Goal: Task Accomplishment & Management: Use online tool/utility

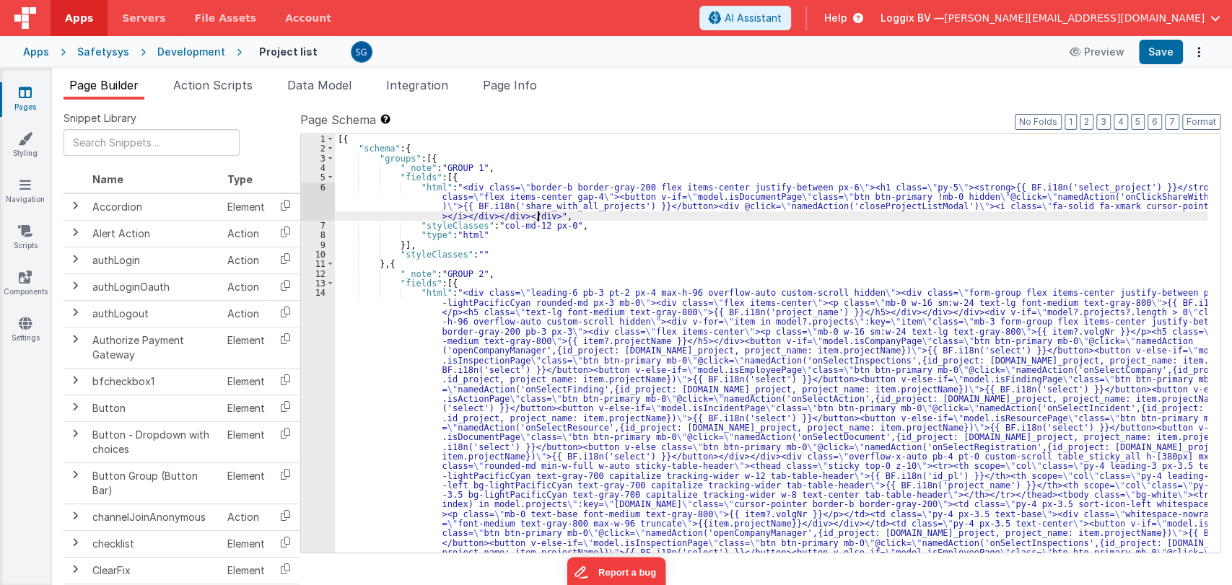
click at [539, 219] on div "[{ "schema" : { "groups" : [{ "_note" : "GROUP 1" , "fields" : [{ "html" : "<di…" at bounding box center [771, 536] width 873 height 804
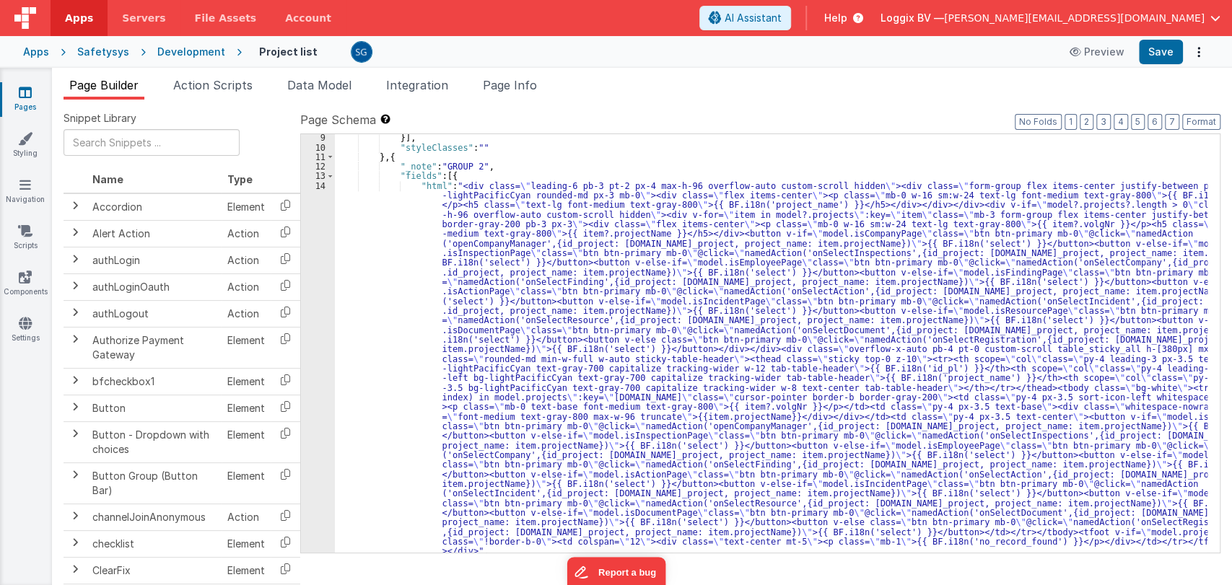
scroll to position [187, 0]
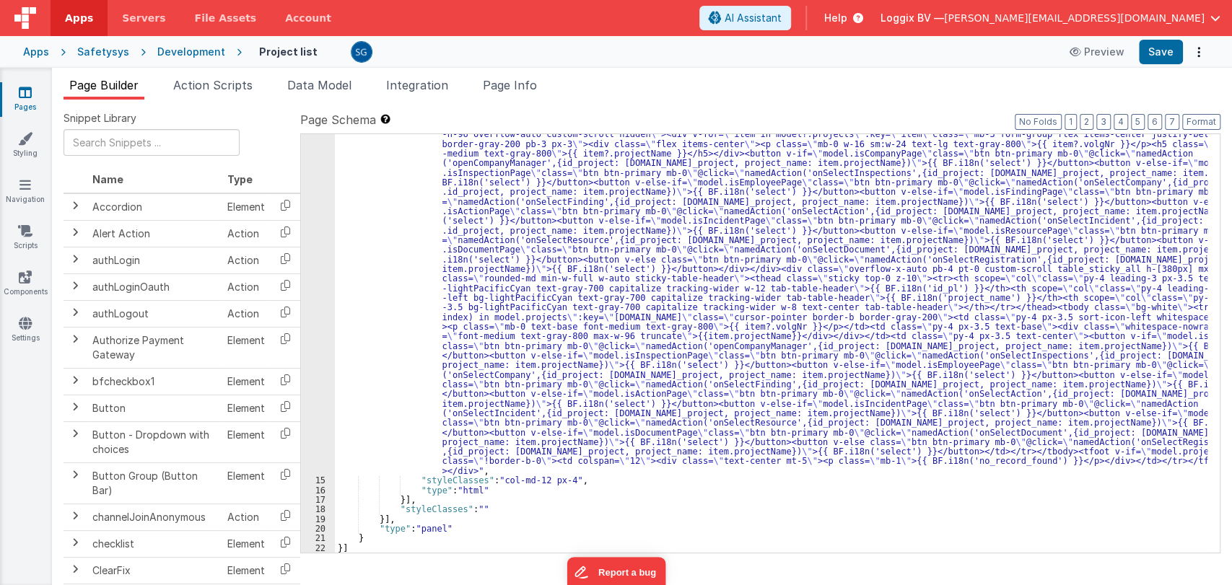
click at [22, 100] on link "Pages" at bounding box center [25, 99] width 52 height 29
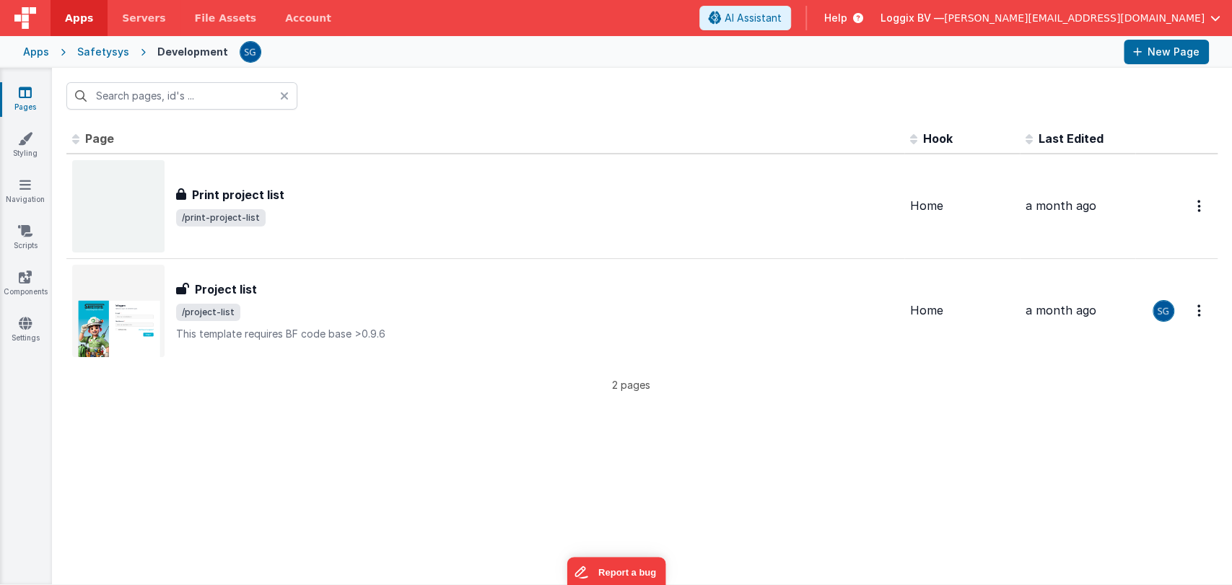
type input "Project list"
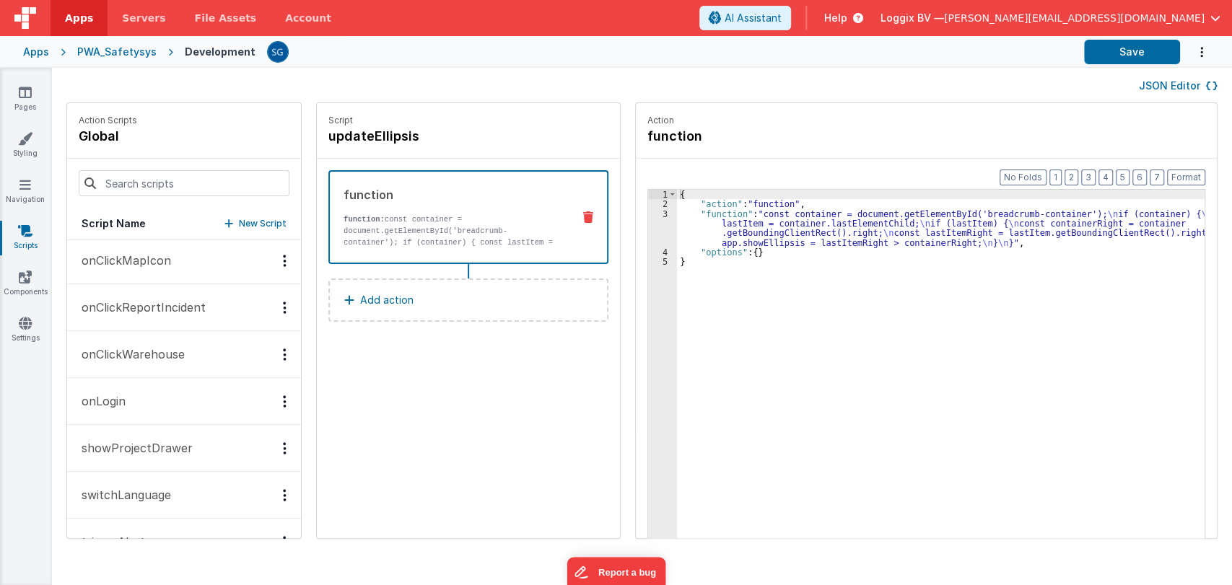
scroll to position [474, 0]
click at [110, 394] on p "onLogin" at bounding box center [99, 399] width 53 height 17
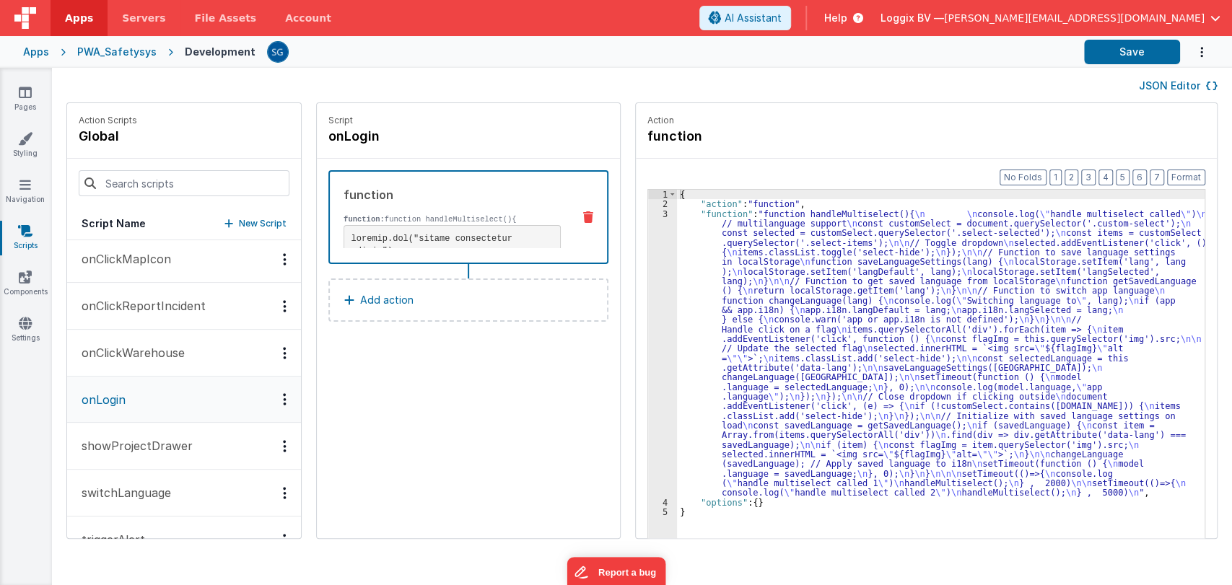
click at [768, 264] on div "{ "action" : "function" , "function" : "function handleMultiselect(){ \n \n con…" at bounding box center [948, 396] width 542 height 413
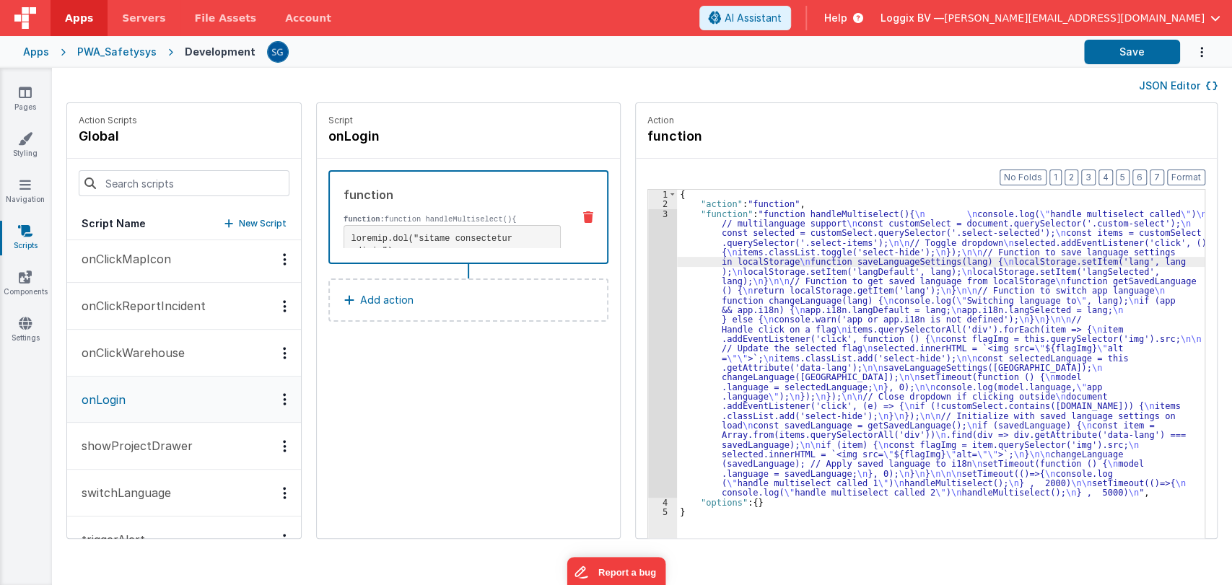
click at [648, 212] on div "3" at bounding box center [662, 353] width 29 height 289
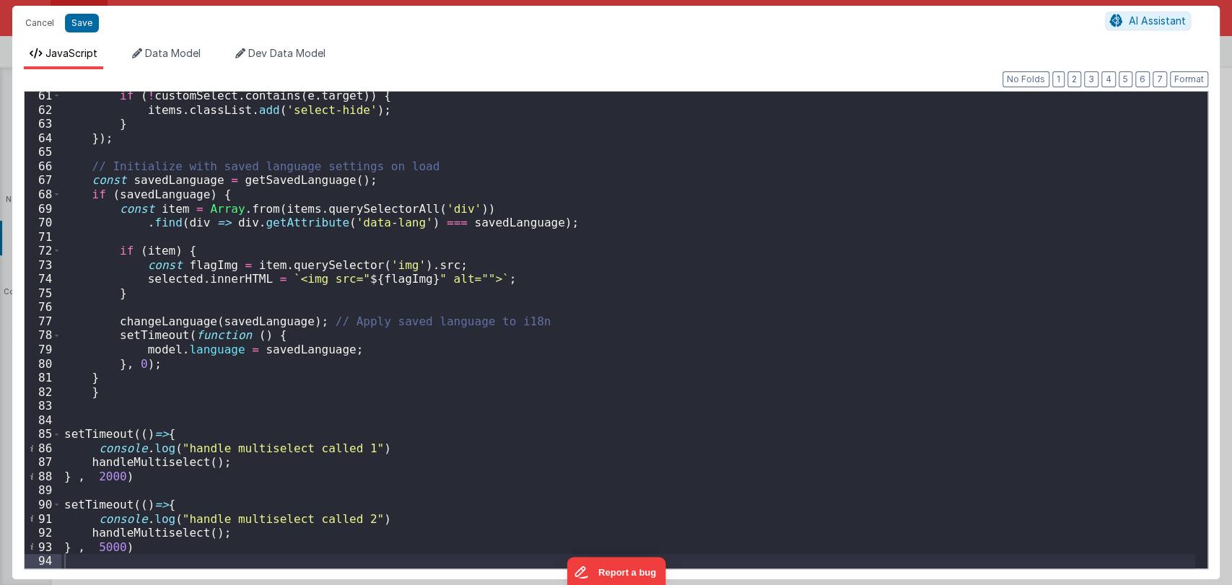
scroll to position [849, 0]
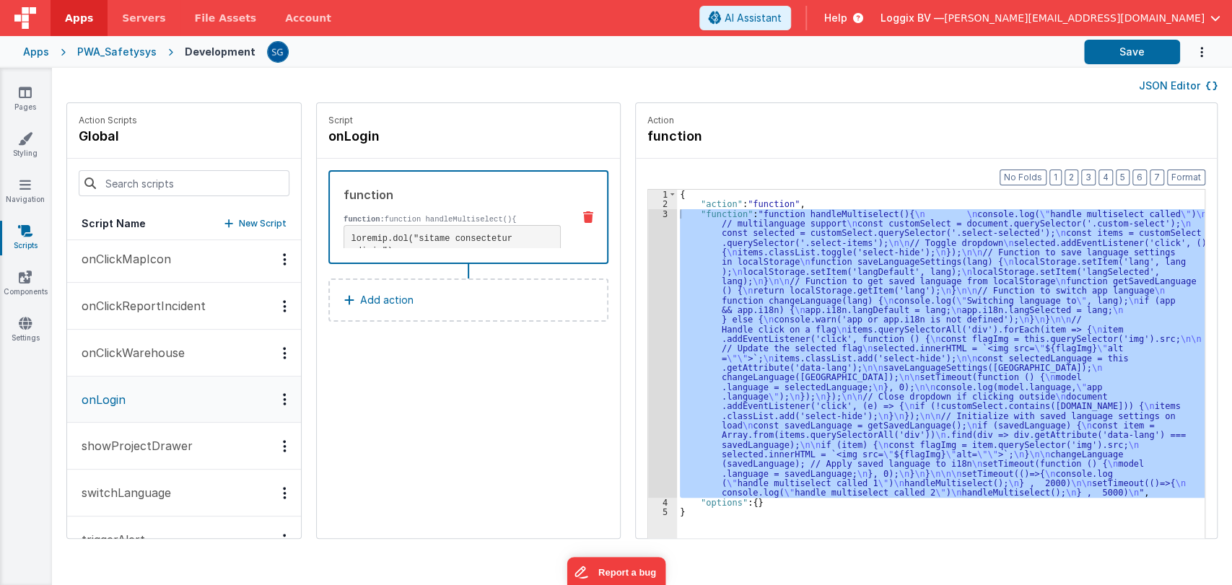
click at [648, 212] on div "3" at bounding box center [662, 353] width 29 height 289
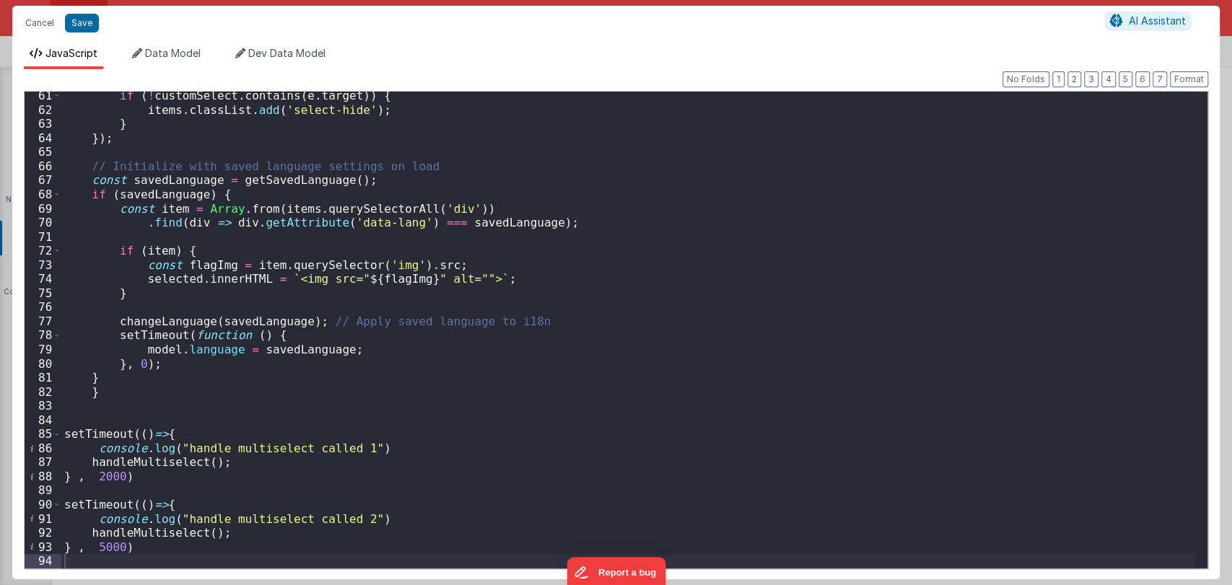
click at [151, 476] on div "if ( ! customSelect . contains ( e . target )) { items . classList . add ( 'sel…" at bounding box center [628, 341] width 1134 height 505
click at [133, 547] on div "if ( ! customSelect . contains ( e . target )) { items . classList . add ( 'sel…" at bounding box center [628, 341] width 1134 height 505
click at [40, 25] on button "Cancel" at bounding box center [39, 23] width 43 height 20
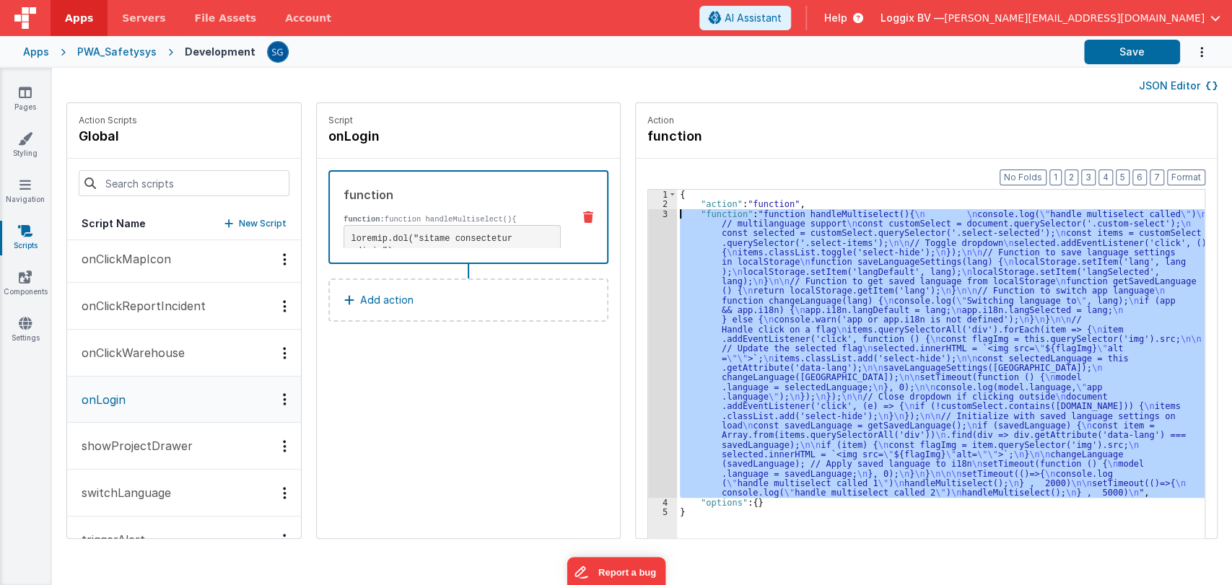
click at [653, 215] on div "3" at bounding box center [662, 353] width 29 height 289
click at [656, 209] on div "3" at bounding box center [662, 353] width 29 height 289
click at [653, 214] on div "3" at bounding box center [662, 353] width 29 height 289
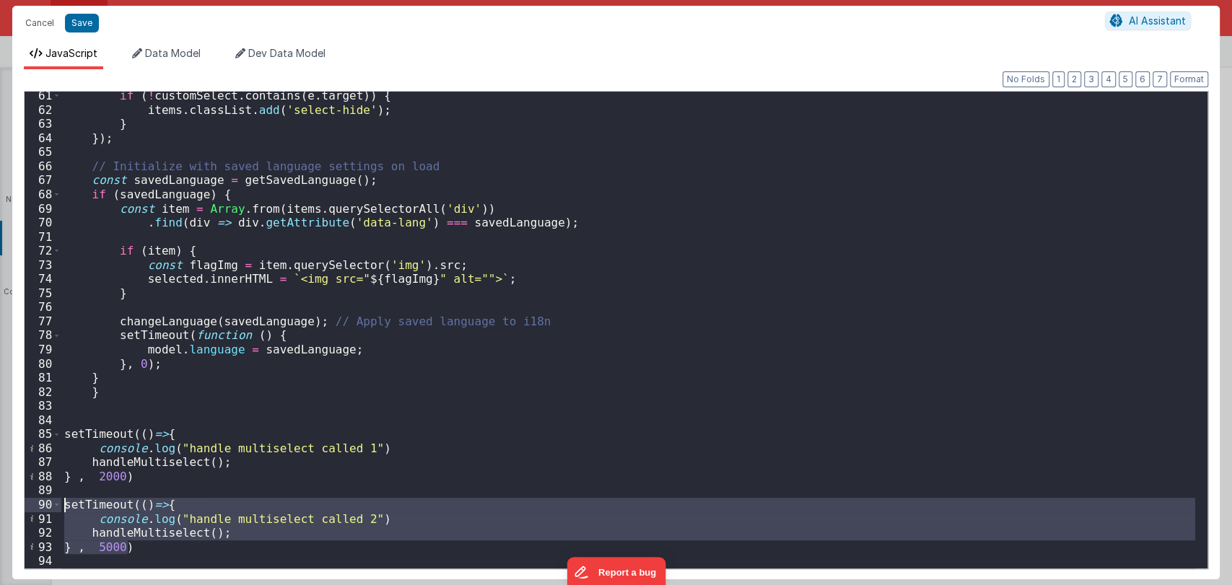
drag, startPoint x: 139, startPoint y: 541, endPoint x: 64, endPoint y: 500, distance: 86.6
click at [64, 500] on div "if ( ! customSelect . contains ( e . target )) { items . classList . add ( 'sel…" at bounding box center [628, 341] width 1134 height 505
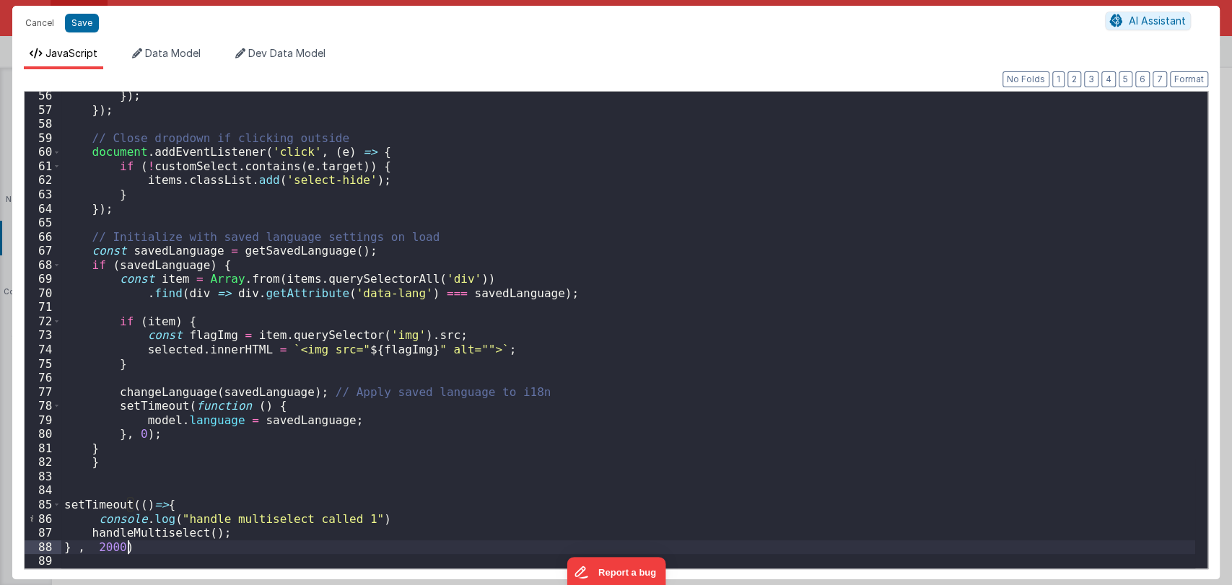
scroll to position [779, 0]
click at [82, 21] on button "Save" at bounding box center [82, 23] width 34 height 19
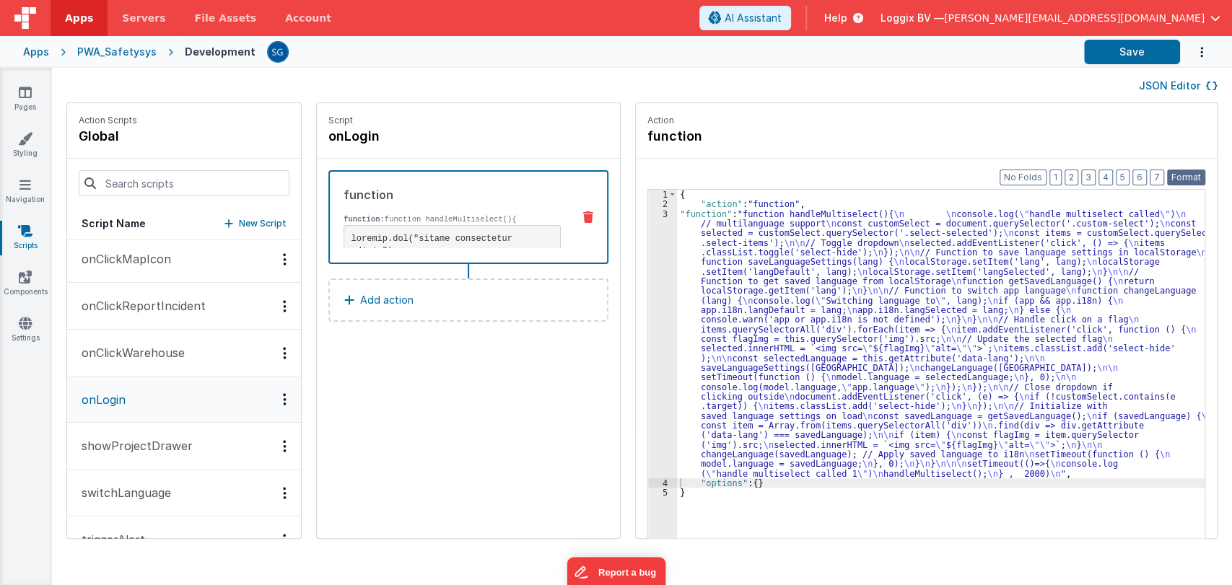
click at [1189, 177] on button "Format" at bounding box center [1186, 178] width 38 height 16
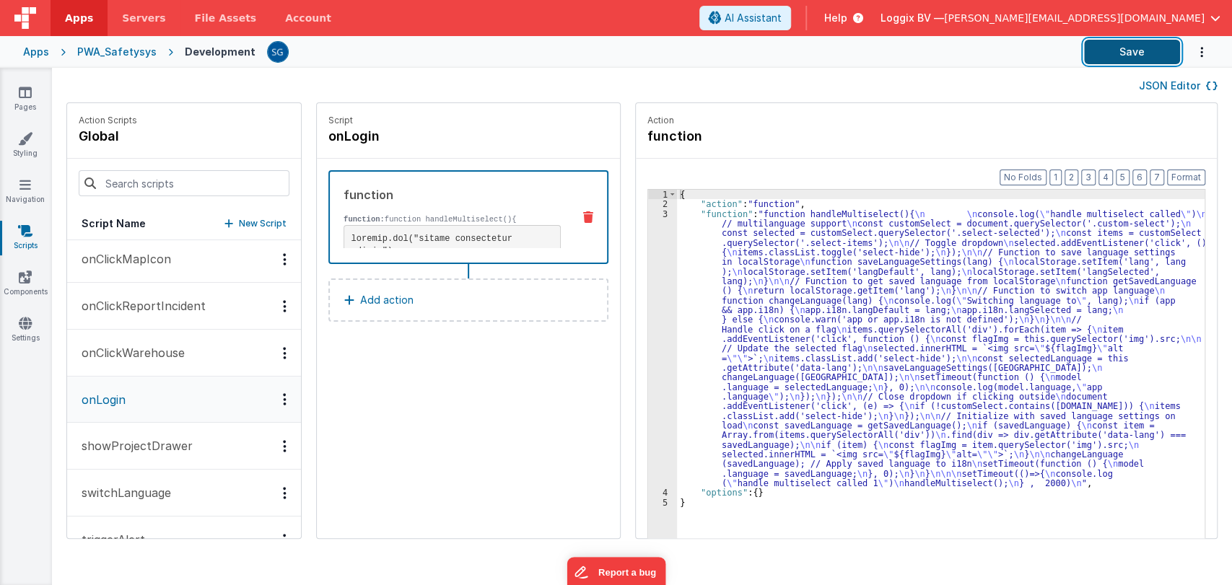
click at [1174, 49] on button "Save" at bounding box center [1132, 52] width 96 height 25
click at [32, 146] on link "Styling" at bounding box center [25, 145] width 52 height 29
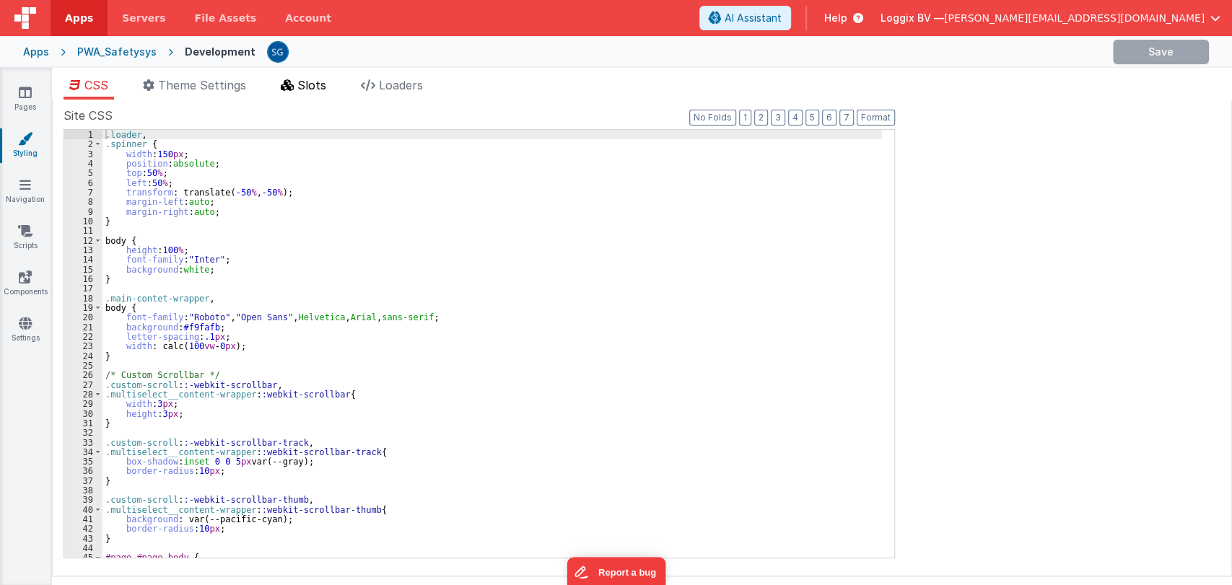
click at [324, 79] on span "Slots" at bounding box center [311, 85] width 29 height 14
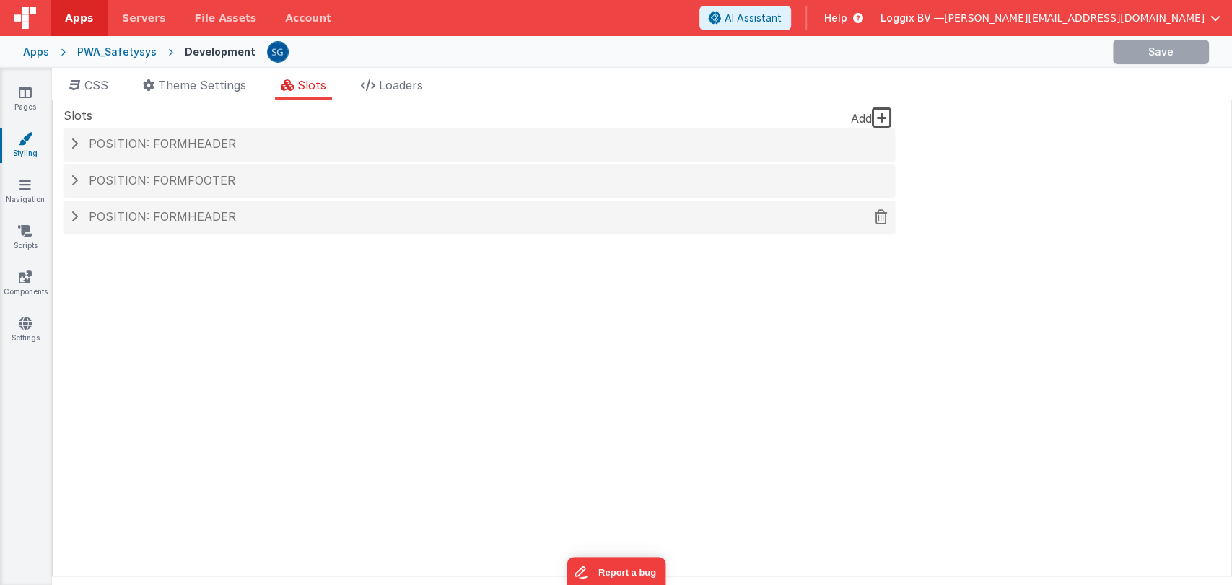
click at [165, 211] on span "Position: formHeader" at bounding box center [162, 216] width 147 height 14
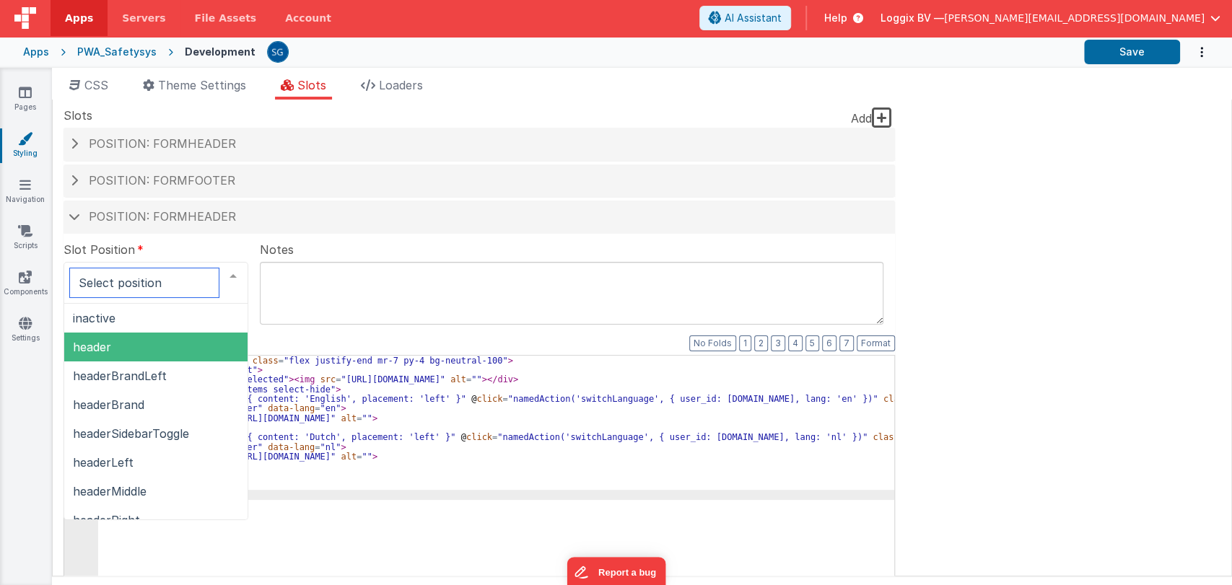
click at [138, 348] on span "header" at bounding box center [155, 347] width 183 height 29
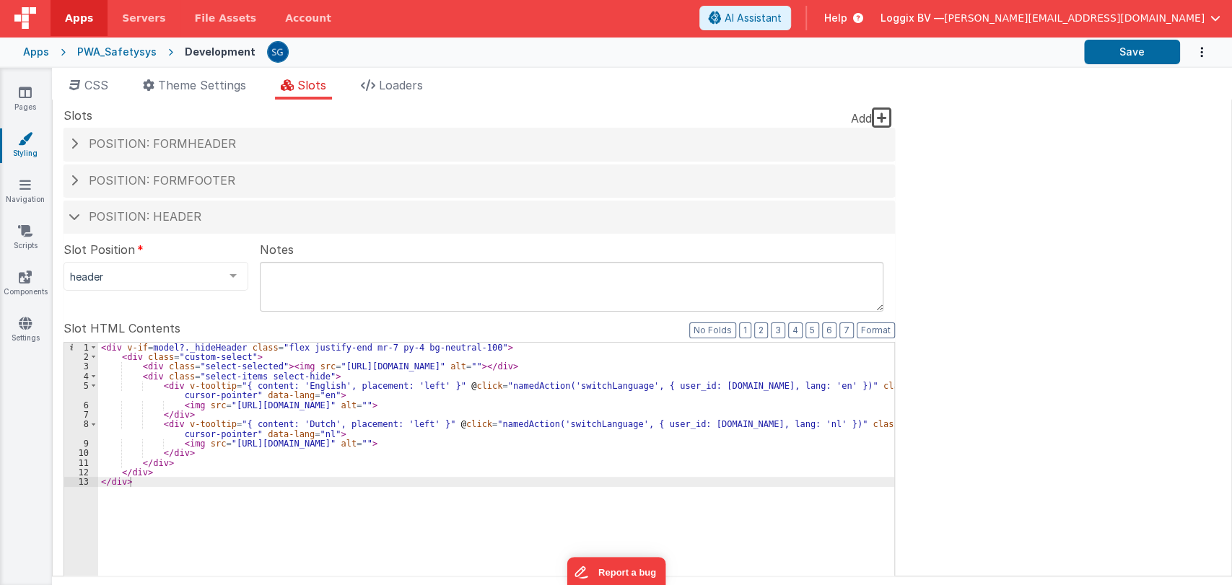
click at [468, 508] on div "< div v-if = model?._hideHeader class = "flex justify-end mr-7 py-4 bg-neutral-…" at bounding box center [496, 586] width 796 height 487
click at [439, 486] on div "< div v-if = model?._hideHeader class = "flex justify-end mr-7 py-4 bg-neutral-…" at bounding box center [496, 586] width 796 height 487
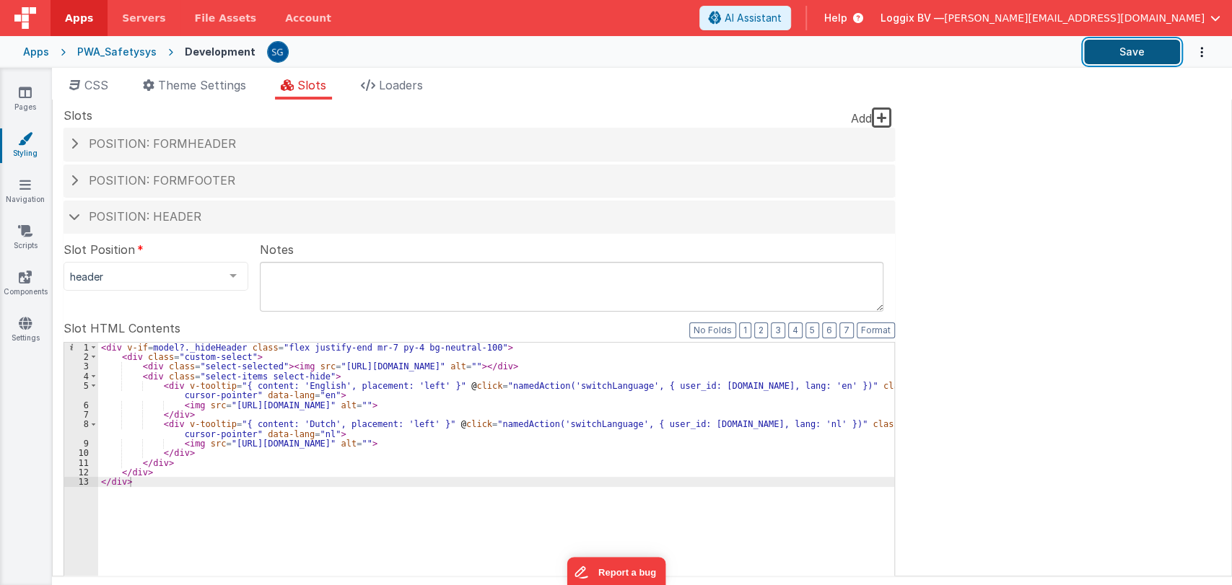
click at [1107, 52] on button "Save" at bounding box center [1132, 52] width 96 height 25
click at [75, 213] on h4 "Position: header" at bounding box center [479, 217] width 817 height 13
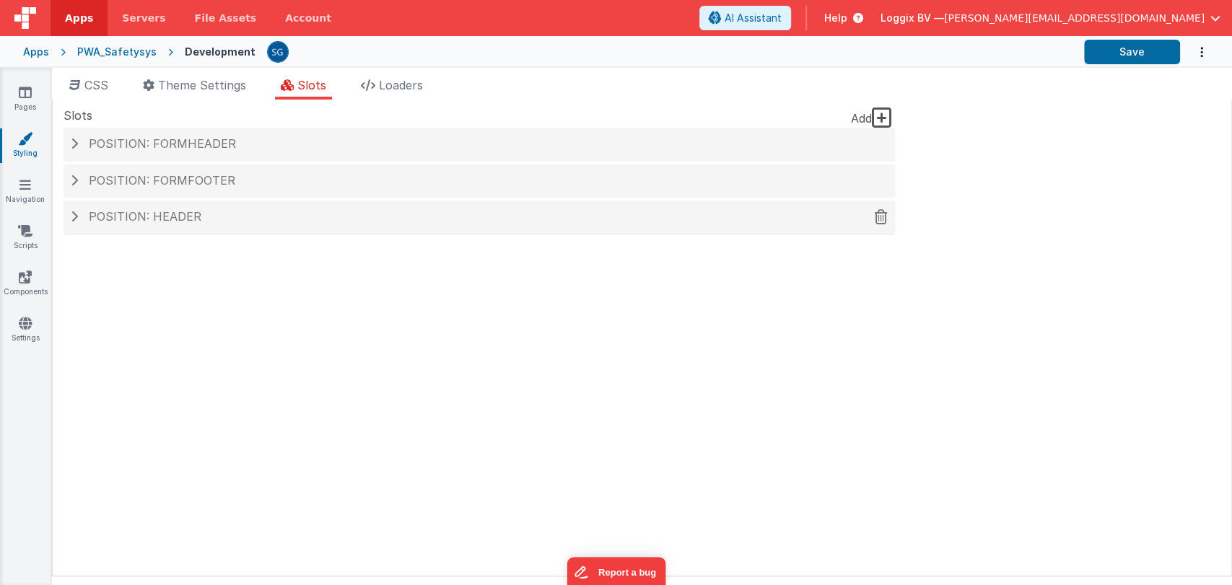
click at [75, 213] on span at bounding box center [74, 217] width 7 height 12
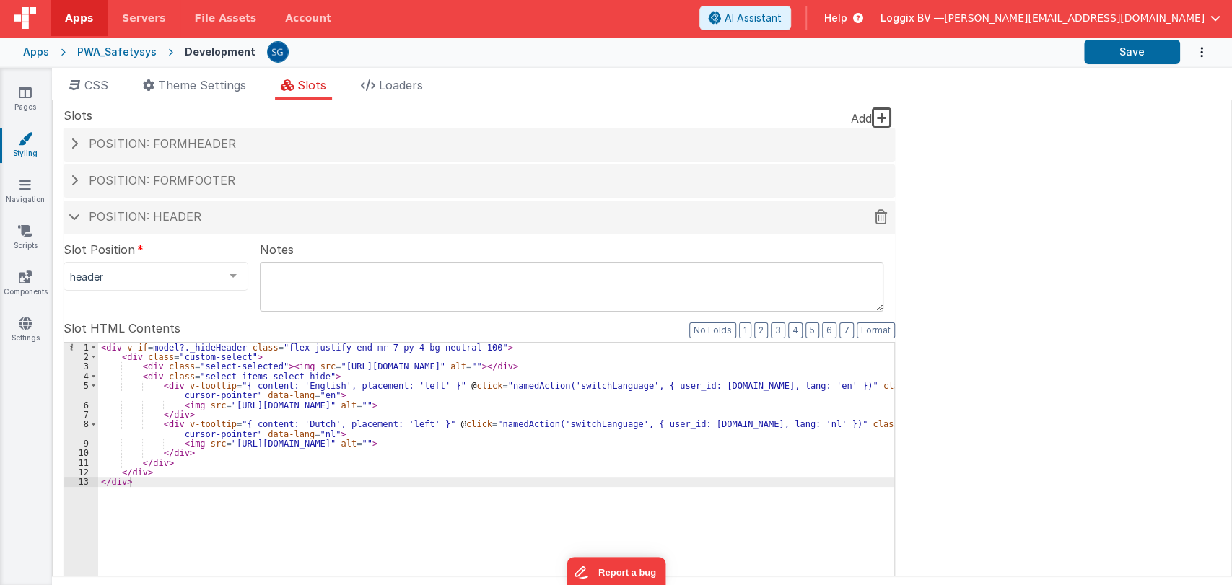
click at [74, 220] on span at bounding box center [75, 216] width 12 height 7
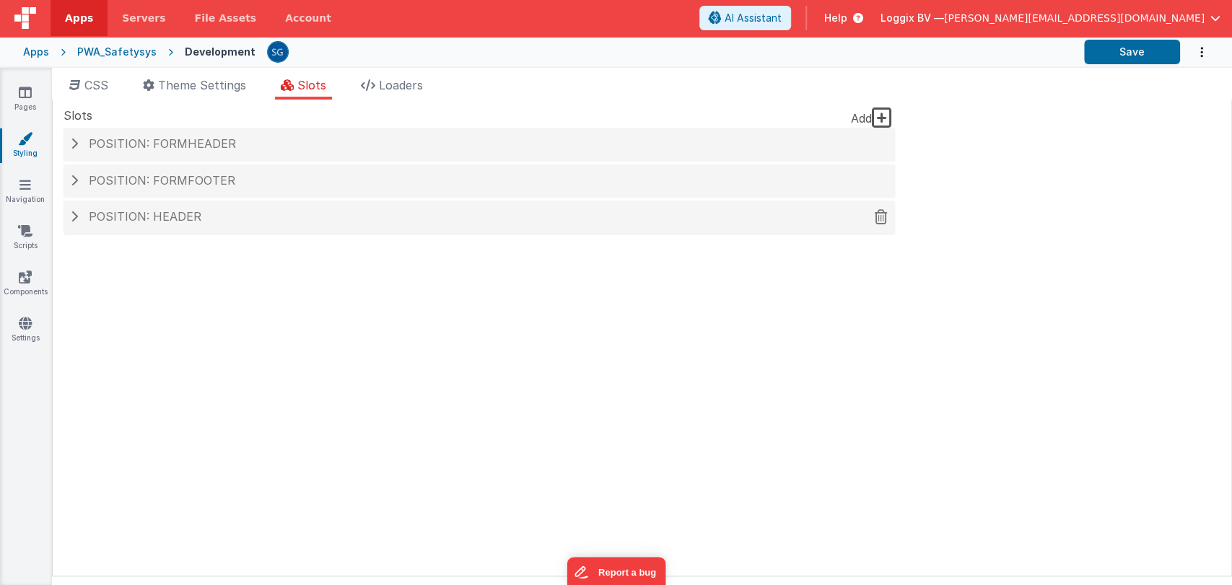
click at [74, 222] on span at bounding box center [74, 217] width 7 height 12
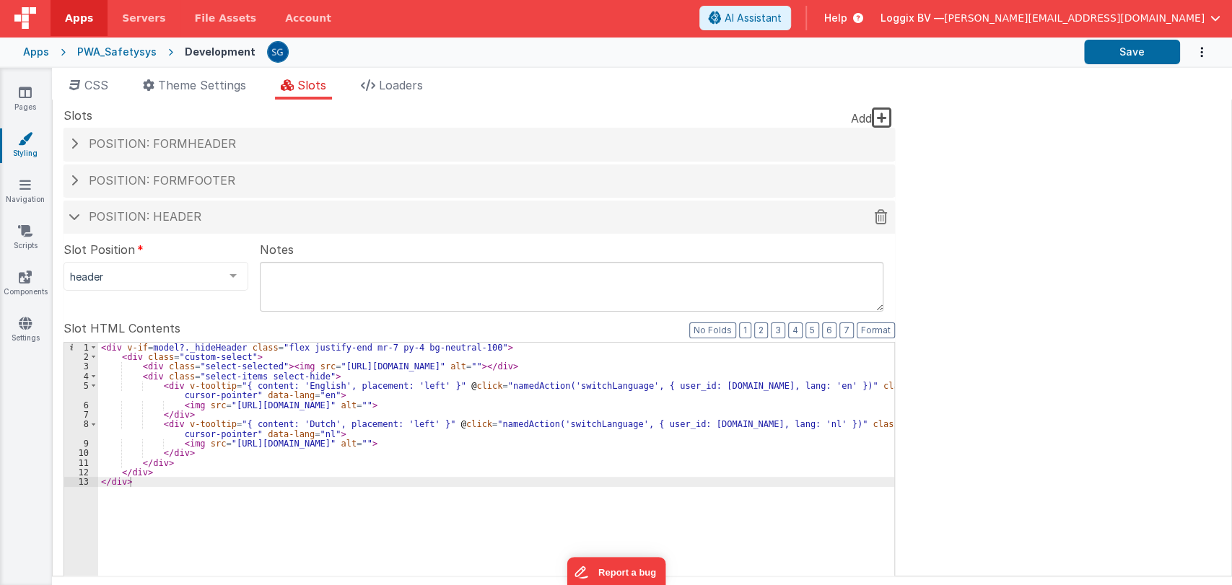
click at [74, 224] on div "Position: header" at bounding box center [480, 217] width 832 height 33
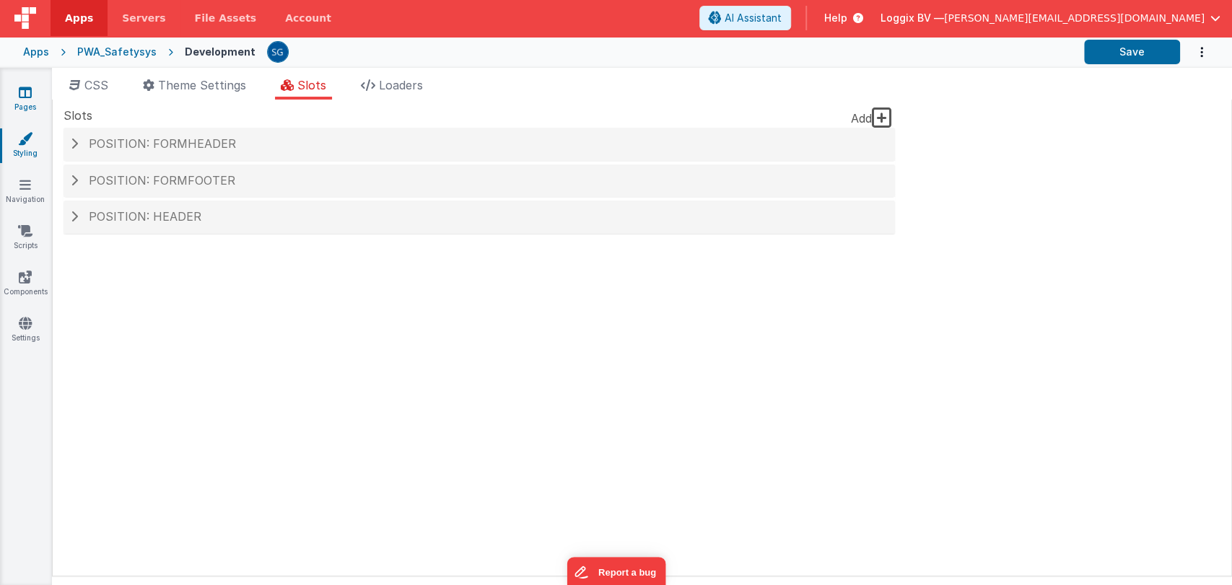
click at [29, 87] on icon at bounding box center [25, 92] width 13 height 14
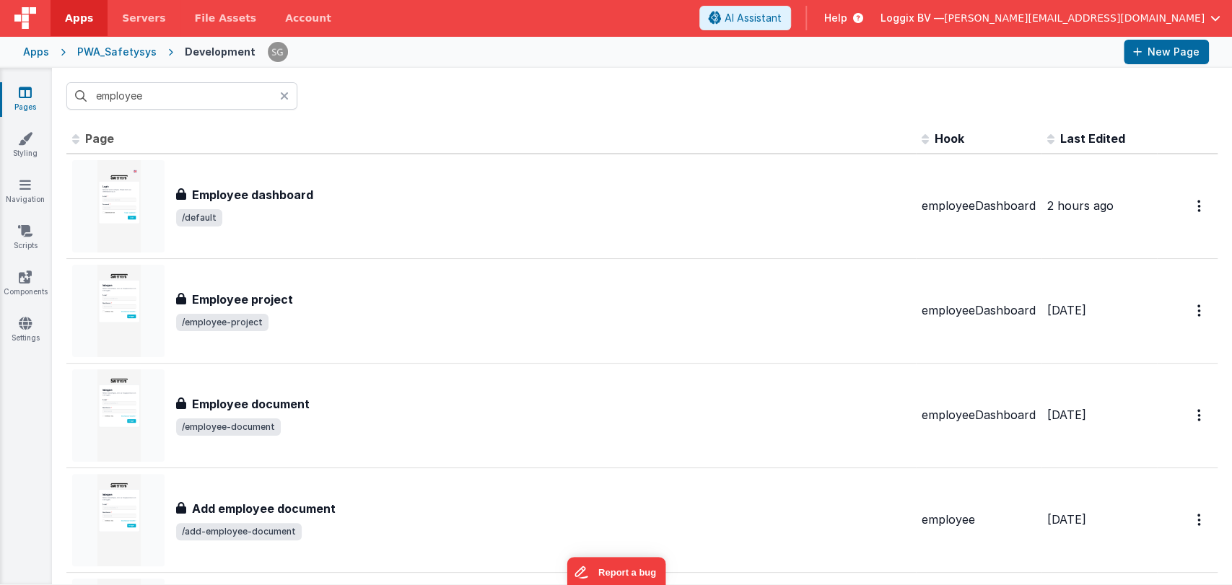
click at [280, 95] on icon at bounding box center [284, 96] width 9 height 12
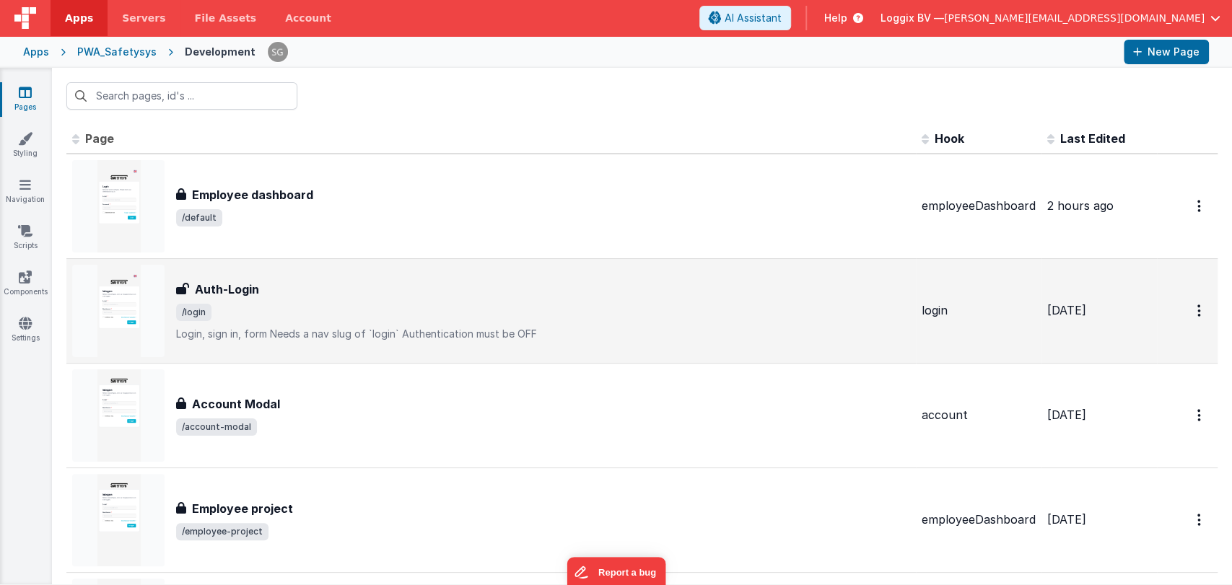
click at [219, 313] on span "/login" at bounding box center [543, 312] width 734 height 17
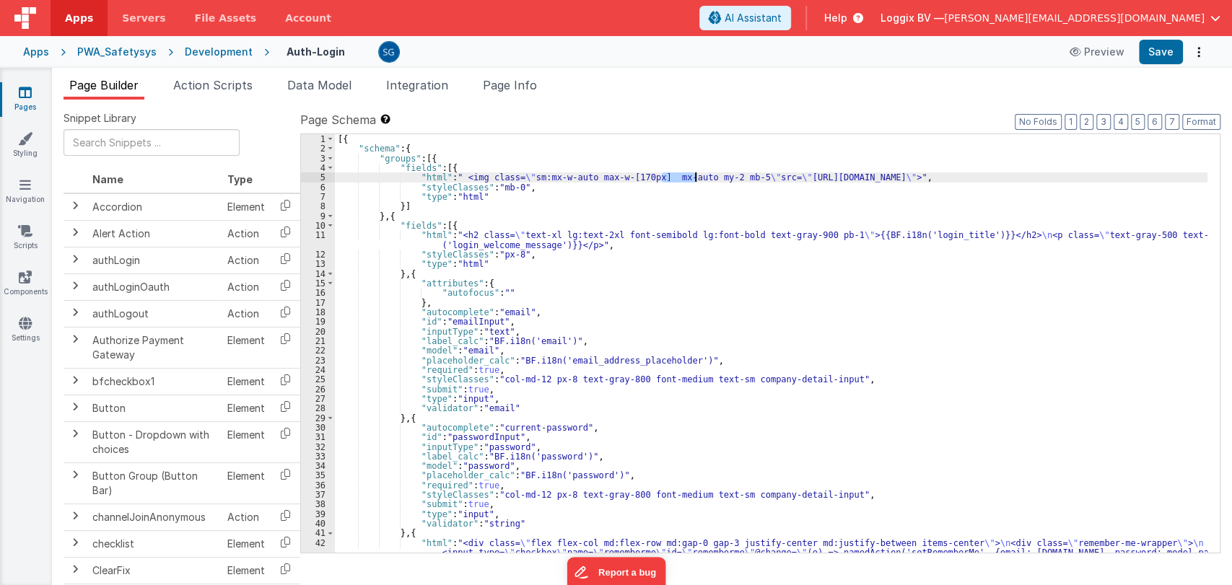
drag, startPoint x: 661, startPoint y: 176, endPoint x: 697, endPoint y: 180, distance: 35.6
click at [697, 180] on div "[{ "schema" : { "groups" : [{ "fields" : [{ "html" : " <img class= \" sm:mx-w-a…" at bounding box center [771, 367] width 873 height 467
click at [694, 178] on div "[{ "schema" : { "groups" : [{ "fields" : [{ "html" : " <img class= \" sm:mx-w-a…" at bounding box center [771, 343] width 873 height 419
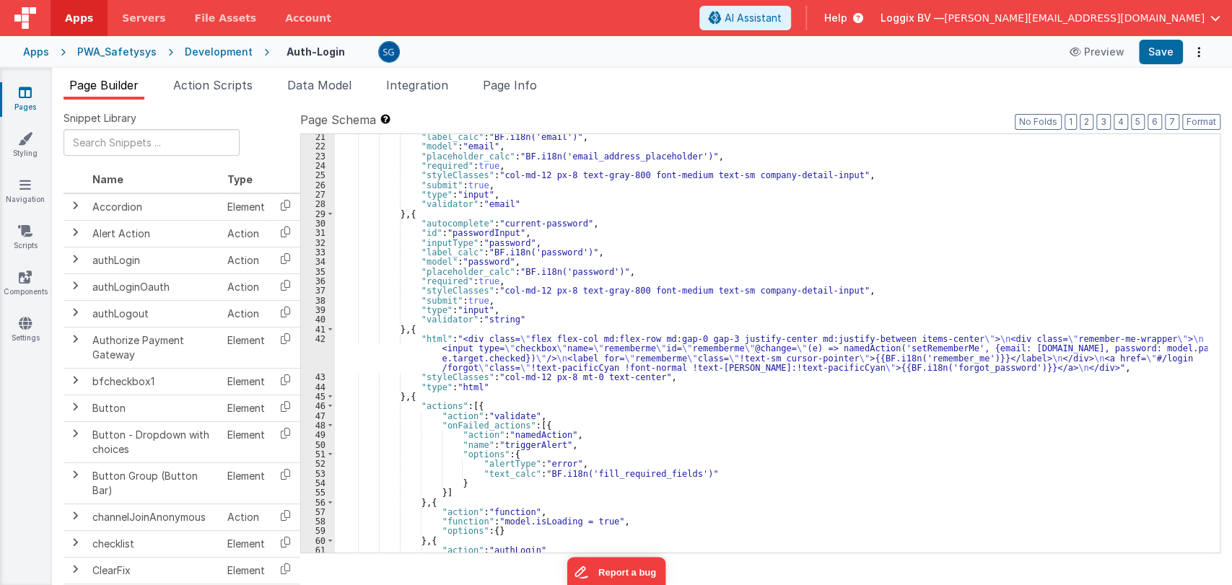
scroll to position [204, 0]
click at [508, 82] on span "Page Info" at bounding box center [510, 85] width 54 height 14
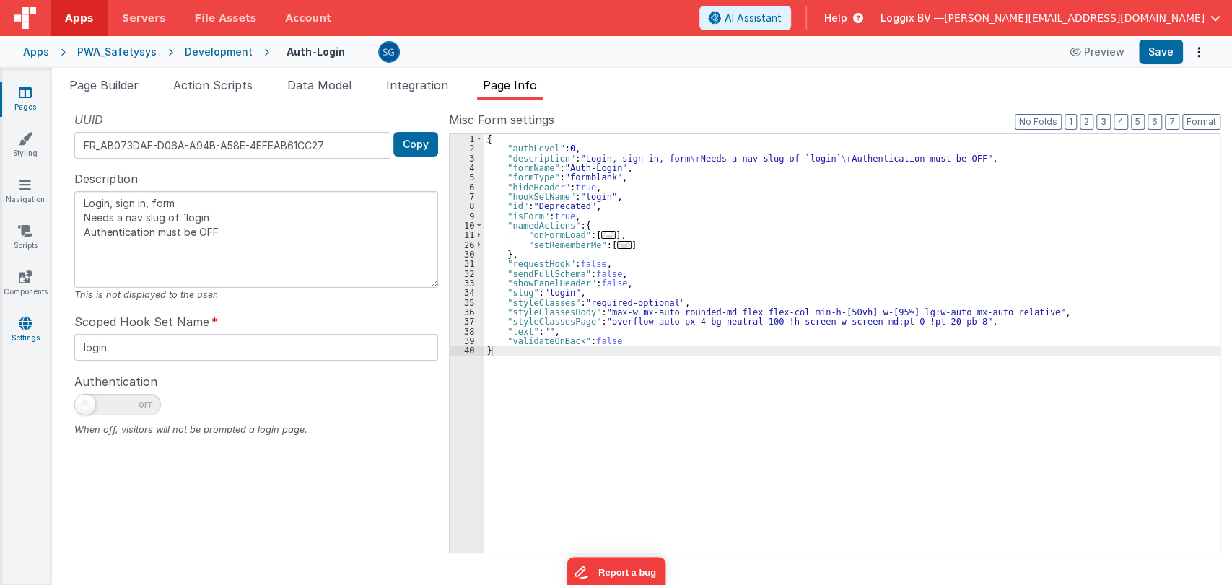
click at [22, 328] on icon at bounding box center [25, 323] width 13 height 14
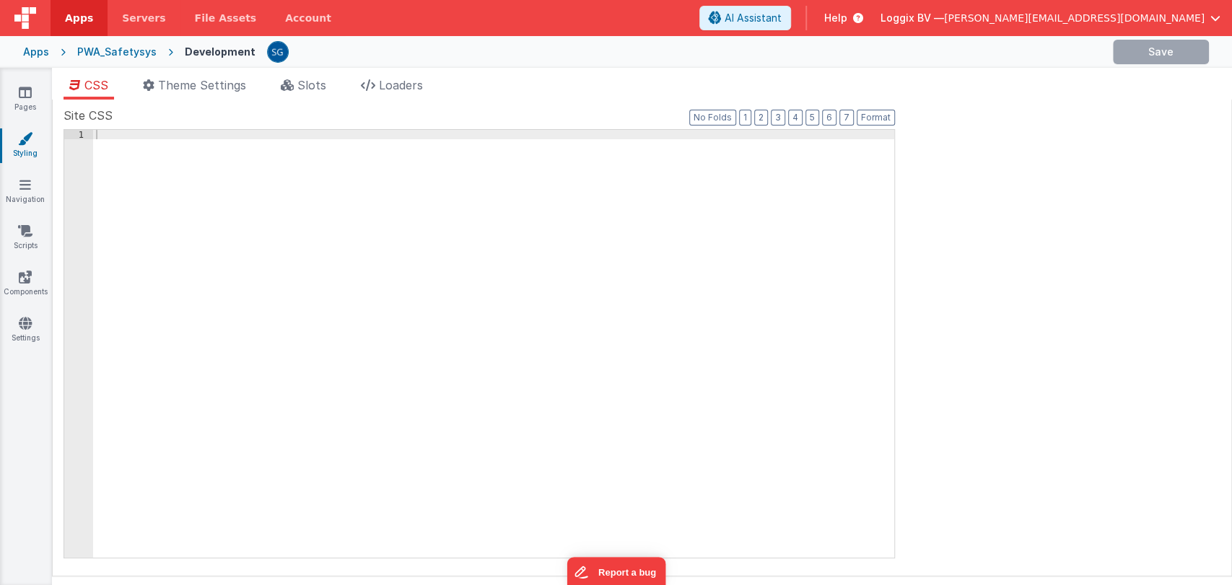
click at [313, 82] on span "Slots" at bounding box center [311, 85] width 29 height 14
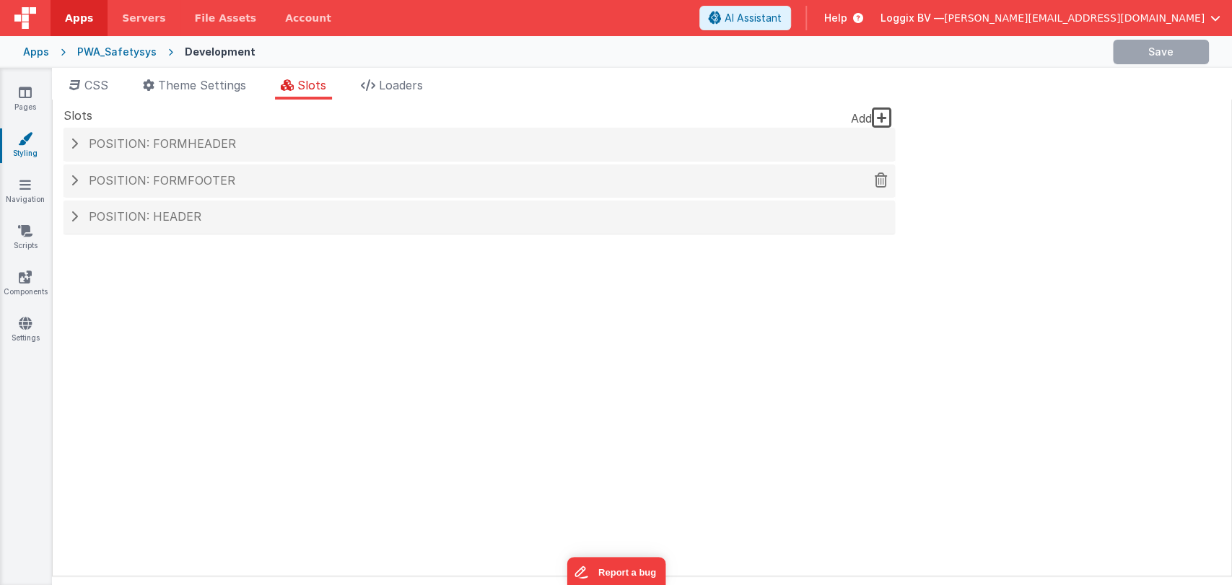
click at [83, 188] on div "Position: formFooter" at bounding box center [480, 181] width 832 height 33
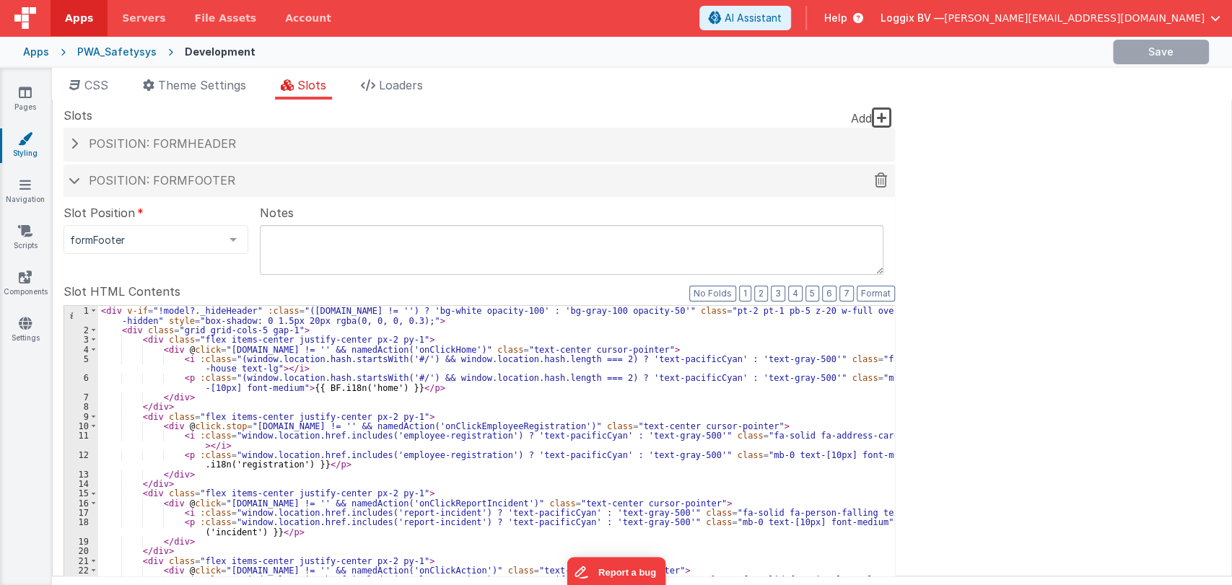
click at [86, 183] on h4 "Position: formFooter" at bounding box center [479, 181] width 817 height 13
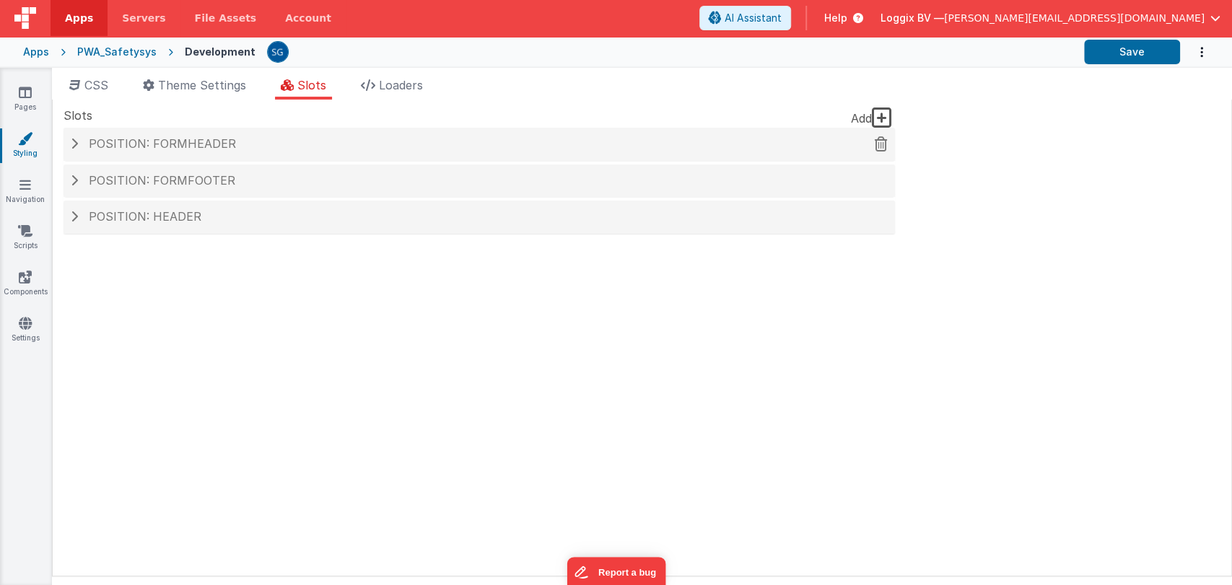
click at [71, 146] on span at bounding box center [74, 144] width 7 height 12
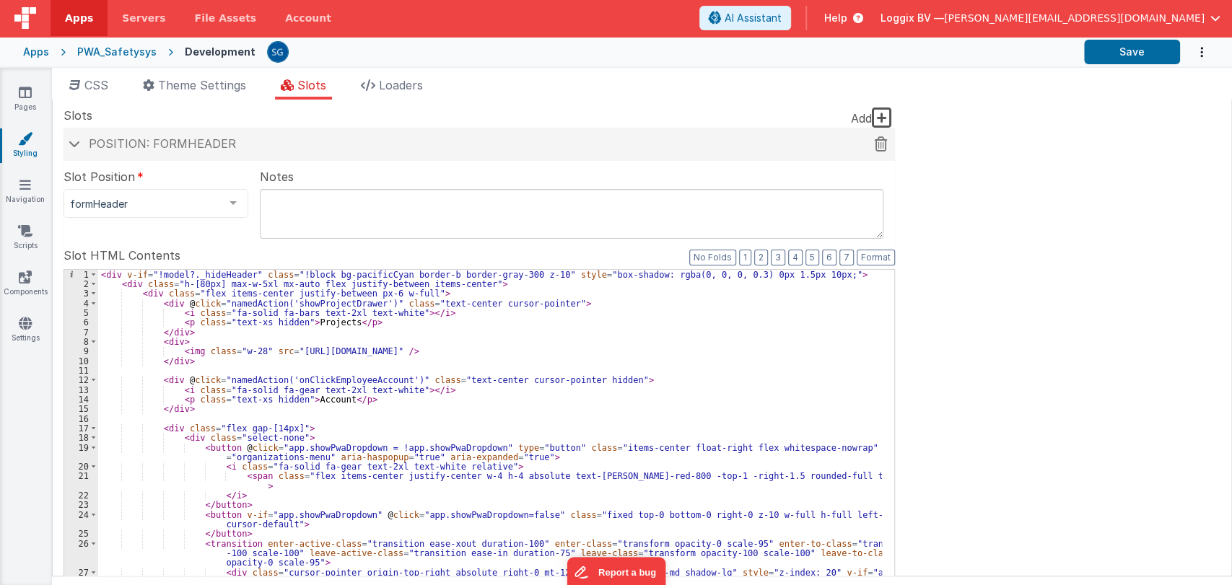
click at [71, 146] on span at bounding box center [75, 143] width 12 height 7
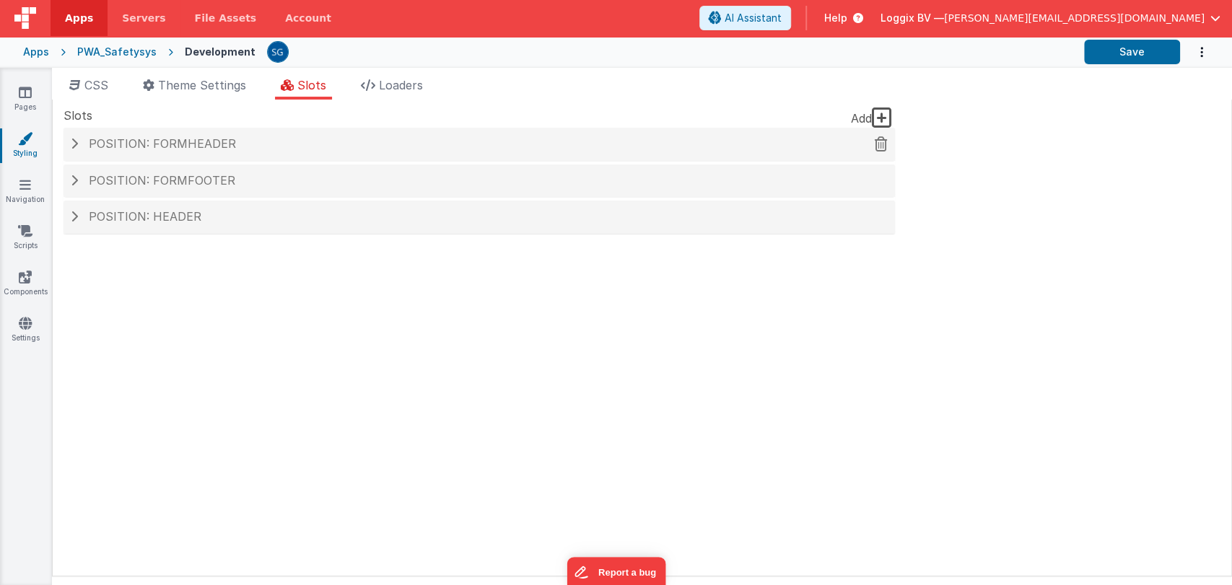
click at [79, 152] on div "Position: formHeader" at bounding box center [480, 144] width 832 height 33
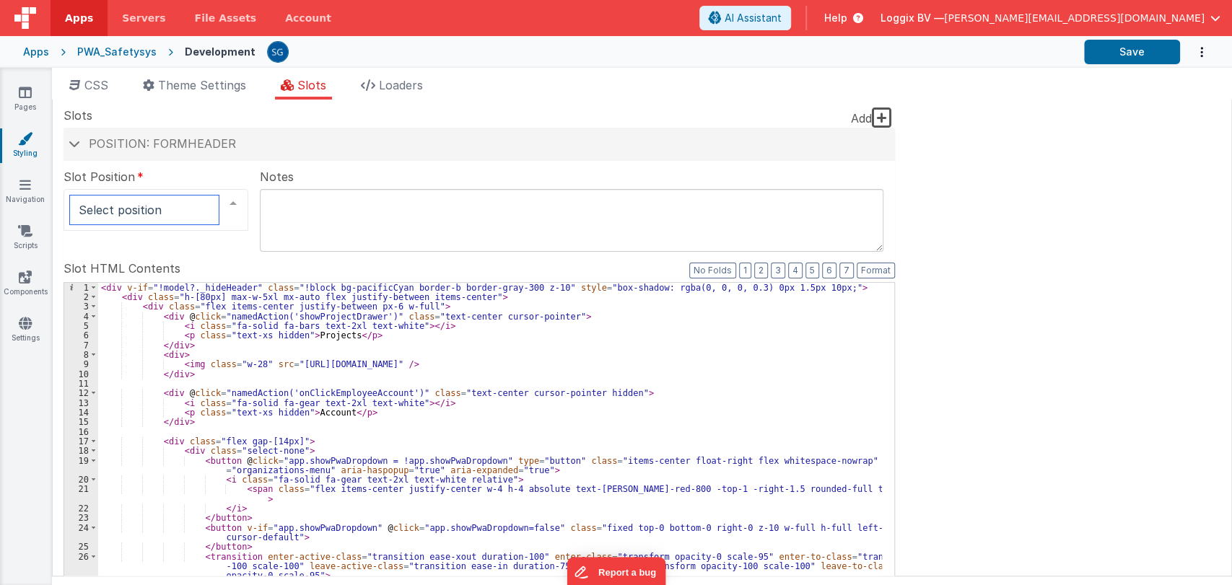
click at [138, 191] on div at bounding box center [156, 210] width 185 height 42
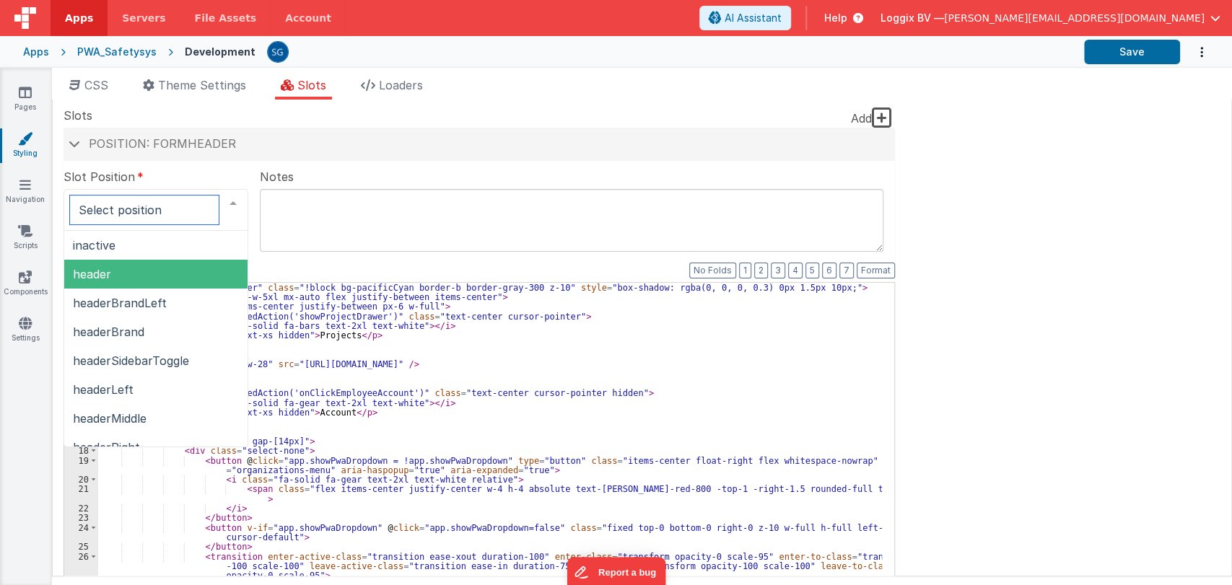
click at [95, 264] on span "header" at bounding box center [155, 274] width 183 height 29
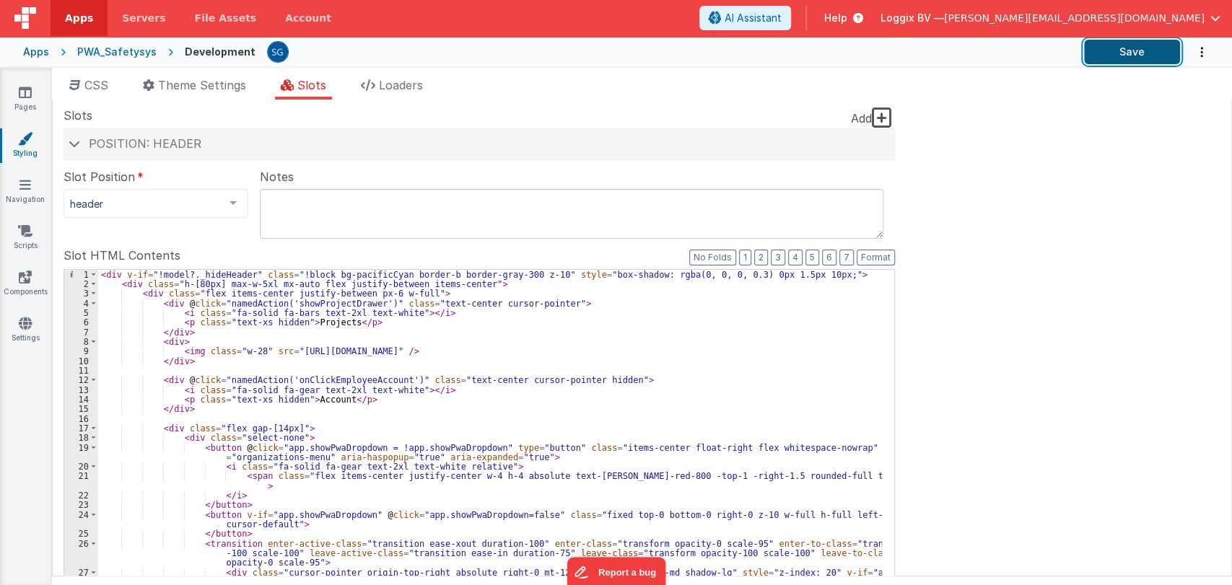
click at [1118, 52] on button "Save" at bounding box center [1132, 52] width 96 height 25
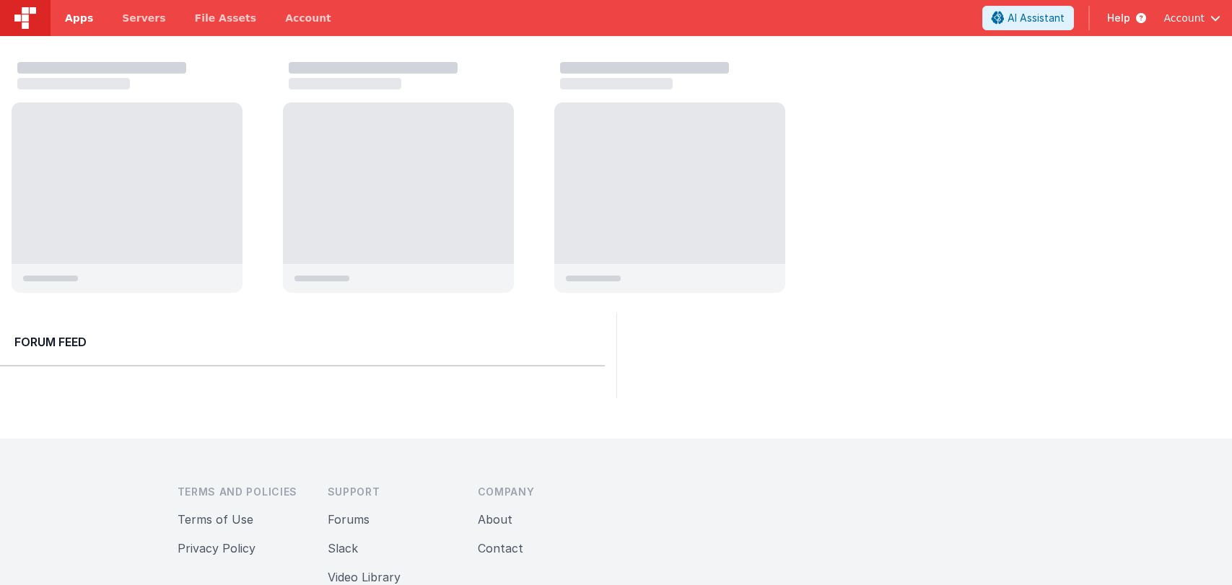
click at [80, 12] on span "Apps" at bounding box center [79, 18] width 28 height 14
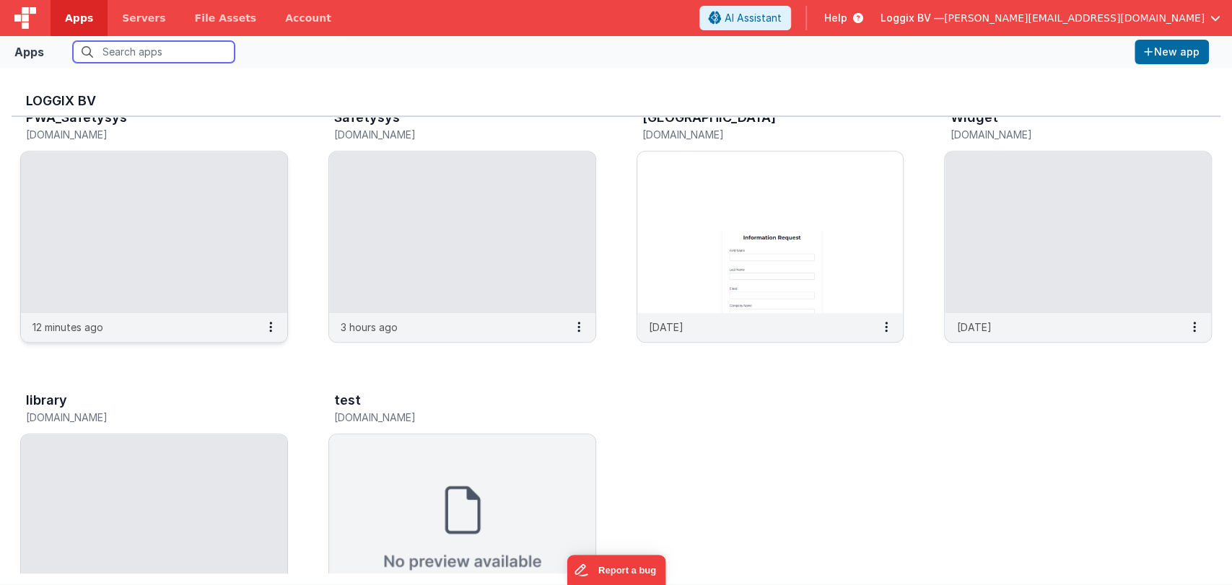
scroll to position [598, 0]
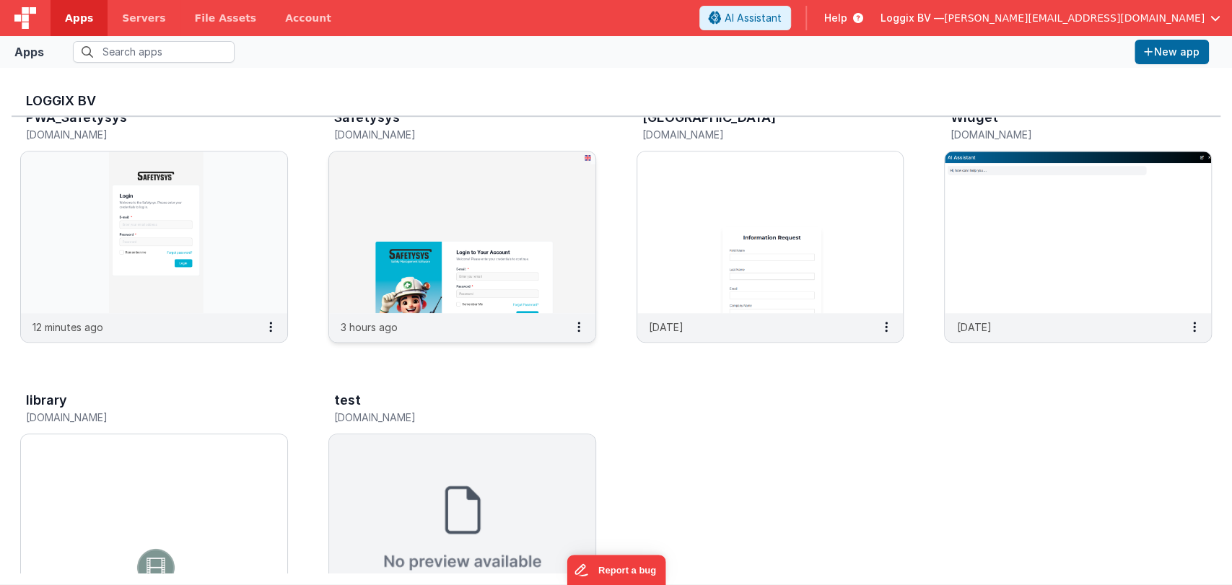
click at [406, 251] on img at bounding box center [462, 233] width 266 height 162
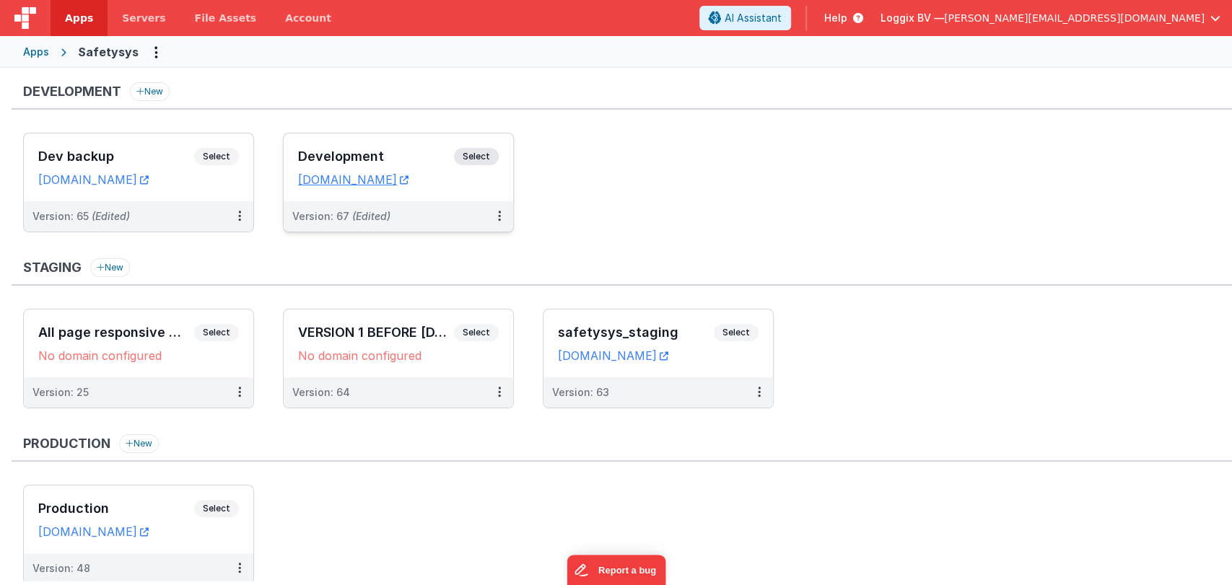
click at [334, 158] on h3 "Development" at bounding box center [376, 156] width 156 height 14
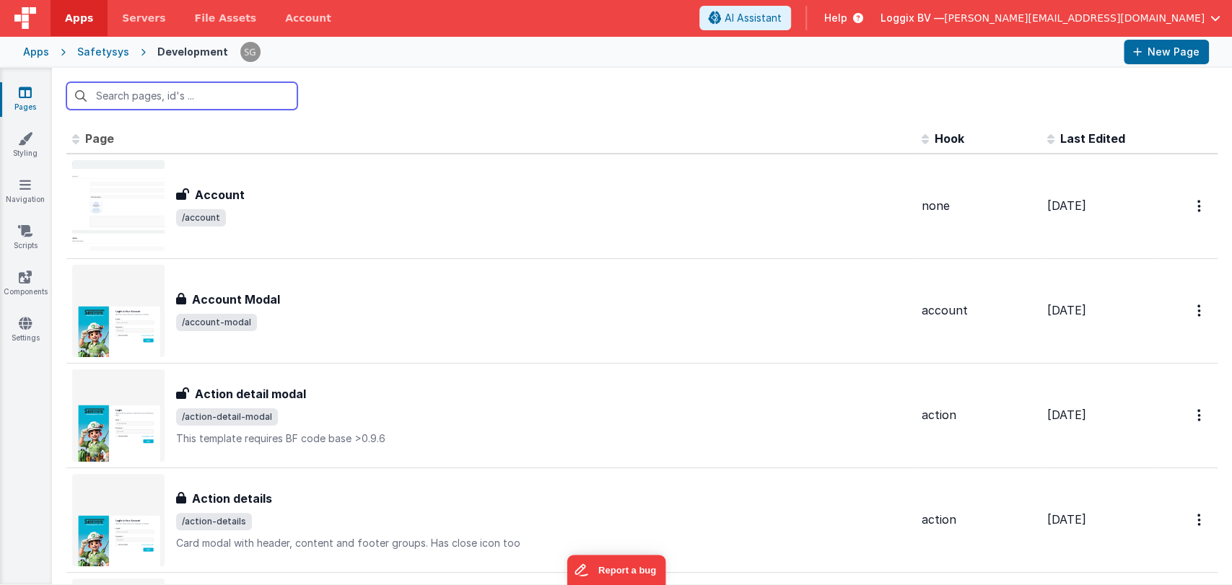
click at [159, 92] on input "text" at bounding box center [181, 95] width 231 height 27
click at [143, 87] on input "text" at bounding box center [181, 95] width 231 height 27
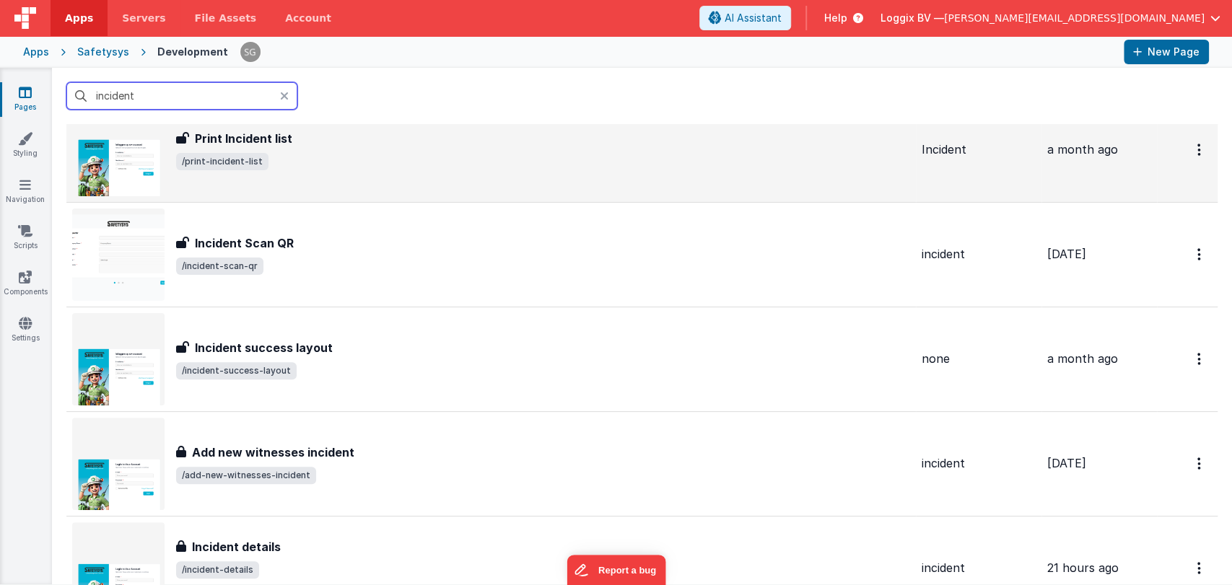
scroll to position [430, 0]
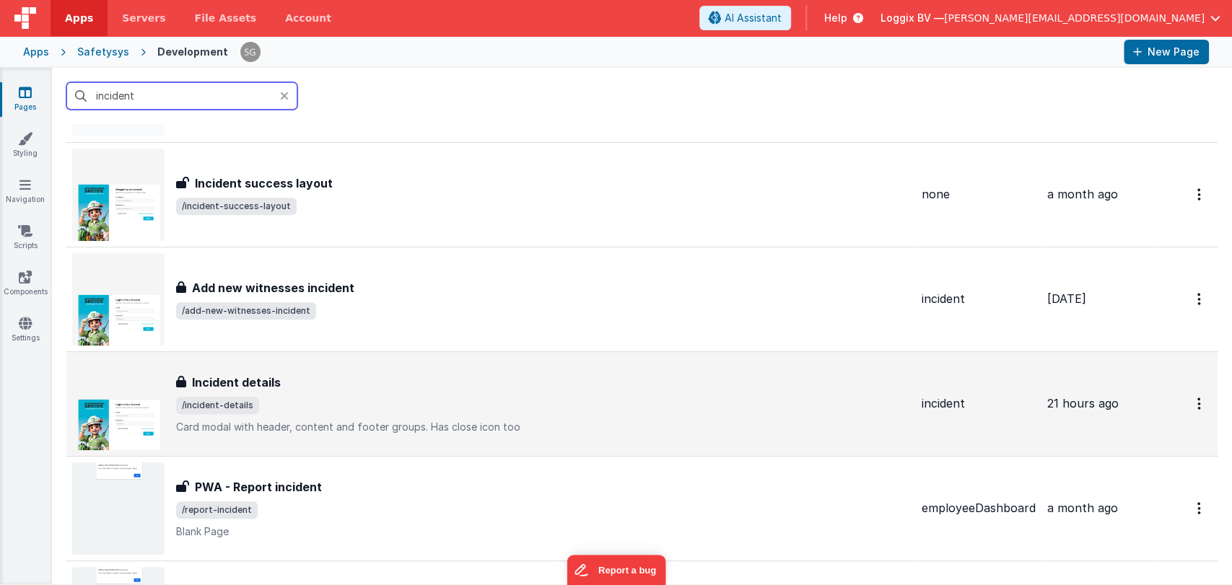
type input "incident"
click at [286, 380] on div "Incident details" at bounding box center [543, 382] width 734 height 17
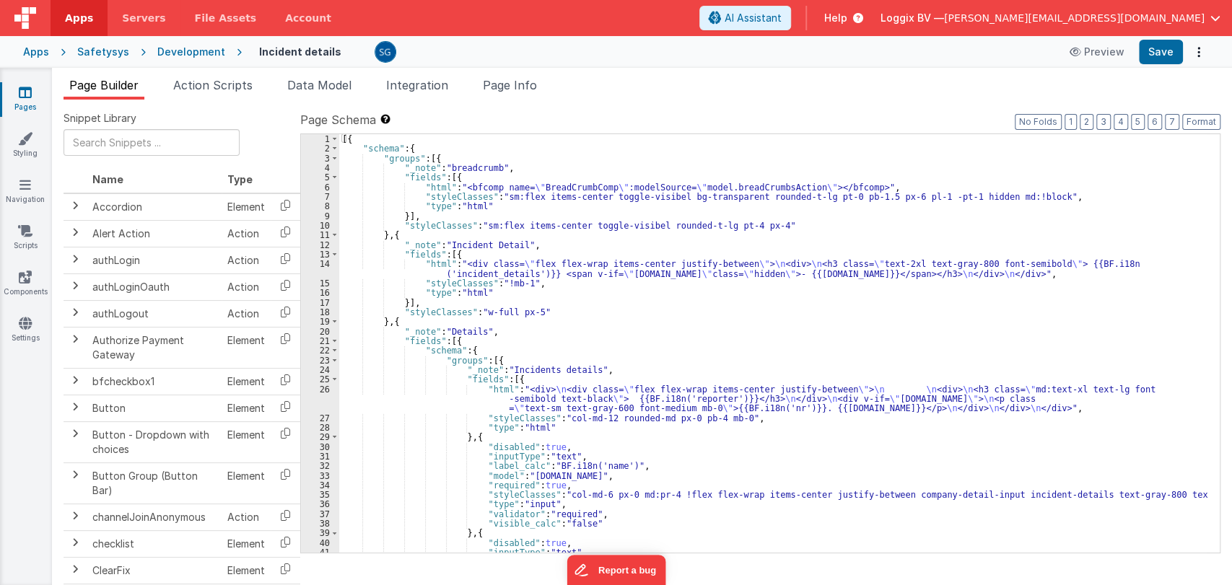
click at [587, 328] on div "[{ "schema" : { "groups" : [{ "_note" : "breadcrumb" , "fields" : [{ "html" : "…" at bounding box center [773, 353] width 868 height 438
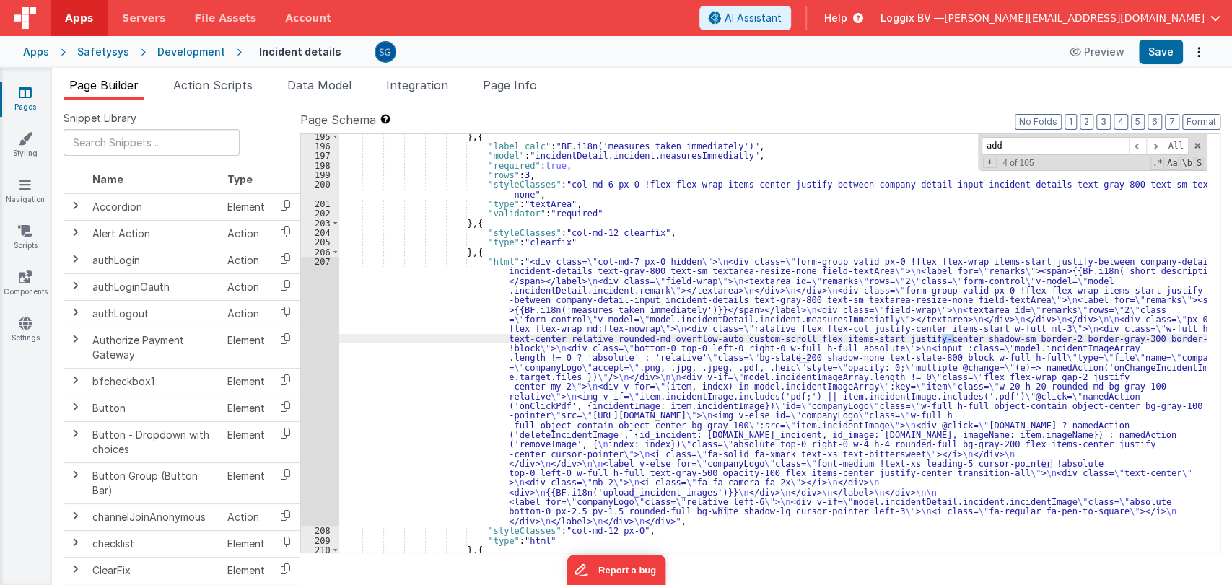
scroll to position [2948, 0]
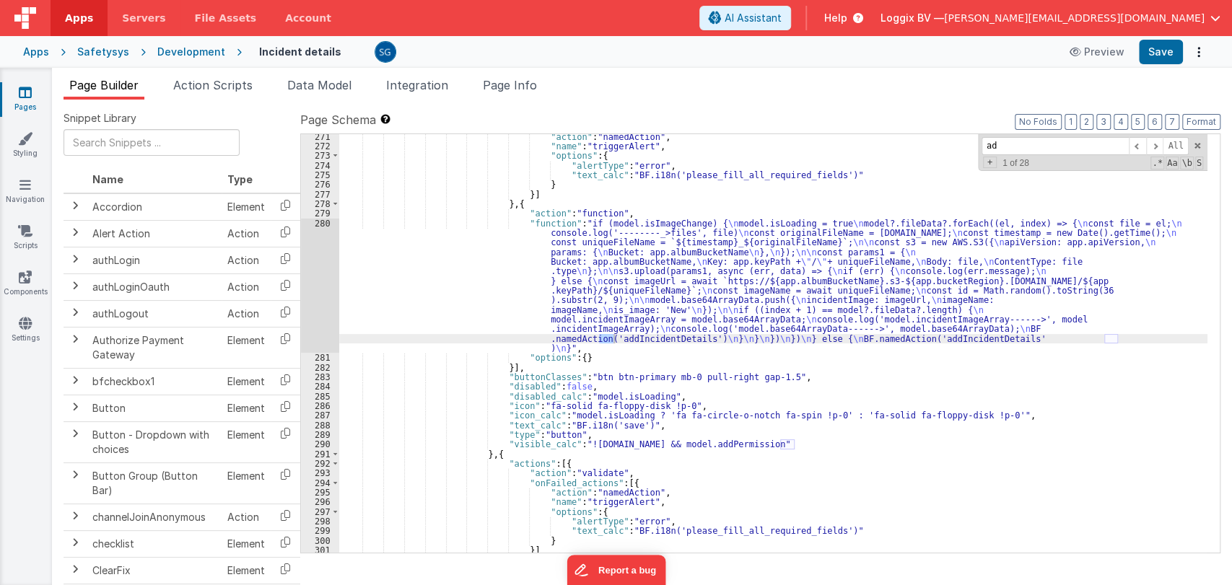
type input "a"
click at [1009, 147] on input at bounding box center [1055, 146] width 147 height 18
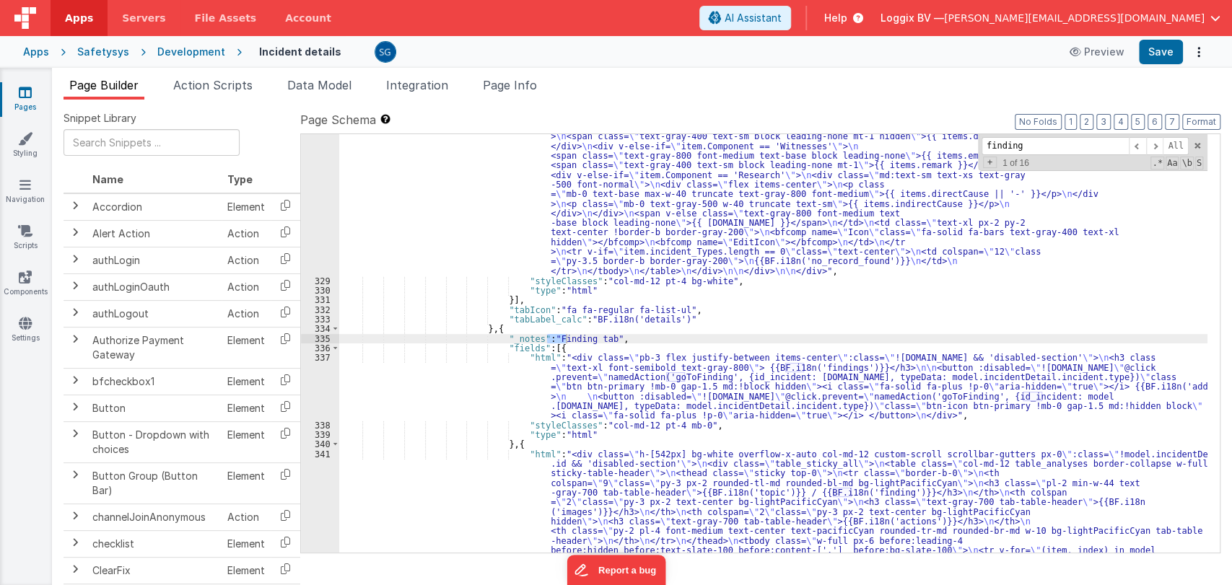
scroll to position [4603, 0]
click at [716, 391] on div ""html" : "<div class= \" h-[590px] bg-white overflow-x-auto col-md-12 custom-sc…" at bounding box center [773, 100] width 868 height 1651
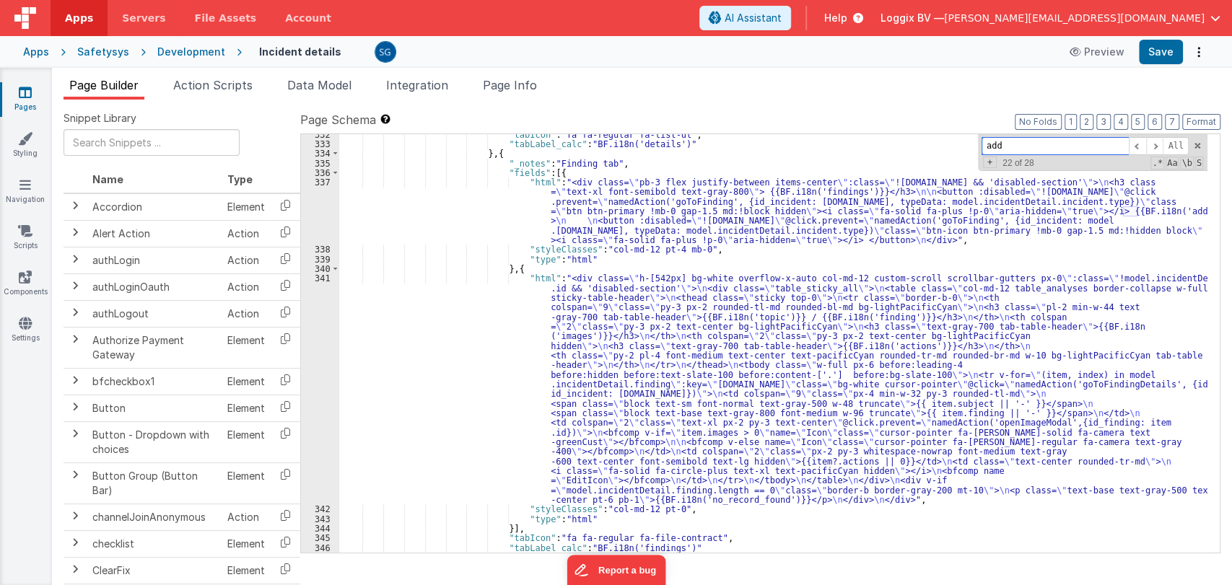
scroll to position [4779, 0]
type input "add"
click at [993, 216] on div ""tabIcon" : "fa fa-regular fa-list-ul" , "tabLabel_calc" : "BF.i18n('details')"…" at bounding box center [773, 348] width 868 height 438
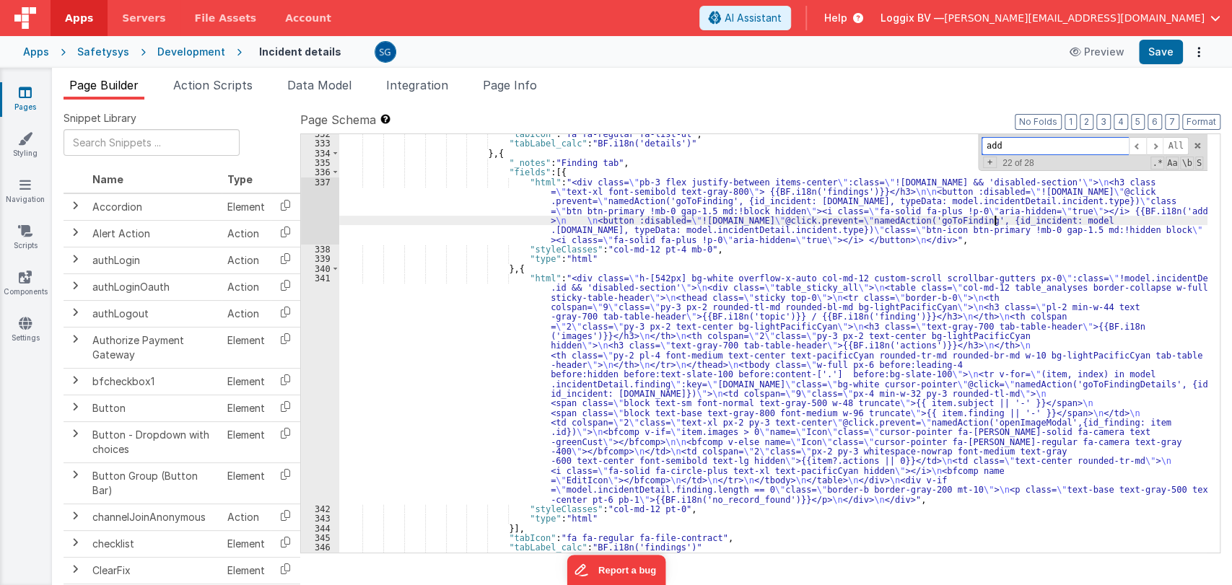
click at [1029, 148] on input "add" at bounding box center [1055, 146] width 147 height 18
click at [1137, 146] on span at bounding box center [1137, 146] width 17 height 18
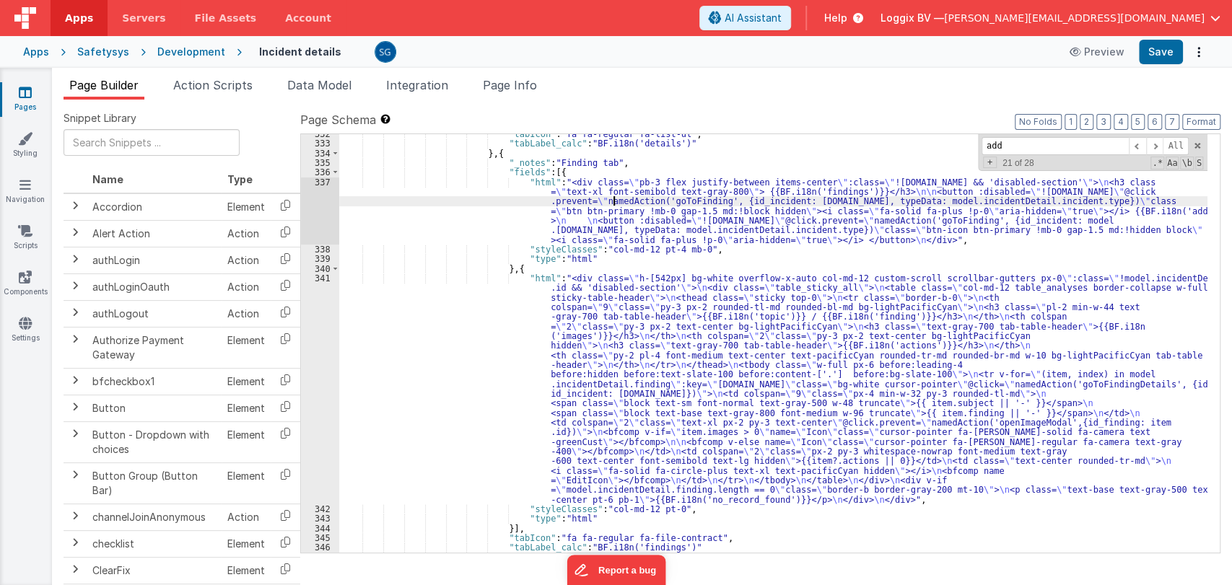
click at [612, 199] on div ""tabIcon" : "fa fa-regular fa-list-ul" , "tabLabel_calc" : "BF.i18n('details')"…" at bounding box center [773, 348] width 868 height 438
click at [677, 200] on div ""tabIcon" : "fa fa-regular fa-list-ul" , "tabLabel_calc" : "BF.i18n('details')"…" at bounding box center [773, 348] width 868 height 438
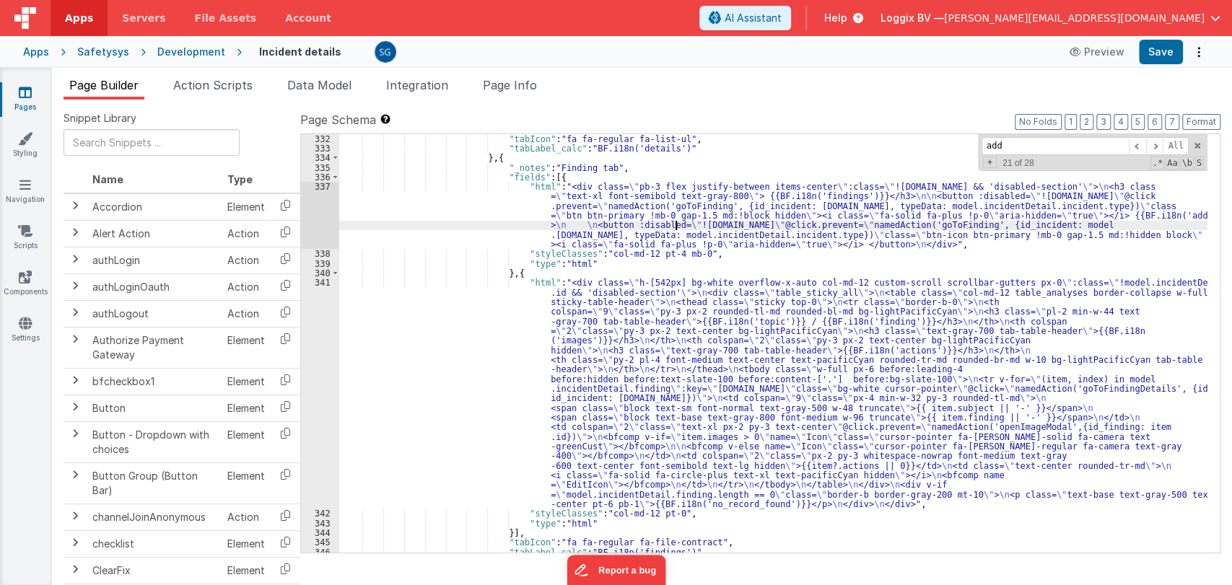
click at [676, 222] on div ""tabIcon" : "fa fa-regular fa-list-ul" , "tabLabel_calc" : "BF.i18n('details')"…" at bounding box center [773, 353] width 868 height 438
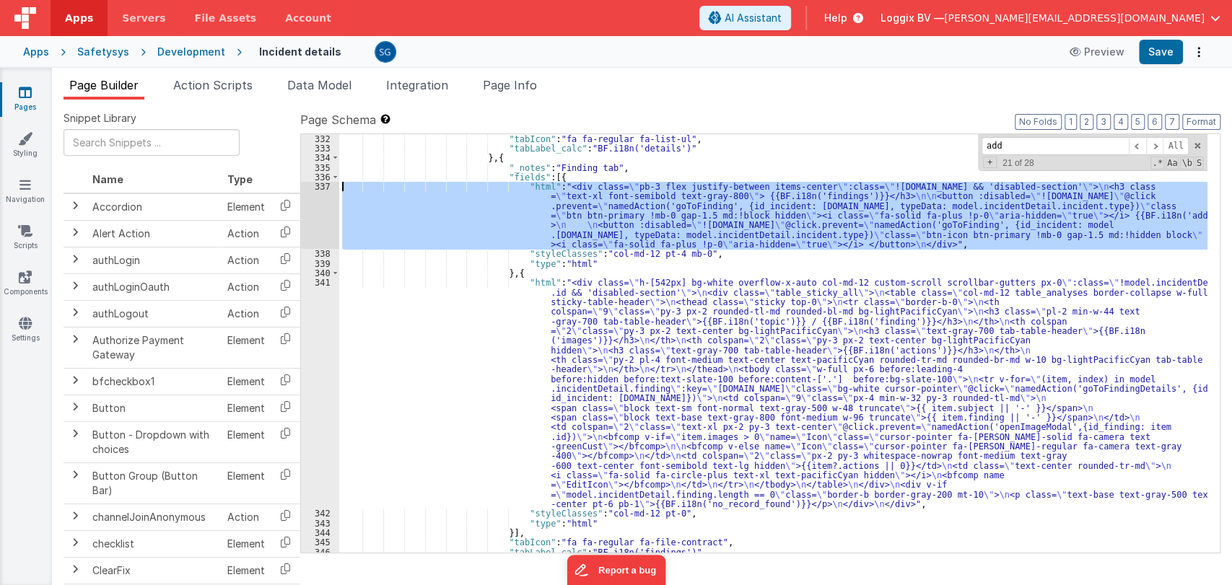
click at [323, 187] on div "337" at bounding box center [320, 215] width 38 height 67
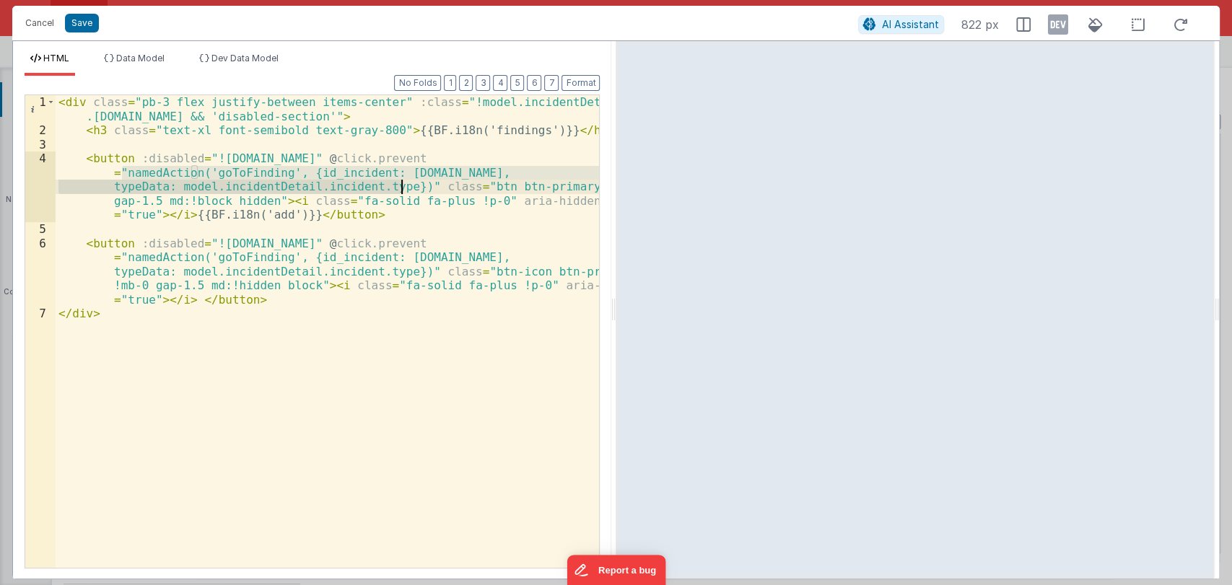
drag, startPoint x: 122, startPoint y: 175, endPoint x: 403, endPoint y: 184, distance: 281.0
click at [403, 184] on div "< div class = "pb-3 flex justify-between items-center" :class = "!model.inciden…" at bounding box center [328, 352] width 544 height 515
click at [35, 22] on button "Cancel" at bounding box center [39, 23] width 43 height 20
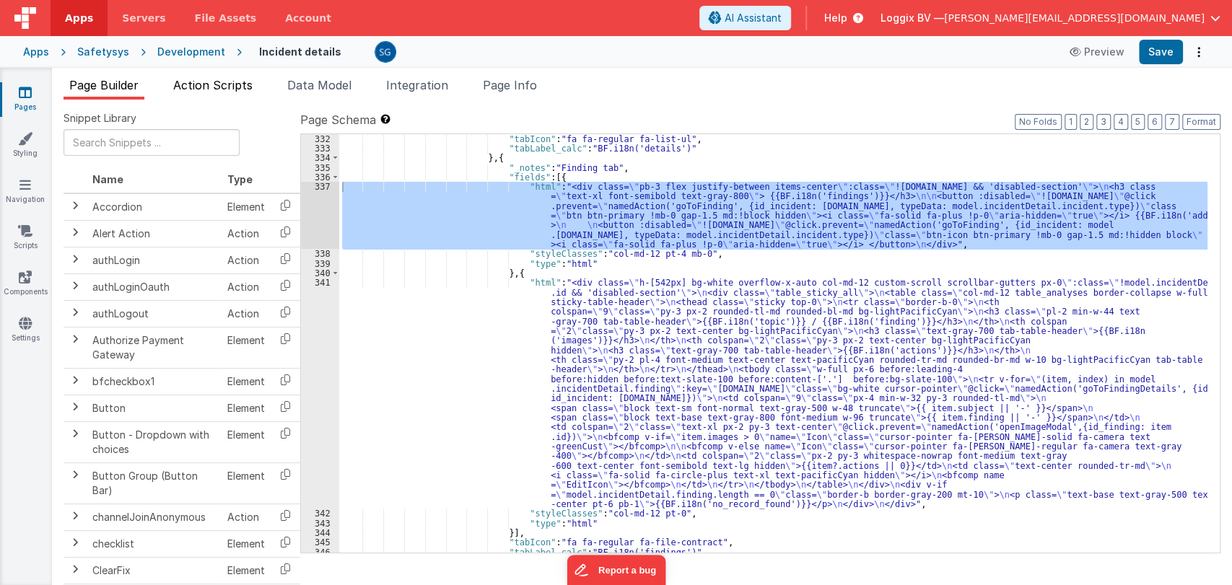
click at [212, 80] on span "Action Scripts" at bounding box center [212, 85] width 79 height 14
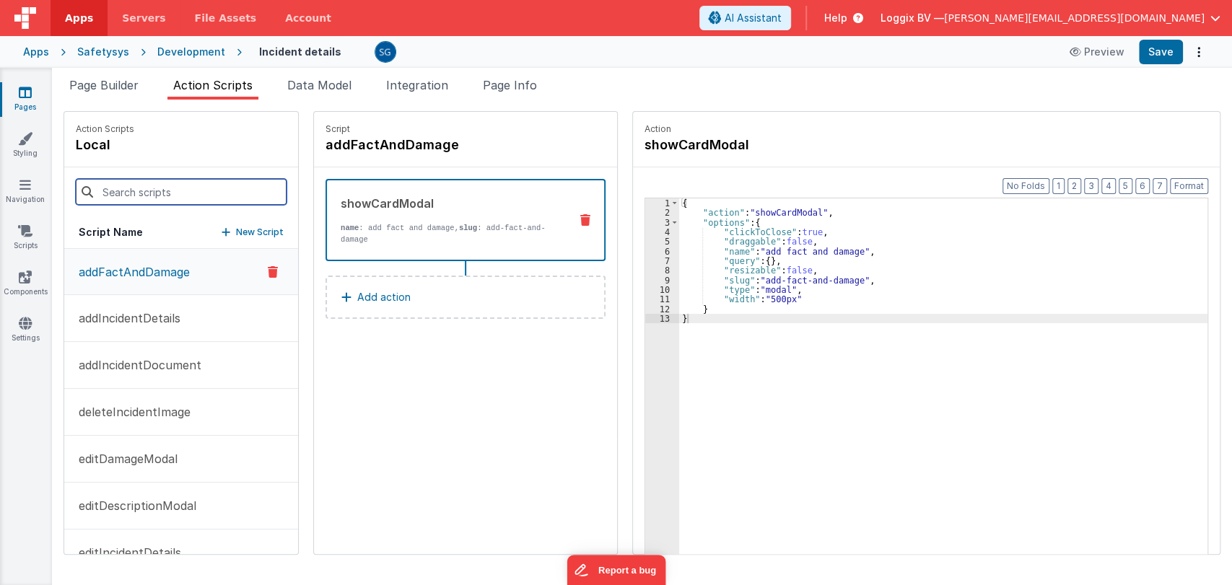
click at [162, 200] on input at bounding box center [181, 192] width 211 height 26
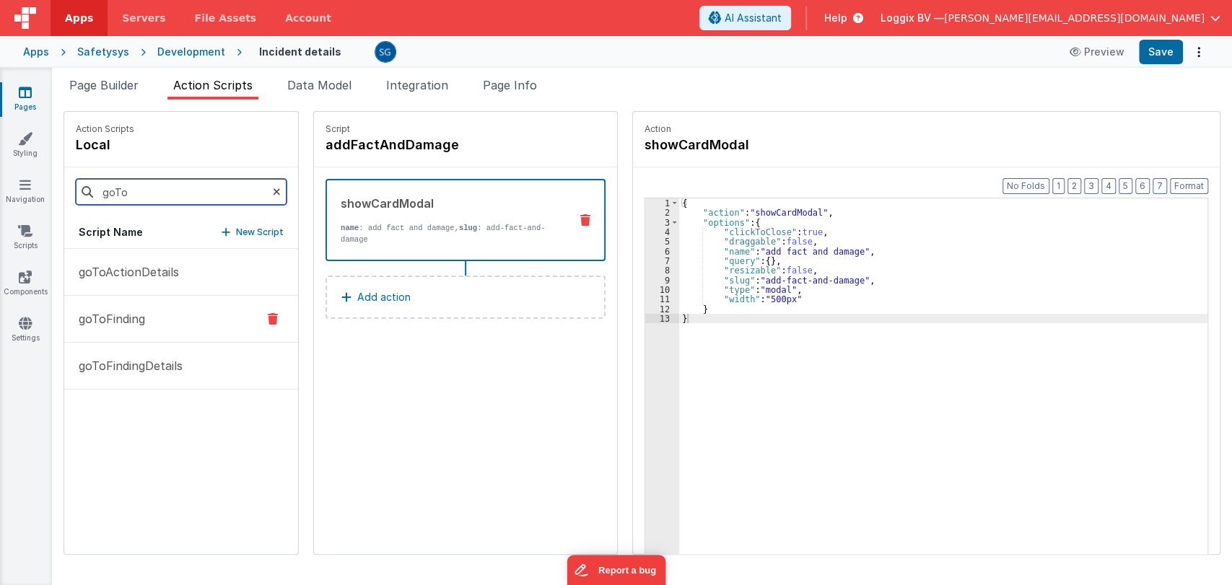
type input "goTo"
click at [126, 318] on p "goToFinding" at bounding box center [107, 318] width 75 height 17
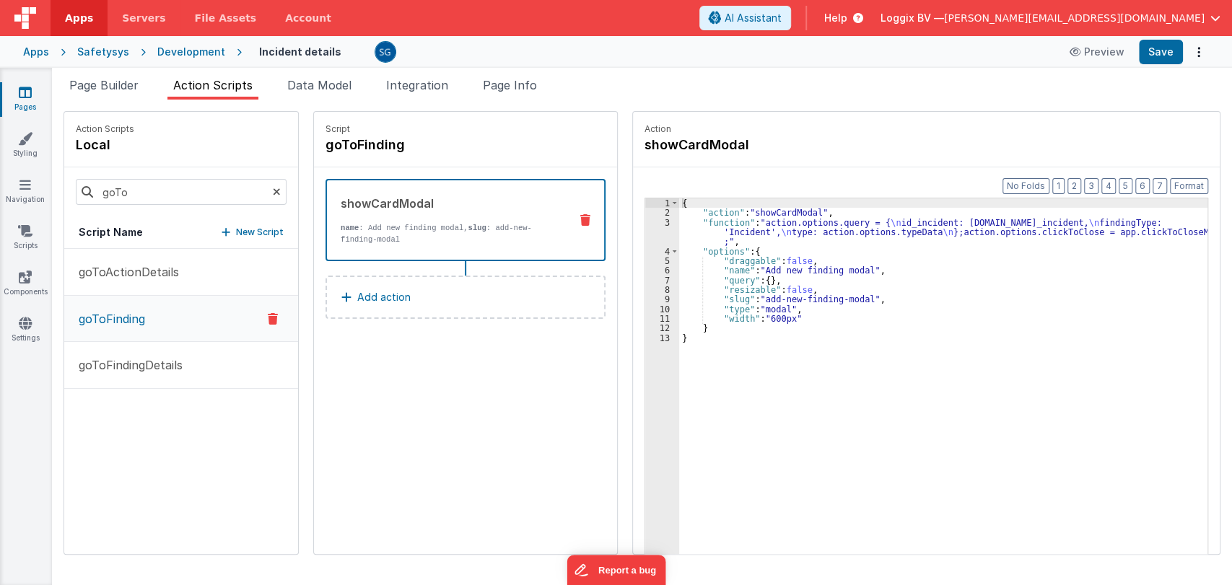
click at [20, 92] on icon at bounding box center [25, 92] width 13 height 14
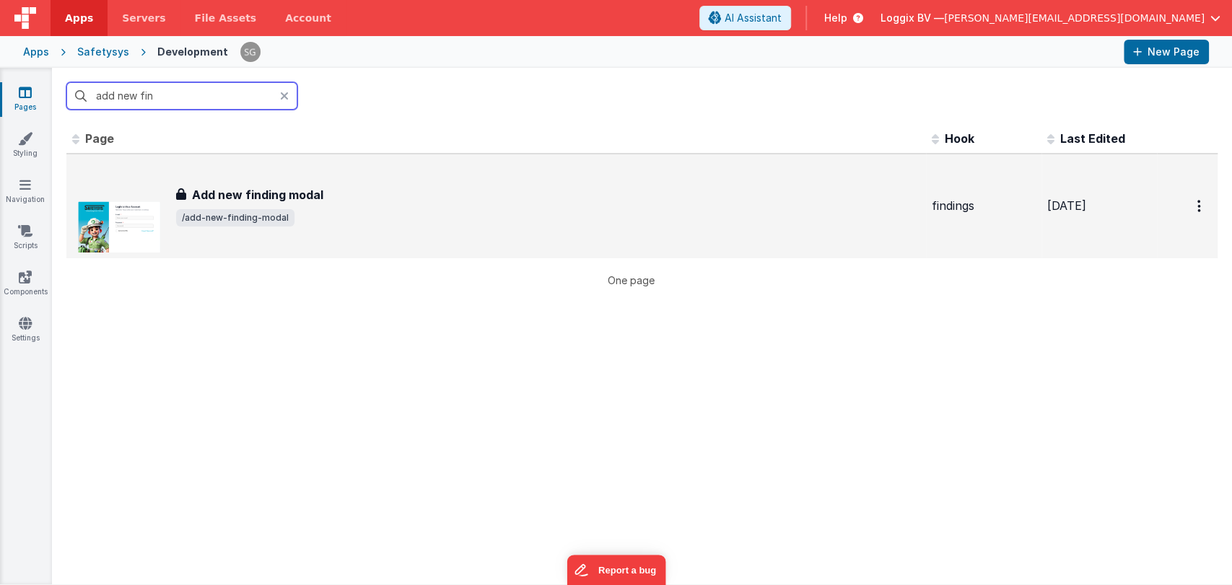
type input "add new fin"
click at [267, 201] on h3 "Add new finding modal" at bounding box center [257, 194] width 131 height 17
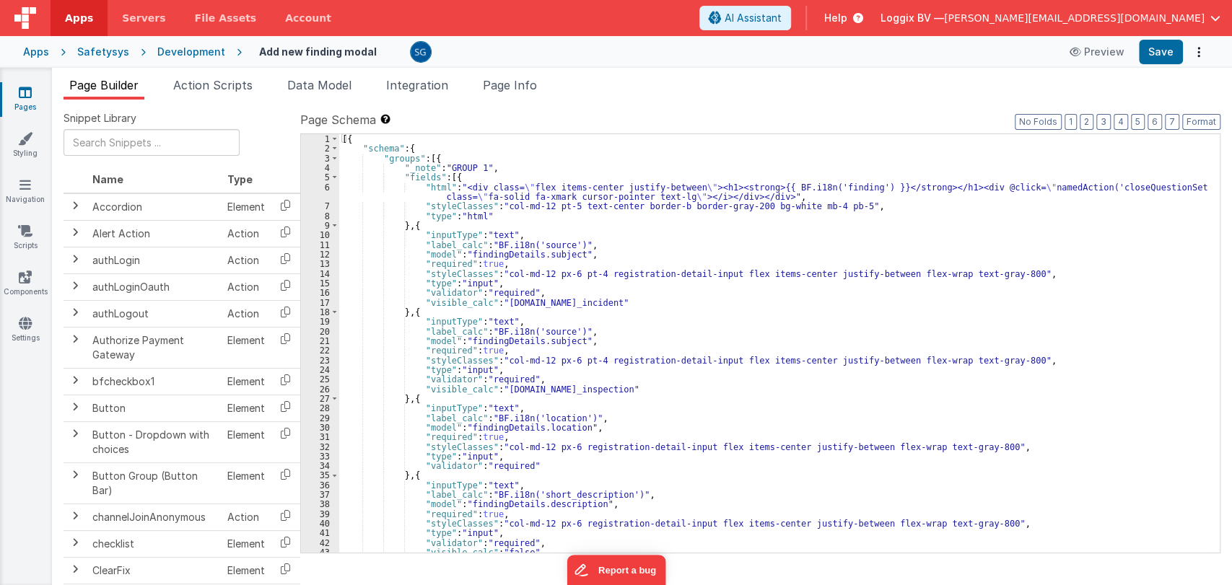
click at [649, 317] on div "[{ "schema" : { "groups" : [{ "_note" : "GROUP 1" , "fields" : [{ "html" : "<di…" at bounding box center [773, 353] width 868 height 438
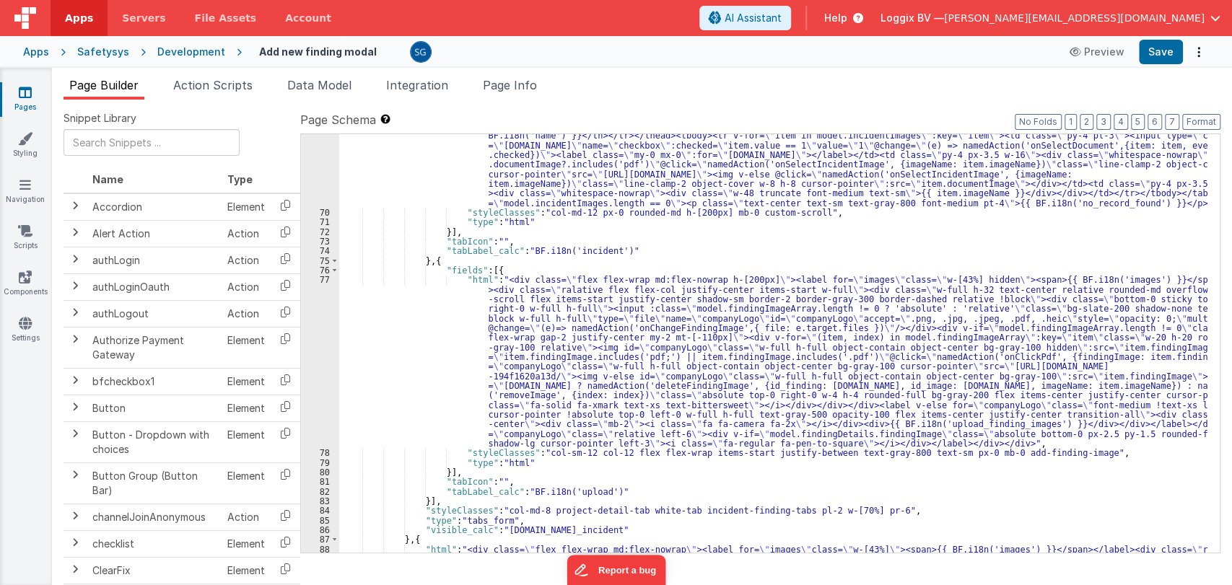
scroll to position [705, 0]
click at [575, 330] on div ""html" : "<div class= \" overflow-x-auto px-0 pb-4 custom-scroll h-[200px] w-fu…" at bounding box center [773, 441] width 868 height 698
click at [326, 282] on div "77" at bounding box center [320, 361] width 38 height 173
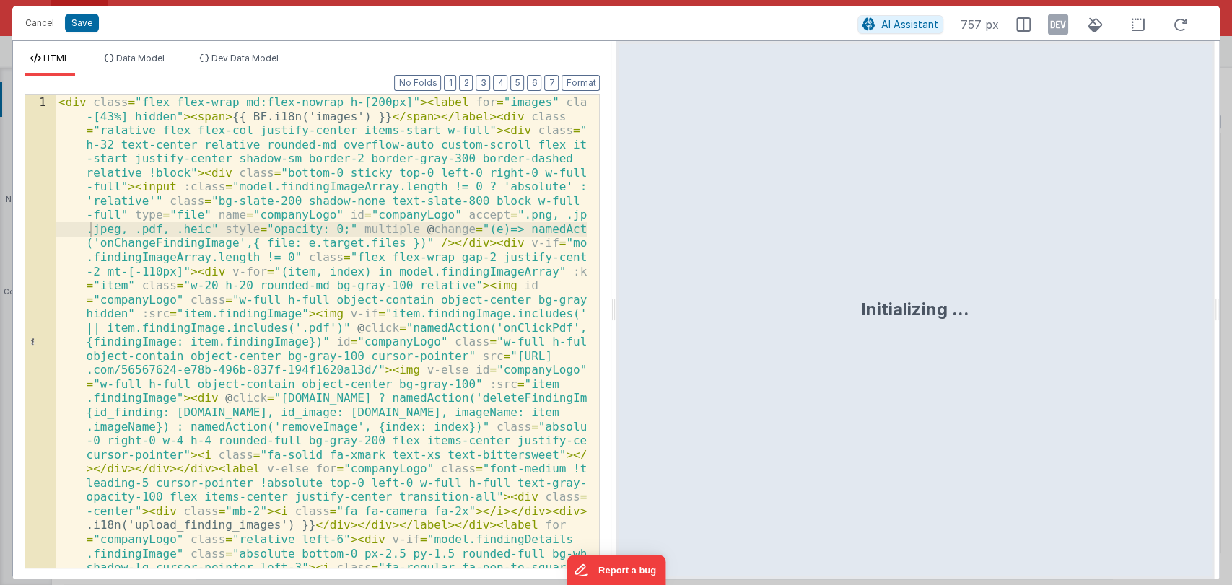
drag, startPoint x: 614, startPoint y: 304, endPoint x: 859, endPoint y: 308, distance: 245.5
click at [859, 308] on html "Cancel Save AI Assistant 757 px HTML Data Model Dev Data Model Format 7 6 5 4 3…" at bounding box center [616, 292] width 1232 height 585
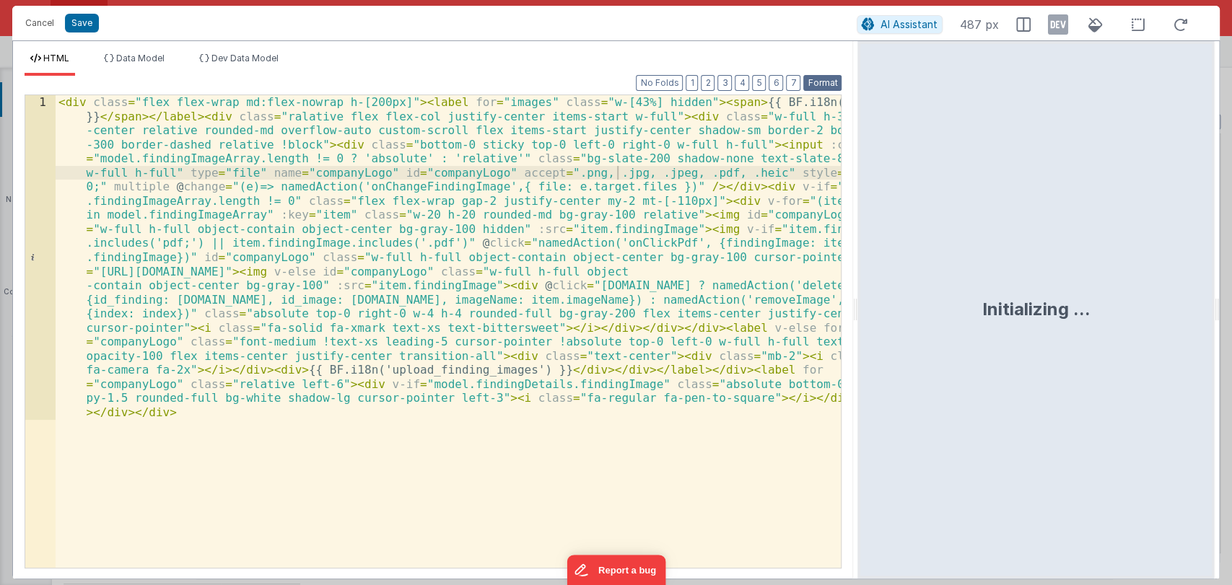
click at [820, 77] on button "Format" at bounding box center [823, 83] width 38 height 16
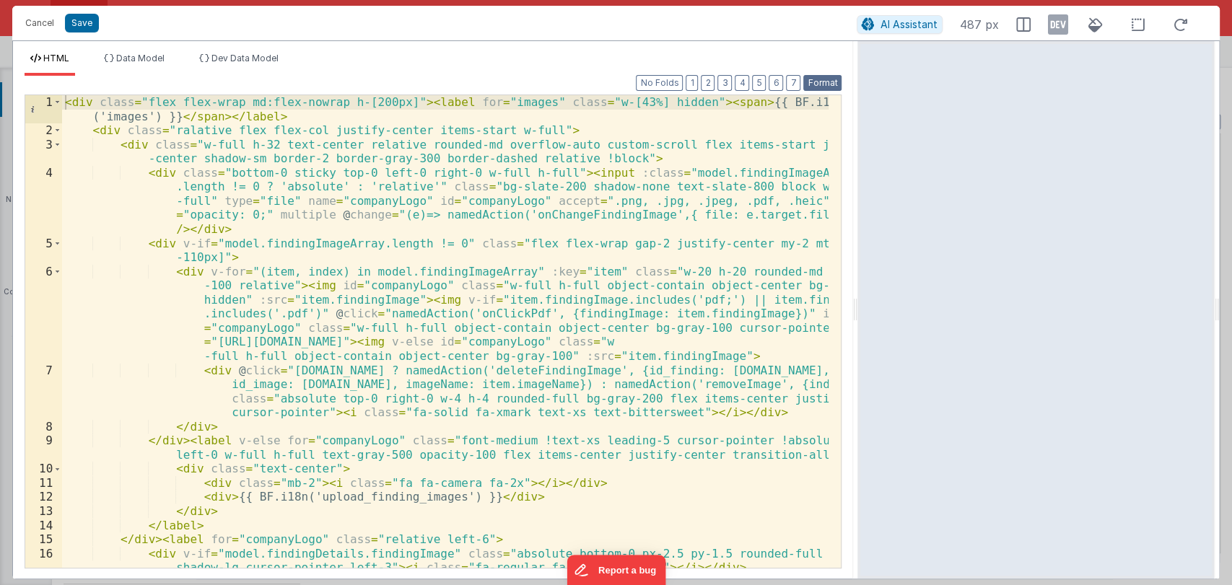
scroll to position [0, 0]
click at [520, 214] on div "< div class = "flex flex-wrap md:flex-nowrap h-[200px]" > < label for = "images…" at bounding box center [445, 352] width 767 height 515
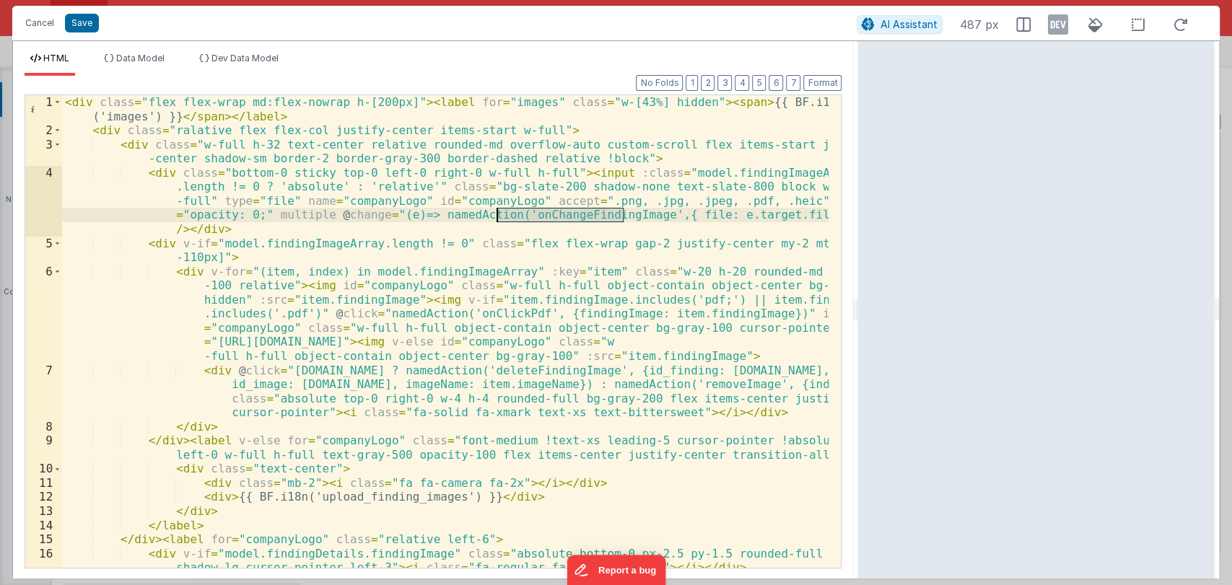
click at [520, 214] on div "< div class = "flex flex-wrap md:flex-nowrap h-[200px]" > < label for = "images…" at bounding box center [445, 352] width 767 height 515
click at [39, 23] on button "Cancel" at bounding box center [39, 23] width 43 height 20
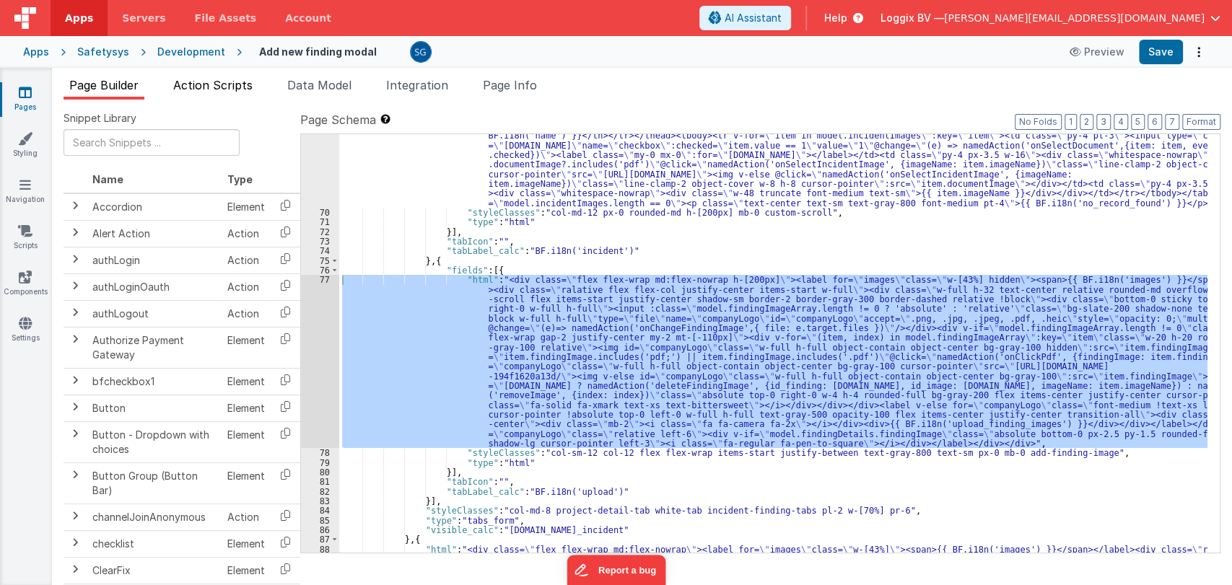
click at [214, 86] on span "Action Scripts" at bounding box center [212, 85] width 79 height 14
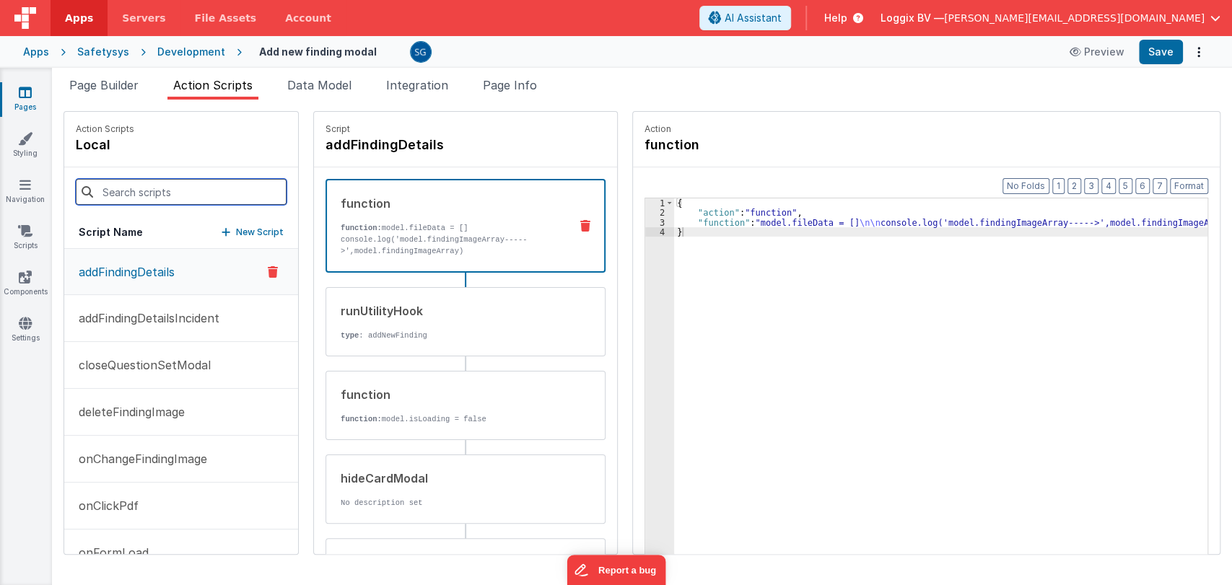
click at [152, 194] on input at bounding box center [181, 192] width 211 height 26
paste input "onChangeFindingImage"
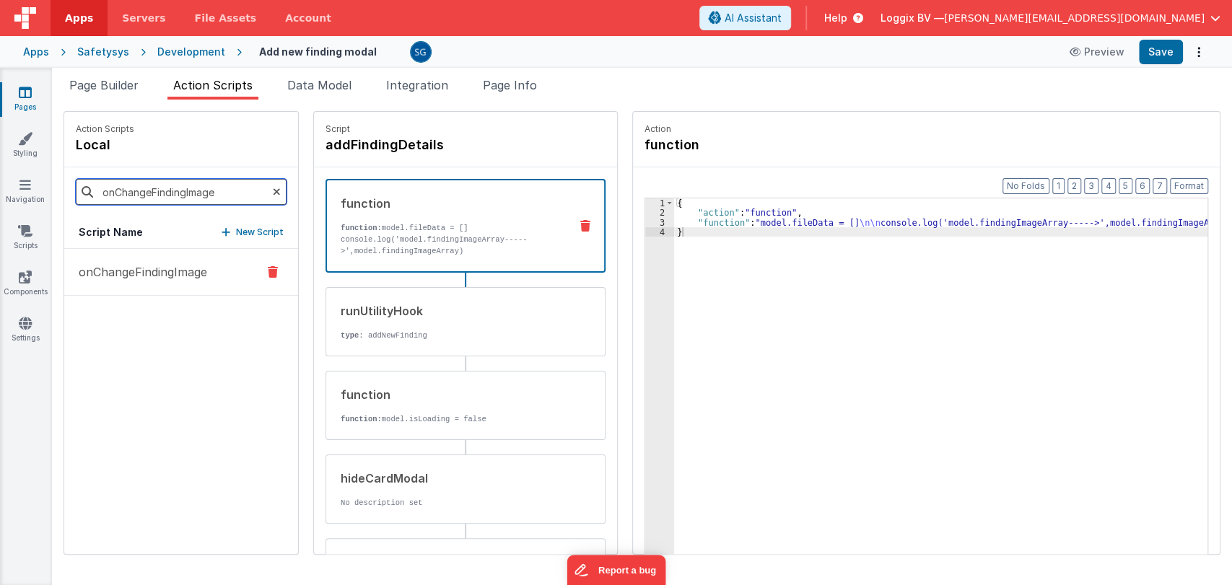
type input "onChangeFindingImage"
click at [151, 271] on p "onChangeFindingImage" at bounding box center [138, 272] width 137 height 17
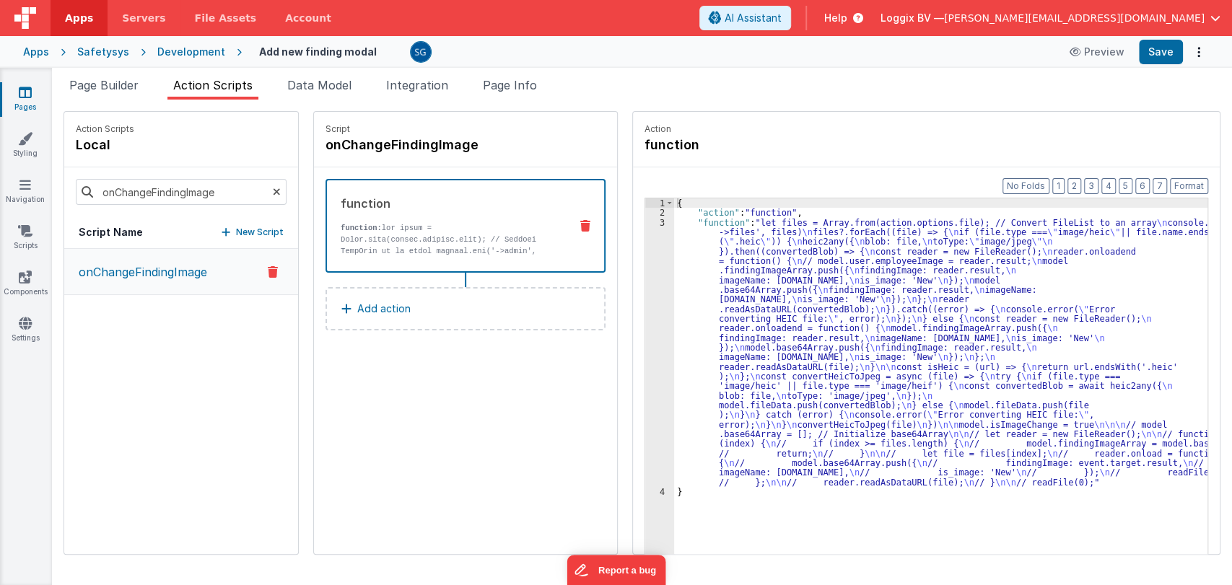
click at [714, 237] on div "{ "action" : "function" , "function" : "let files = Array.from(action.options.f…" at bounding box center [948, 409] width 548 height 420
click at [651, 222] on div "3" at bounding box center [659, 352] width 29 height 269
click at [647, 221] on div "3" at bounding box center [659, 352] width 29 height 269
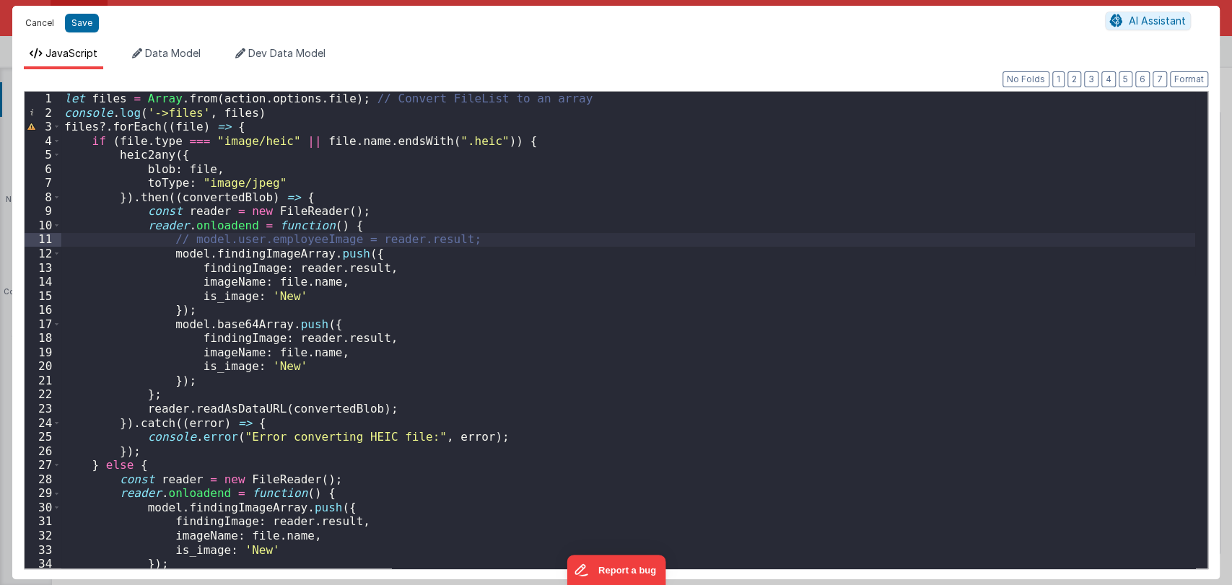
click at [46, 26] on button "Cancel" at bounding box center [39, 23] width 43 height 20
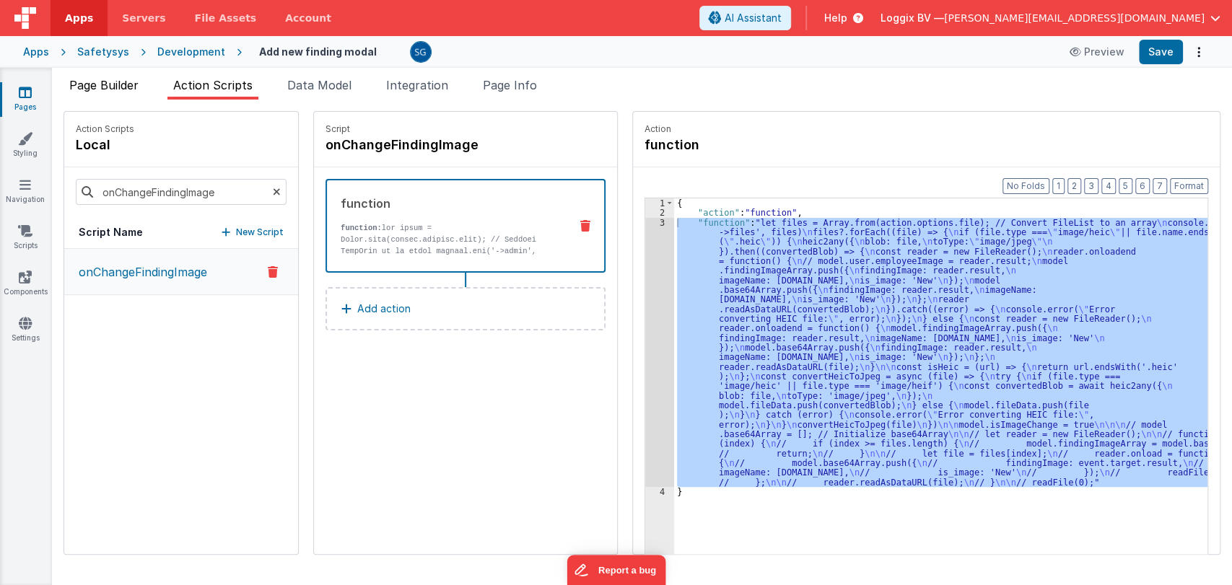
click at [125, 85] on span "Page Builder" at bounding box center [103, 85] width 69 height 14
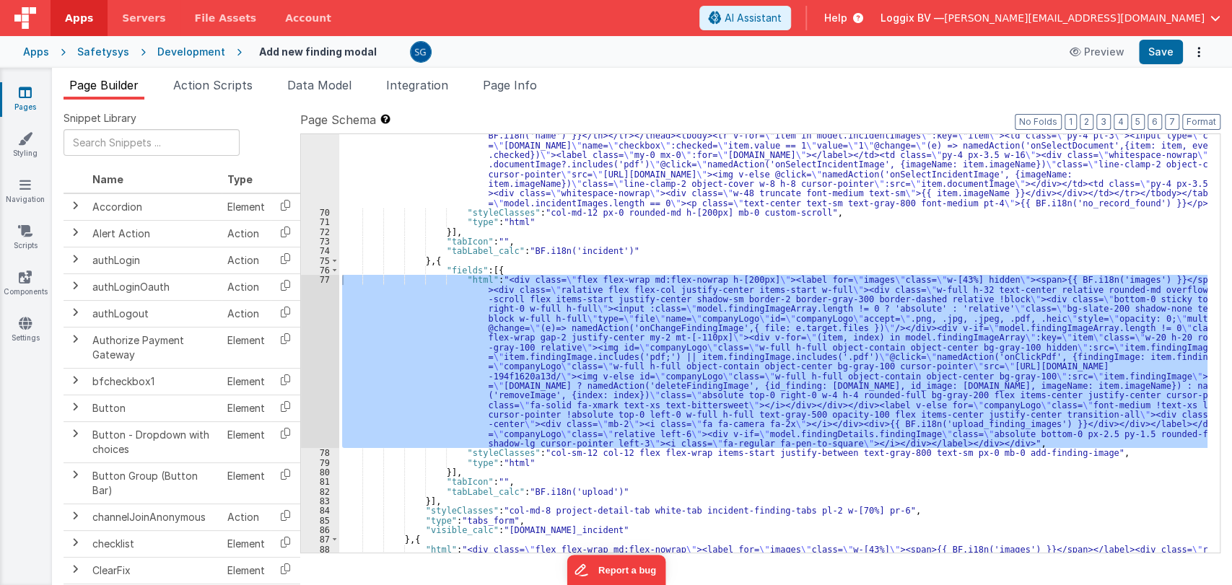
click at [325, 278] on div "77" at bounding box center [320, 361] width 38 height 173
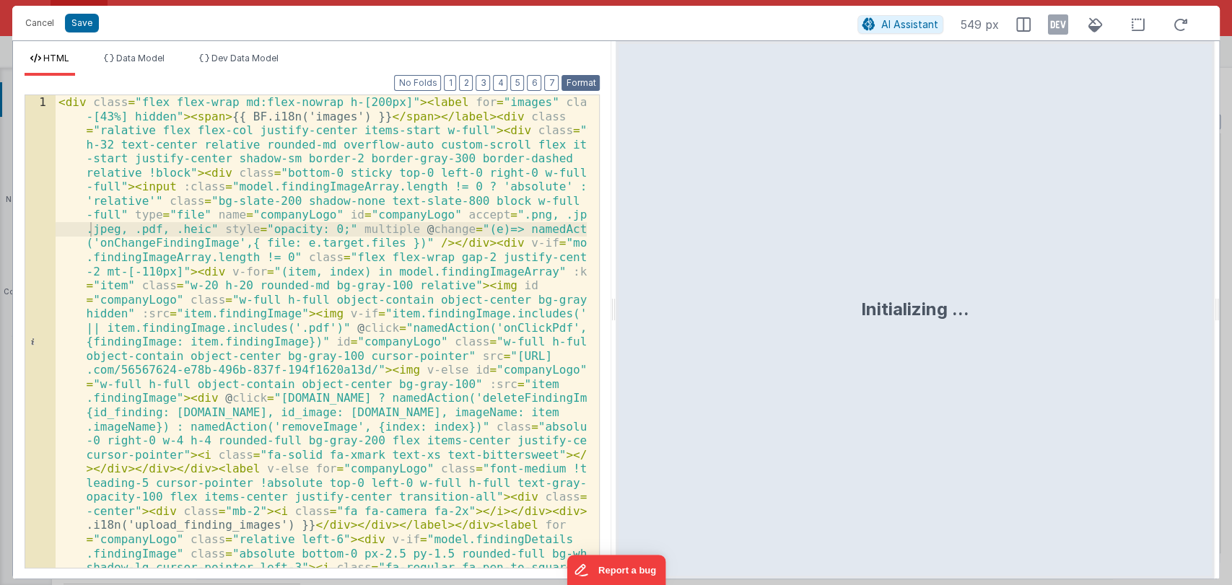
click at [572, 86] on button "Format" at bounding box center [581, 83] width 38 height 16
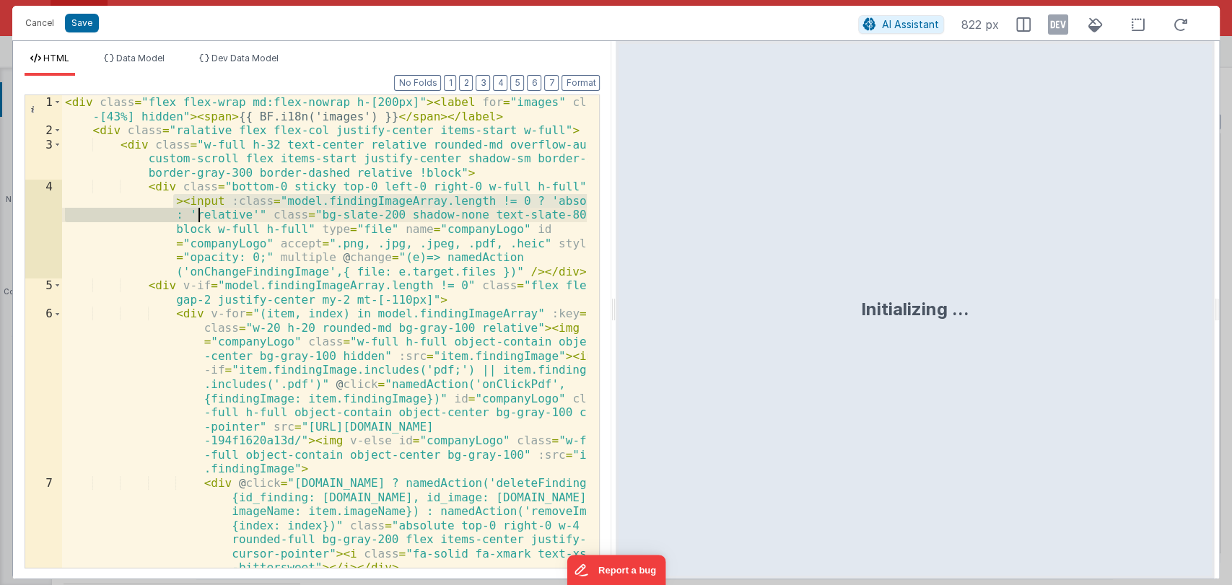
drag, startPoint x: 173, startPoint y: 198, endPoint x: 296, endPoint y: 232, distance: 127.5
click at [296, 232] on div "< div class = "flex flex-wrap md:flex-nowrap h-[200px]" > < label for = "images…" at bounding box center [325, 352] width 526 height 515
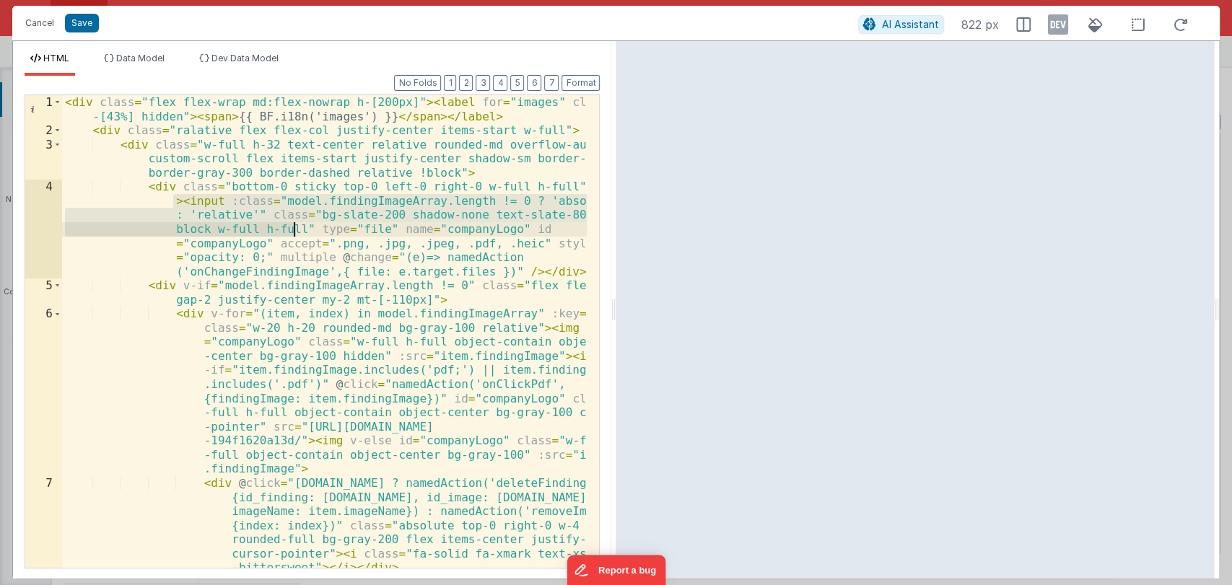
click at [310, 217] on div "< div class = "flex flex-wrap md:flex-nowrap h-[200px]" > < label for = "images…" at bounding box center [324, 331] width 525 height 473
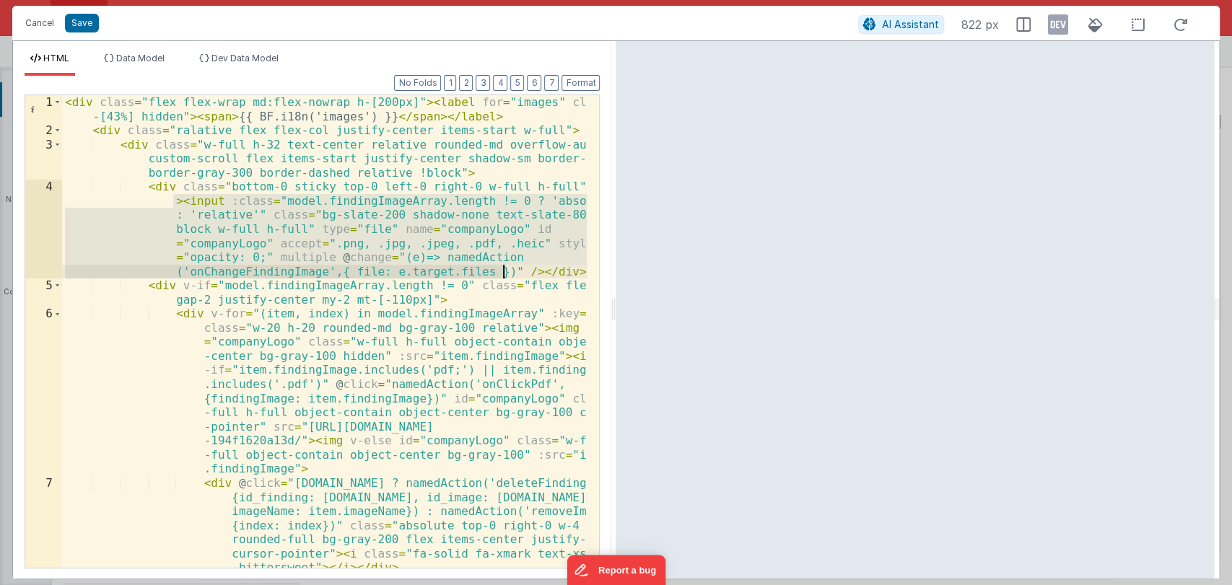
drag, startPoint x: 172, startPoint y: 198, endPoint x: 504, endPoint y: 273, distance: 340.5
click at [504, 273] on div "< div class = "flex flex-wrap md:flex-nowrap h-[200px]" > < label for = "images…" at bounding box center [325, 352] width 526 height 515
click at [36, 28] on button "Cancel" at bounding box center [39, 23] width 43 height 20
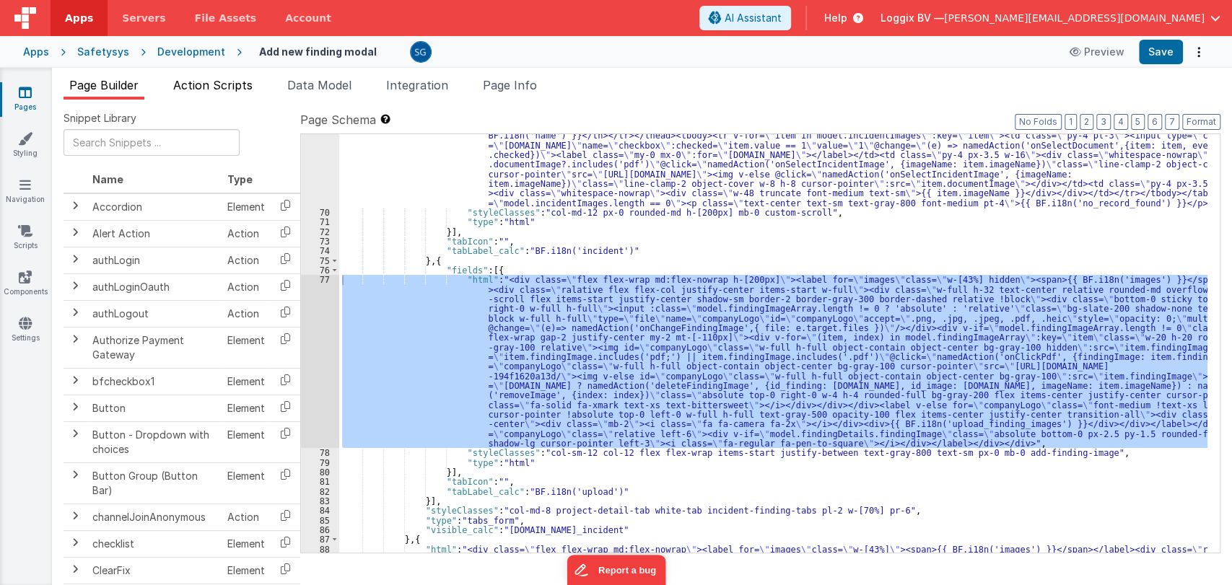
click at [193, 84] on span "Action Scripts" at bounding box center [212, 85] width 79 height 14
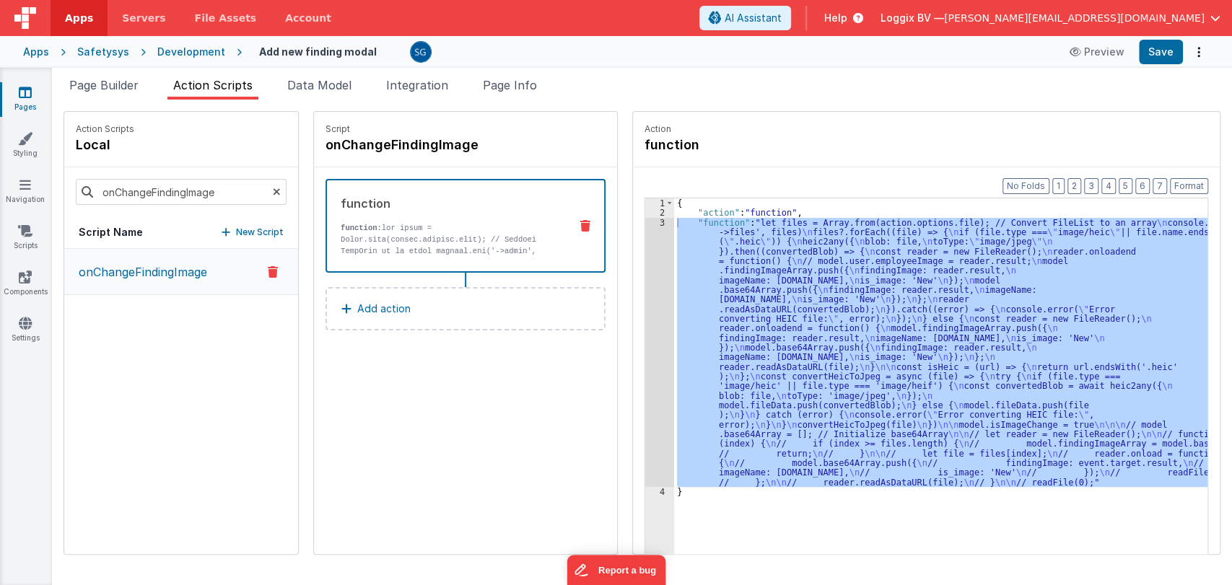
click at [650, 220] on div "3" at bounding box center [659, 352] width 29 height 269
click at [650, 222] on div "3" at bounding box center [659, 352] width 29 height 269
click at [648, 222] on div "3" at bounding box center [659, 352] width 29 height 269
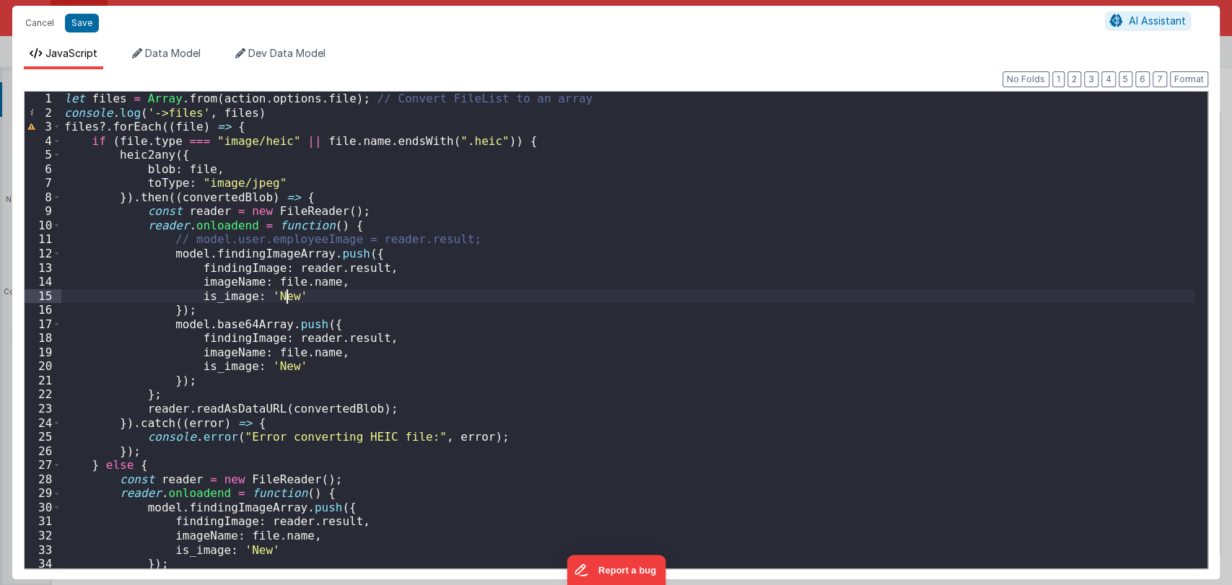
click at [295, 297] on div "let files = Array . from ( action . options . file ) ; // Convert FileList to a…" at bounding box center [628, 344] width 1134 height 505
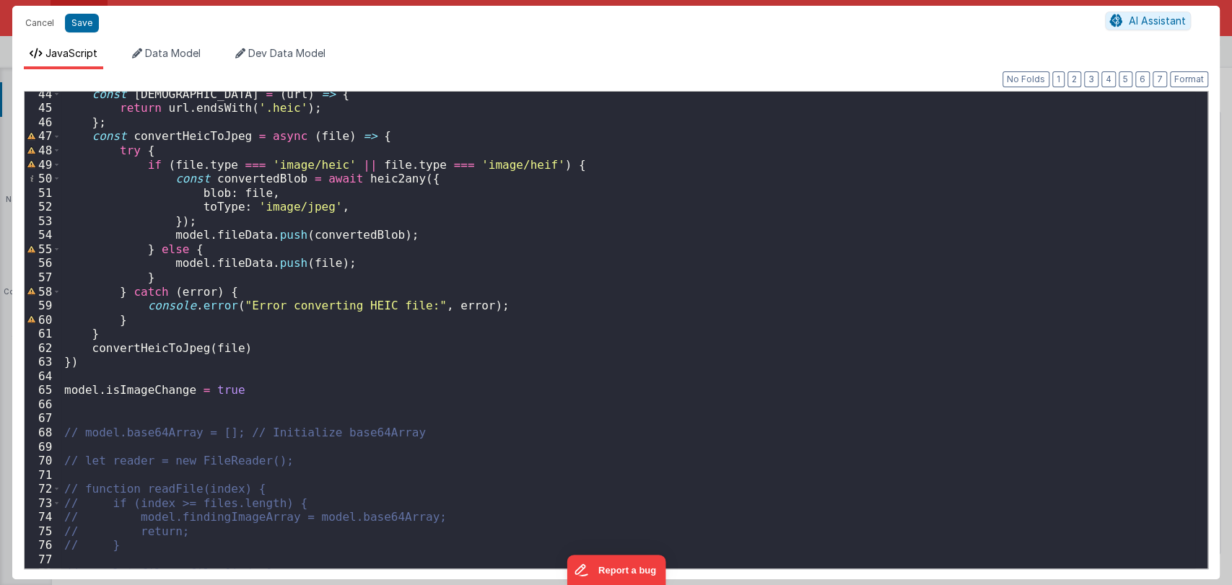
scroll to position [595, 0]
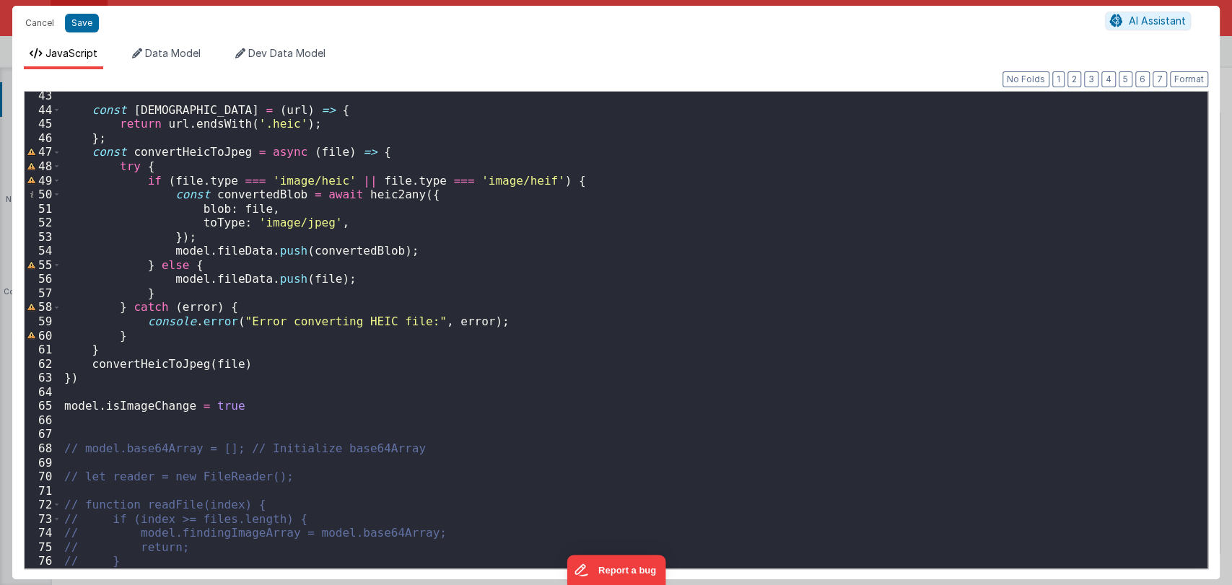
click at [298, 406] on div "const isHeic = ( url ) => { return url . endsWith ( '.heic' ) ; } ; const conve…" at bounding box center [628, 341] width 1134 height 505
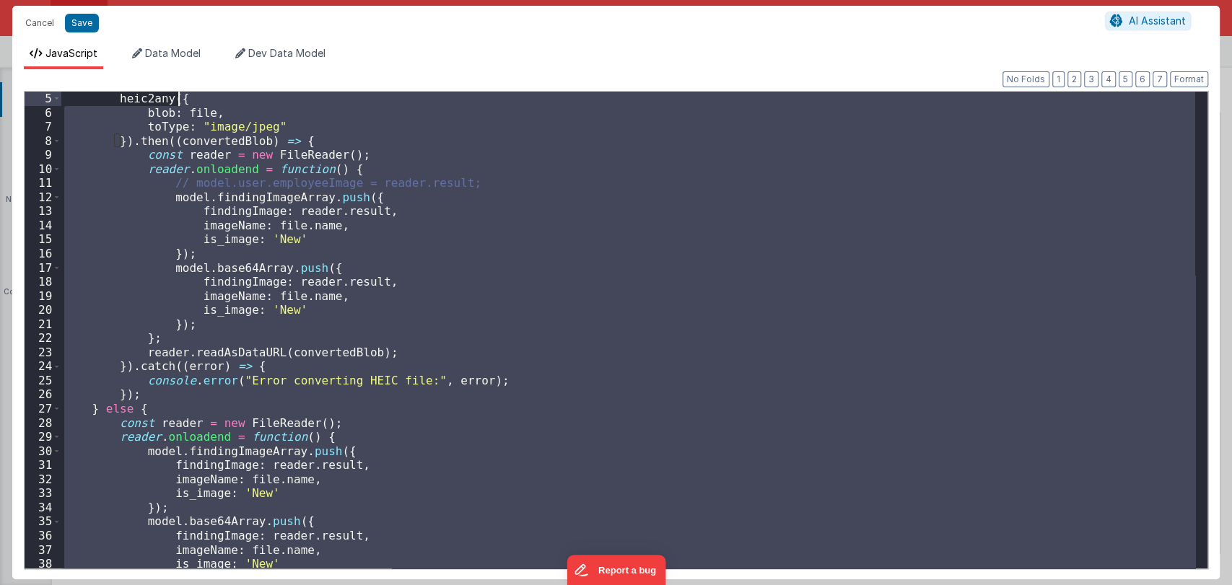
scroll to position [0, 0]
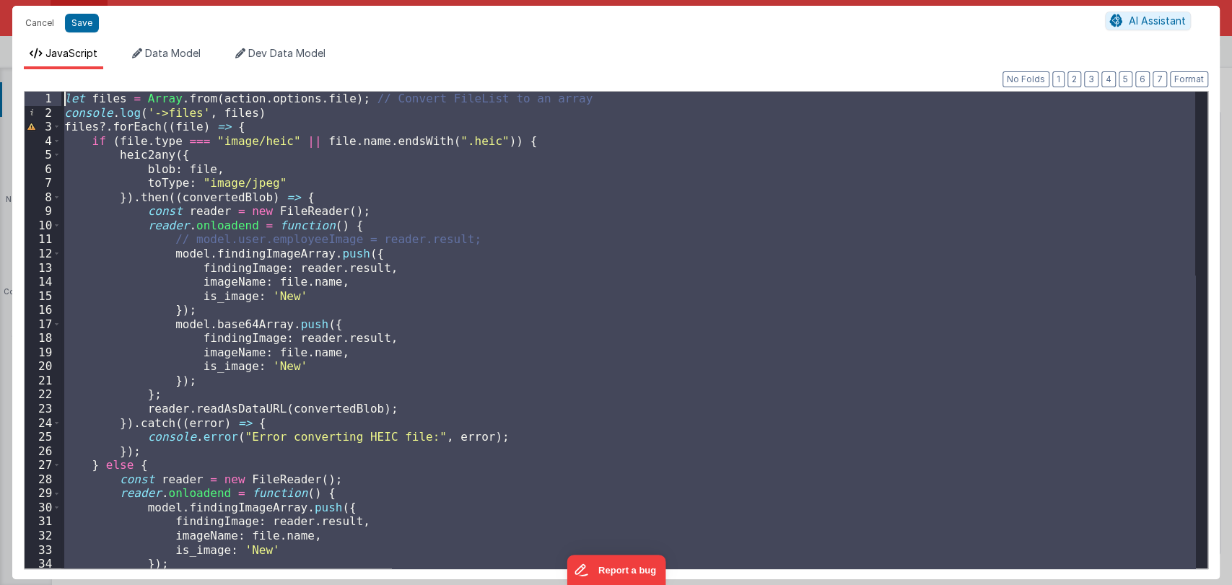
drag, startPoint x: 297, startPoint y: 406, endPoint x: 64, endPoint y: 99, distance: 386.4
click at [64, 99] on div "let files = Array . from ( action . options . file ) ; // Convert FileList to a…" at bounding box center [628, 344] width 1134 height 505
click at [462, 284] on div "let files = Array . from ( action . options . file ) ; // Convert FileList to a…" at bounding box center [628, 330] width 1134 height 477
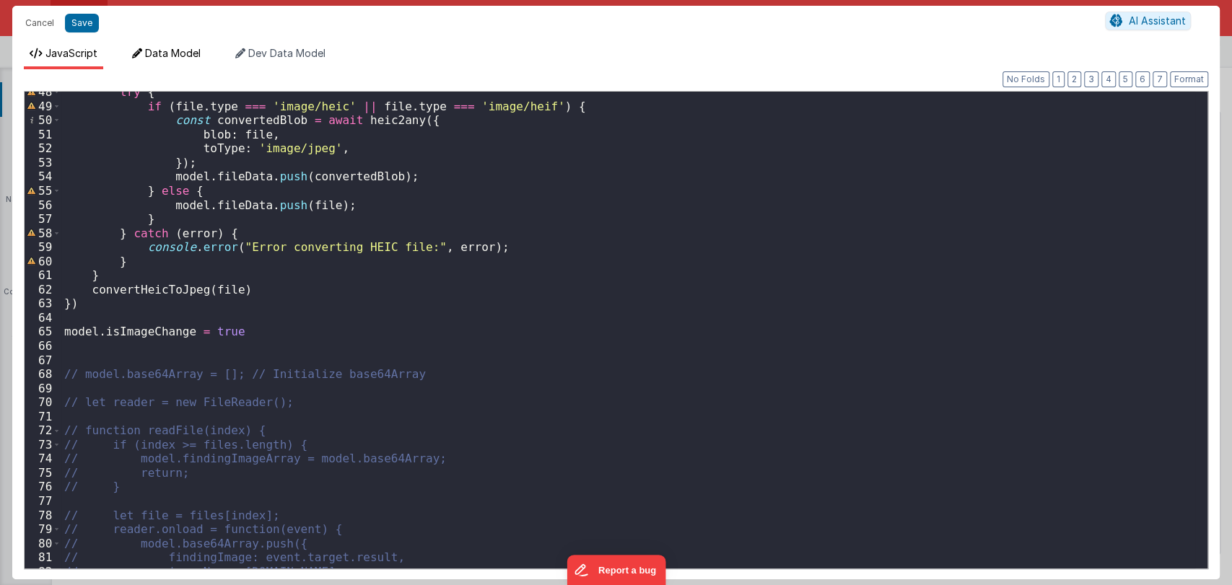
scroll to position [670, 0]
click at [45, 30] on button "Cancel" at bounding box center [39, 23] width 43 height 20
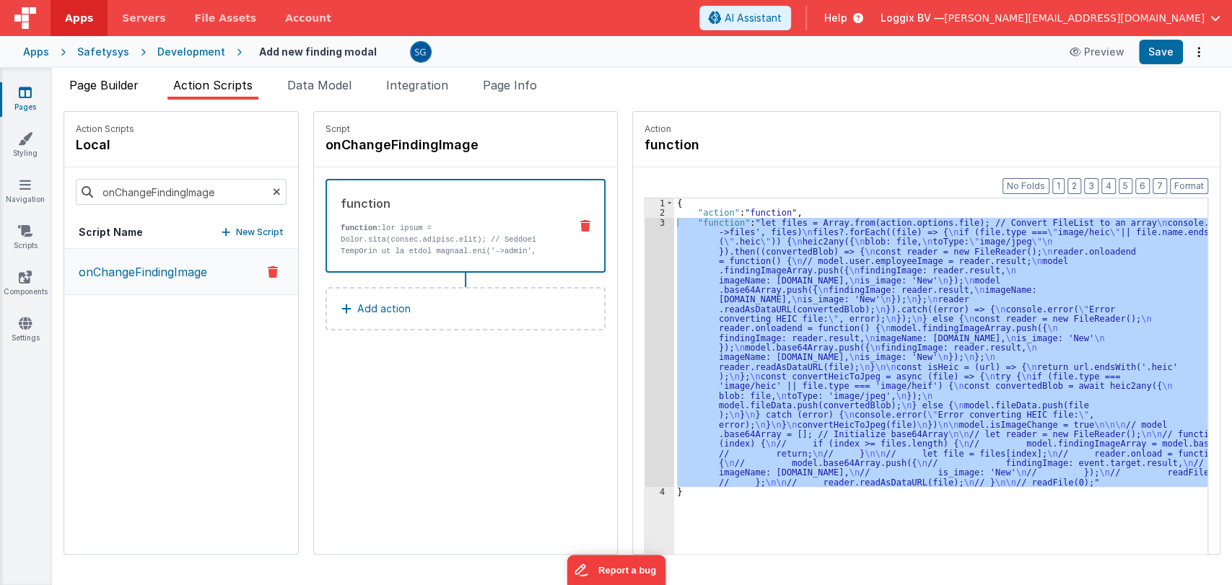
click at [116, 90] on span "Page Builder" at bounding box center [103, 85] width 69 height 14
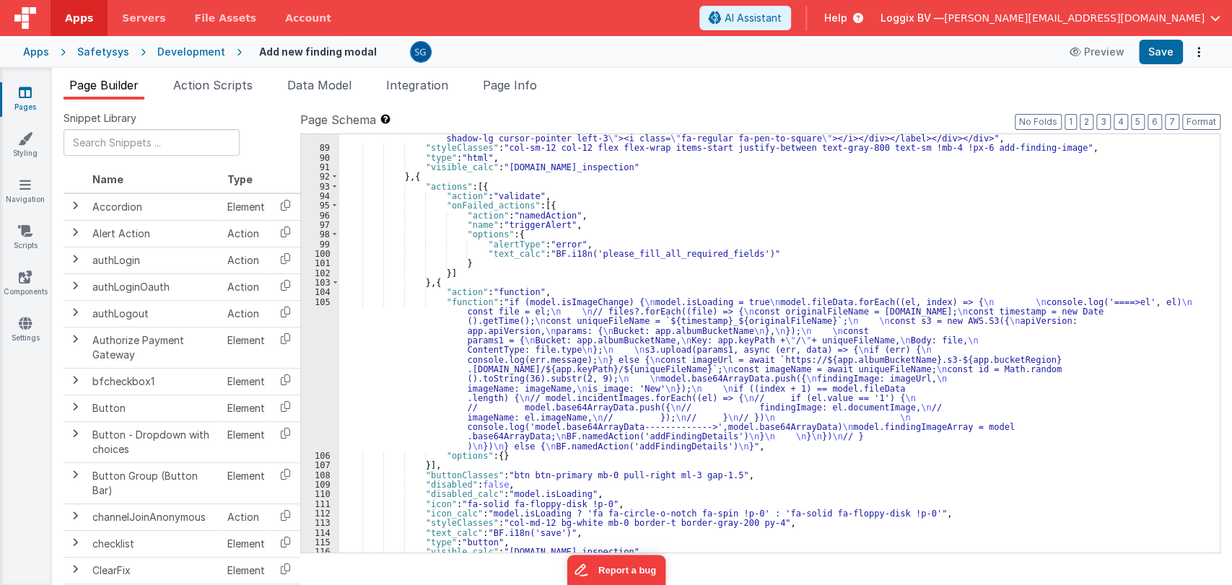
scroll to position [1276, 0]
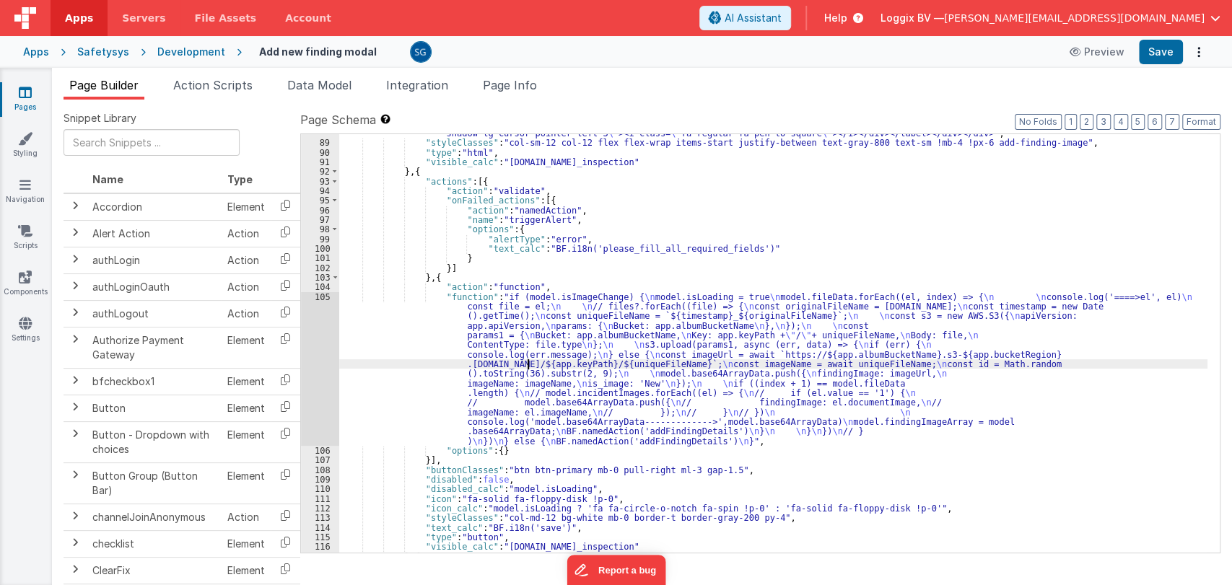
click at [528, 365] on div ""html" : "<div class= \" flex flex-wrap md:flex-nowrap \" ><label for= \" image…" at bounding box center [773, 271] width 868 height 592
click at [322, 299] on div "105" at bounding box center [320, 369] width 38 height 154
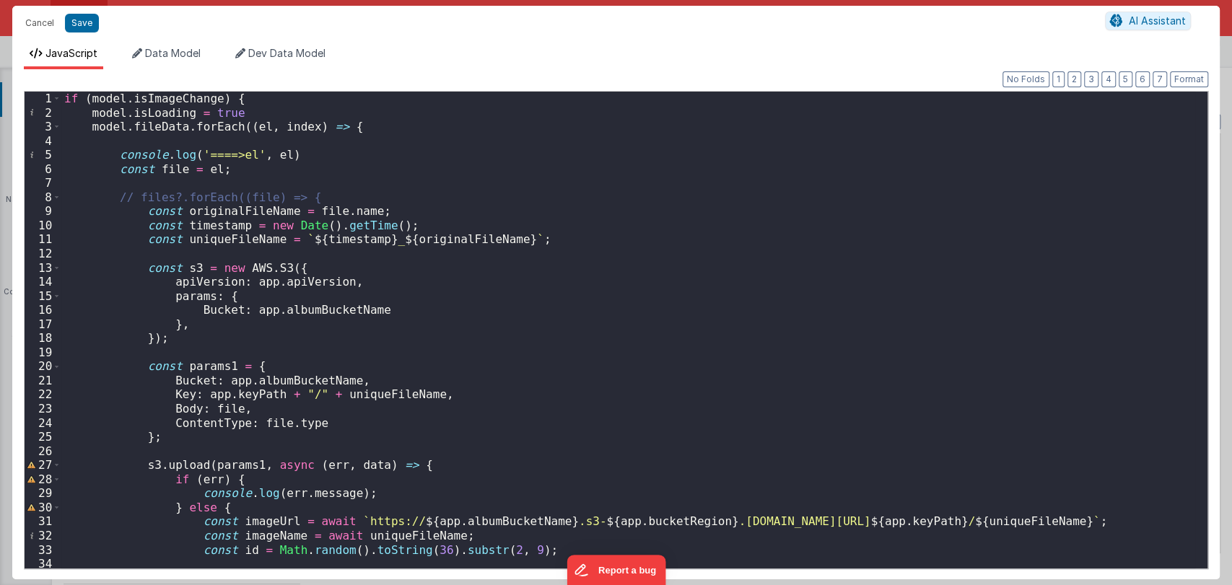
scroll to position [0, 0]
click at [35, 25] on button "Cancel" at bounding box center [39, 23] width 43 height 20
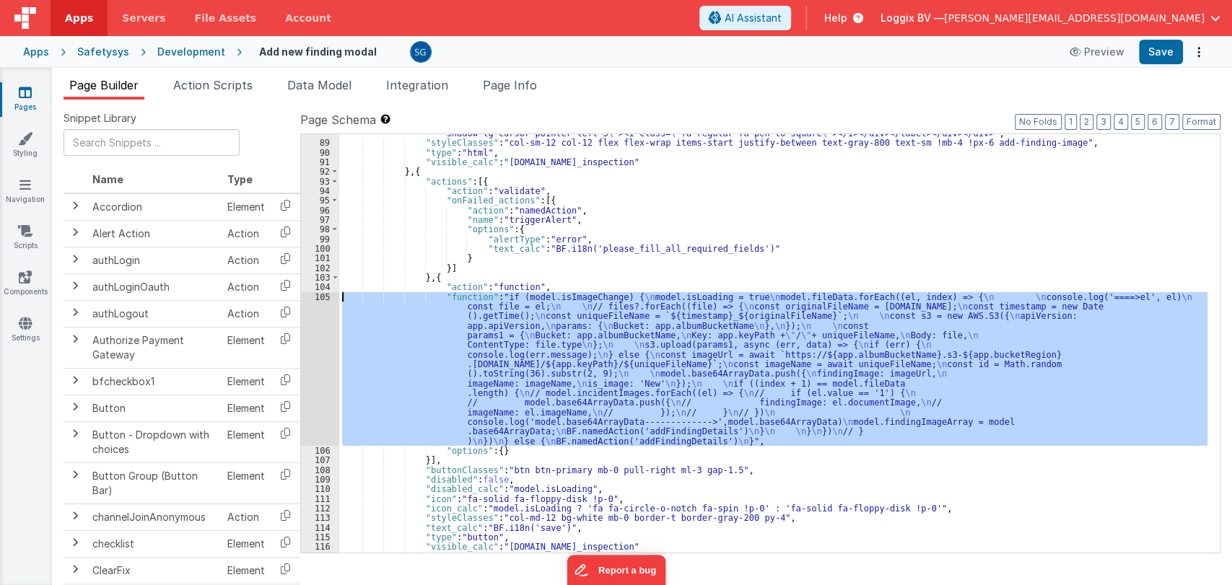
click at [649, 361] on div ""html" : "<div class= \" flex flex-wrap md:flex-nowrap \" ><label for= \" image…" at bounding box center [773, 343] width 868 height 419
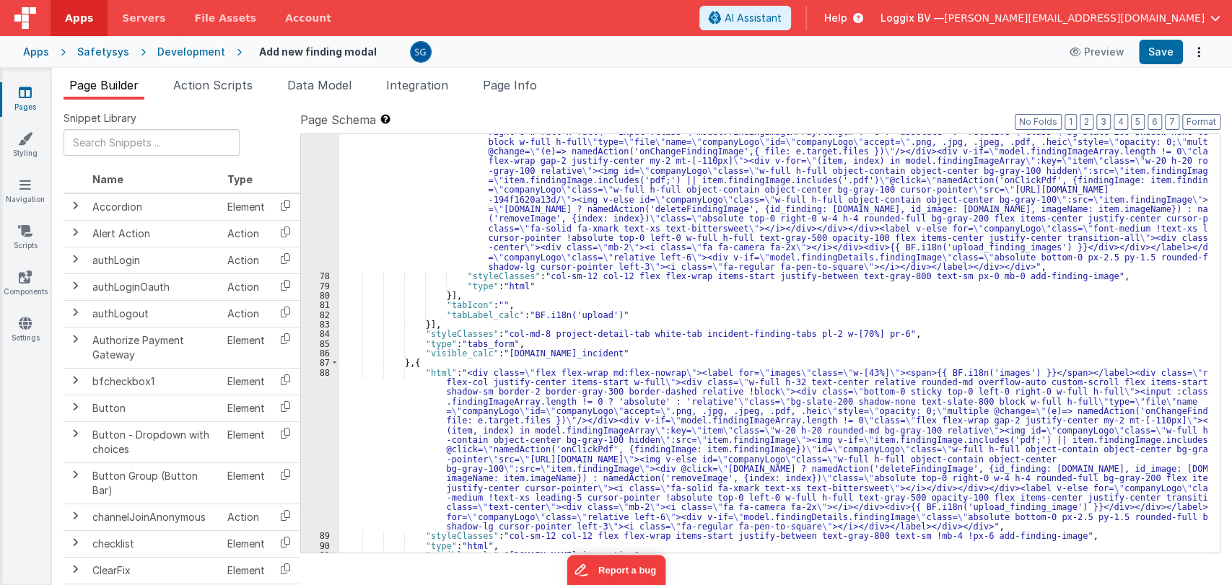
scroll to position [883, 0]
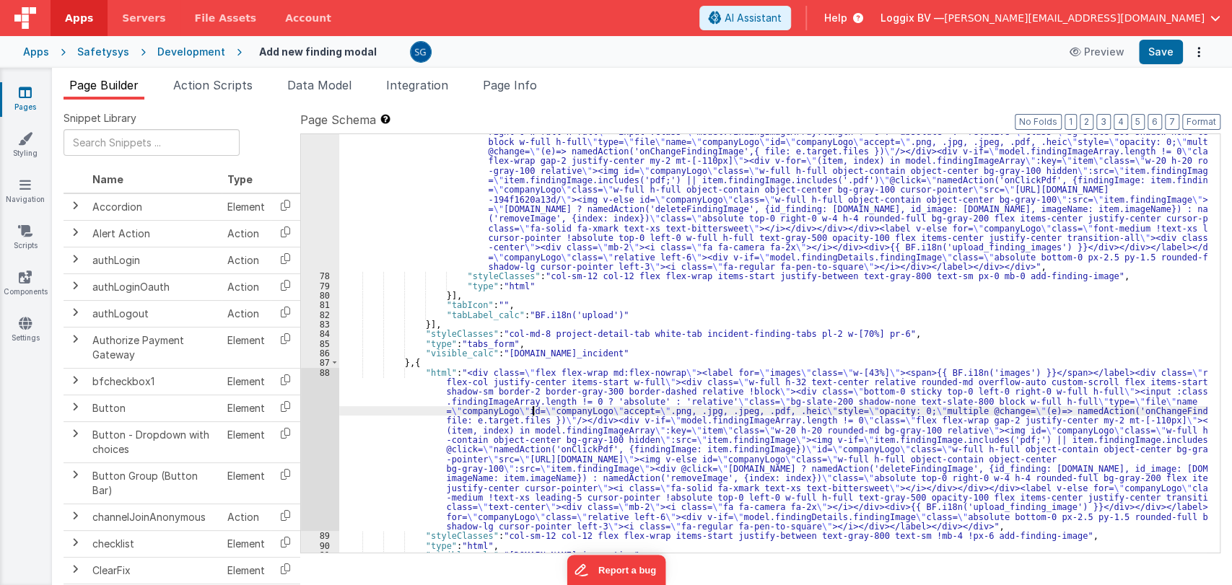
click at [535, 409] on div ""html" : "<div class= \" flex flex-wrap md:flex-nowrap h-[200px] \" ><label for…" at bounding box center [773, 398] width 868 height 601
click at [325, 373] on div "88" at bounding box center [320, 450] width 38 height 164
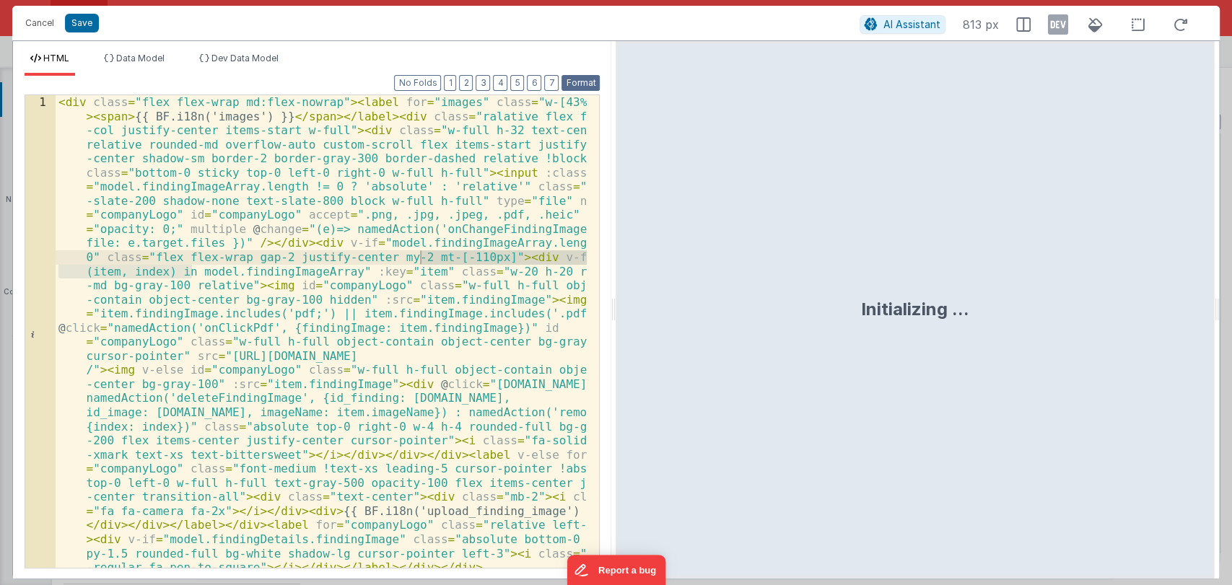
click at [580, 80] on button "Format" at bounding box center [581, 83] width 38 height 16
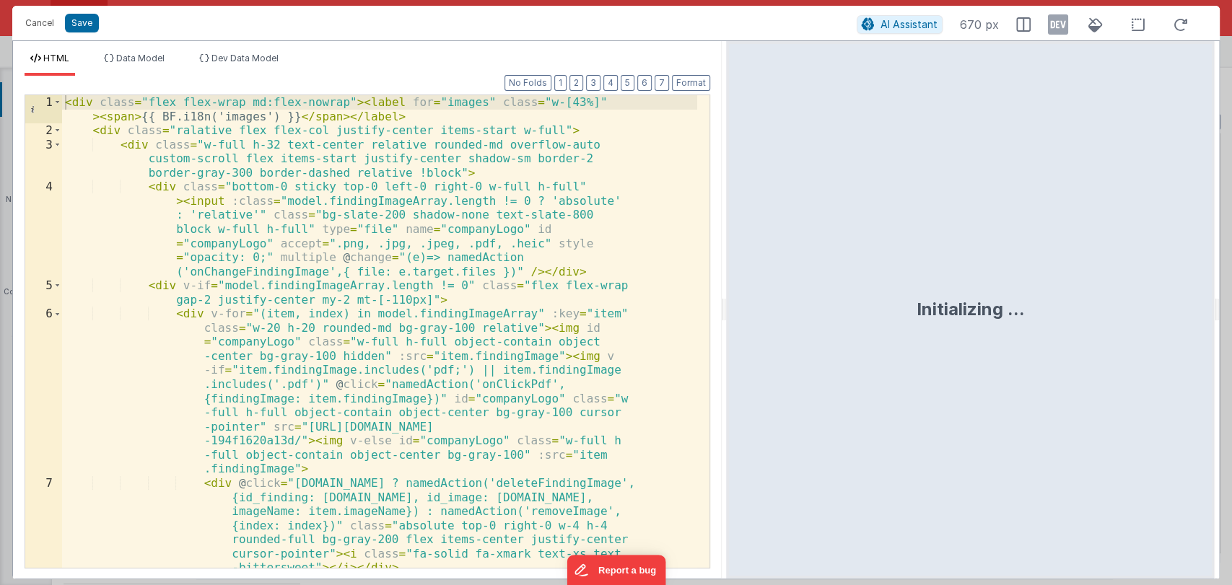
drag, startPoint x: 614, startPoint y: 318, endPoint x: 741, endPoint y: 316, distance: 127.8
click at [741, 316] on html "Cancel Save AI Assistant 670 px HTML Data Model Dev Data Model Format 7 6 5 4 3…" at bounding box center [616, 292] width 1232 height 585
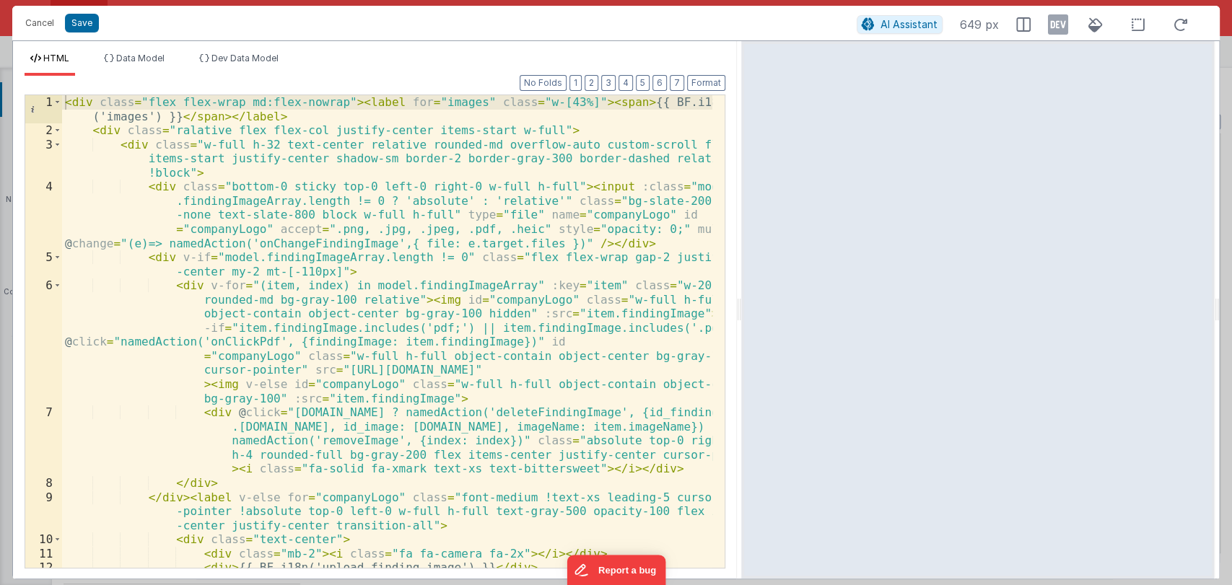
drag, startPoint x: 739, startPoint y: 305, endPoint x: 884, endPoint y: 313, distance: 145.3
click at [884, 313] on html "Cancel Save AI Assistant 649 px HTML Data Model Dev Data Model Format 7 6 5 4 3…" at bounding box center [616, 292] width 1232 height 585
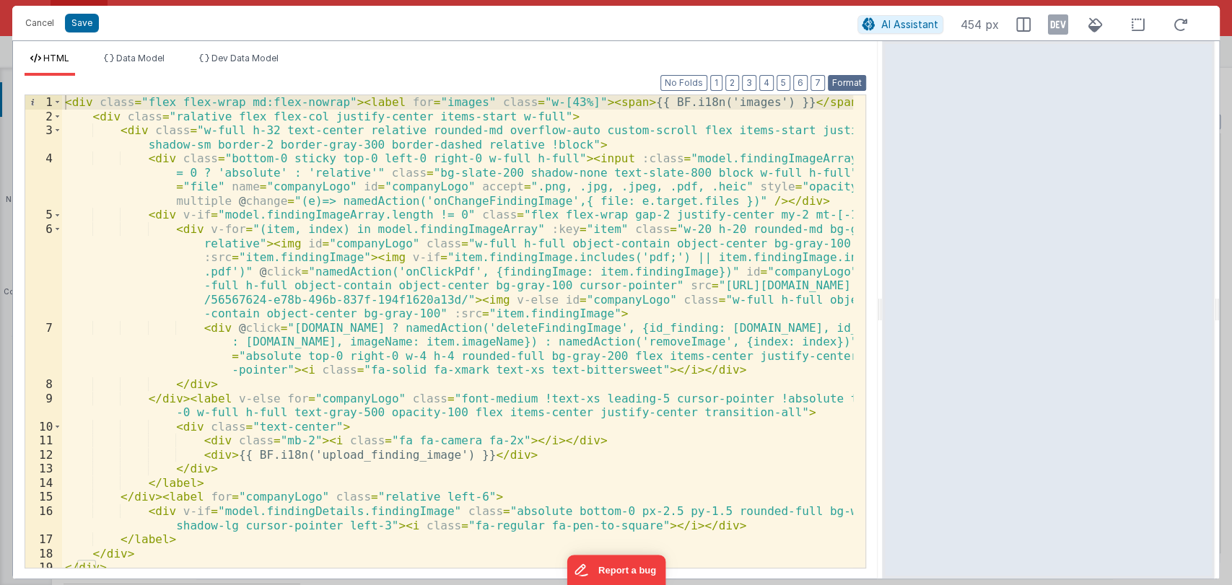
click at [837, 86] on button "Format" at bounding box center [847, 83] width 38 height 16
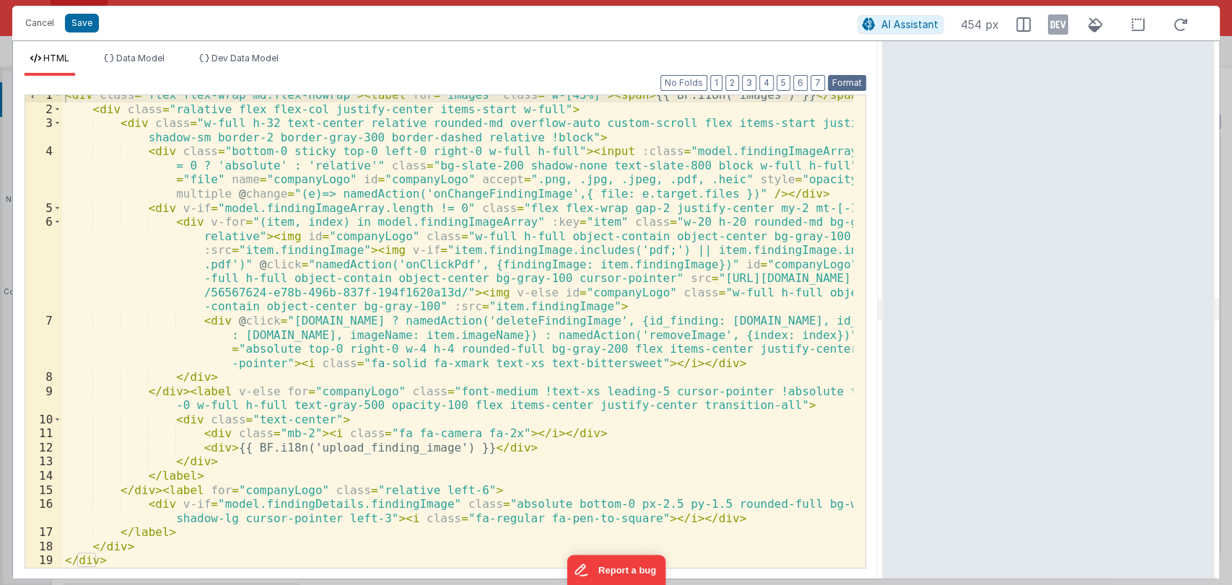
scroll to position [6, 0]
click at [456, 448] on div "< div class = "flex flex-wrap md:flex-nowrap" > < label for = "images" class = …" at bounding box center [458, 338] width 792 height 501
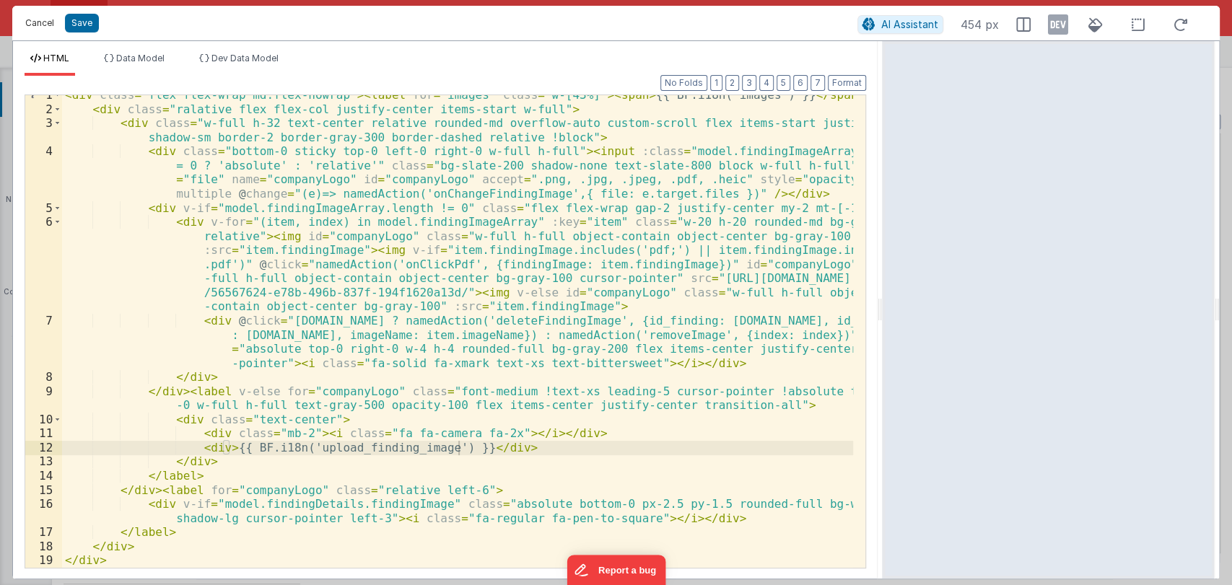
click at [35, 22] on button "Cancel" at bounding box center [39, 23] width 43 height 20
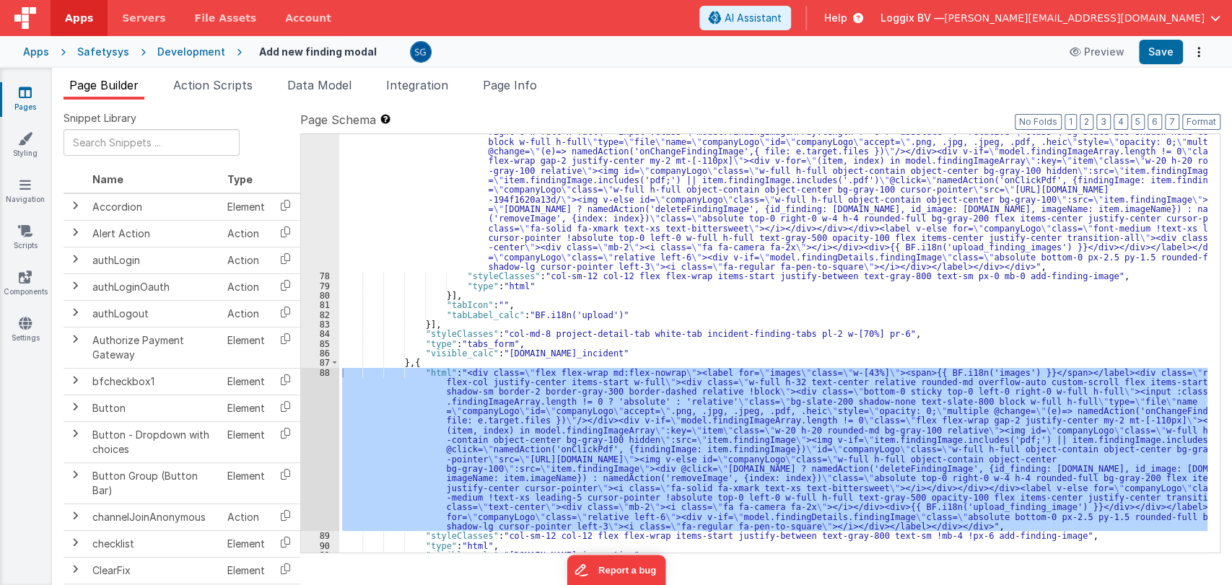
click at [915, 331] on div ""html" : "<div class= \" flex flex-wrap md:flex-nowrap h-[200px] \" ><label for…" at bounding box center [773, 398] width 868 height 601
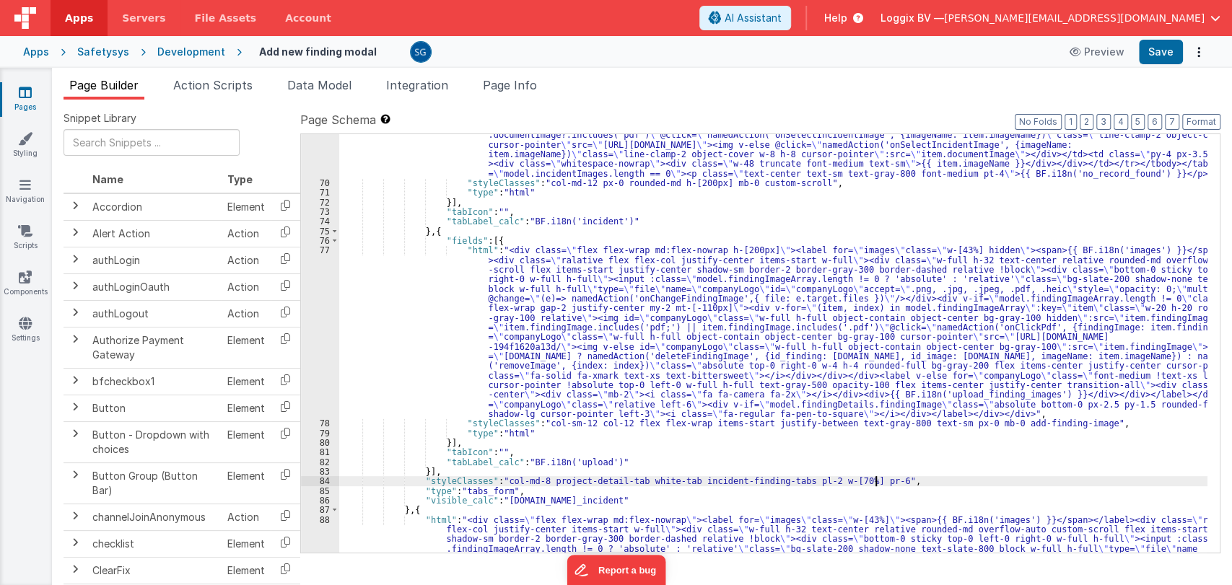
scroll to position [735, 0]
click at [564, 274] on div ""html" : "<div class= \" overflow-x-auto px-0 pb-4 custom-scroll h-[200px] w-fu…" at bounding box center [773, 412] width 868 height 698
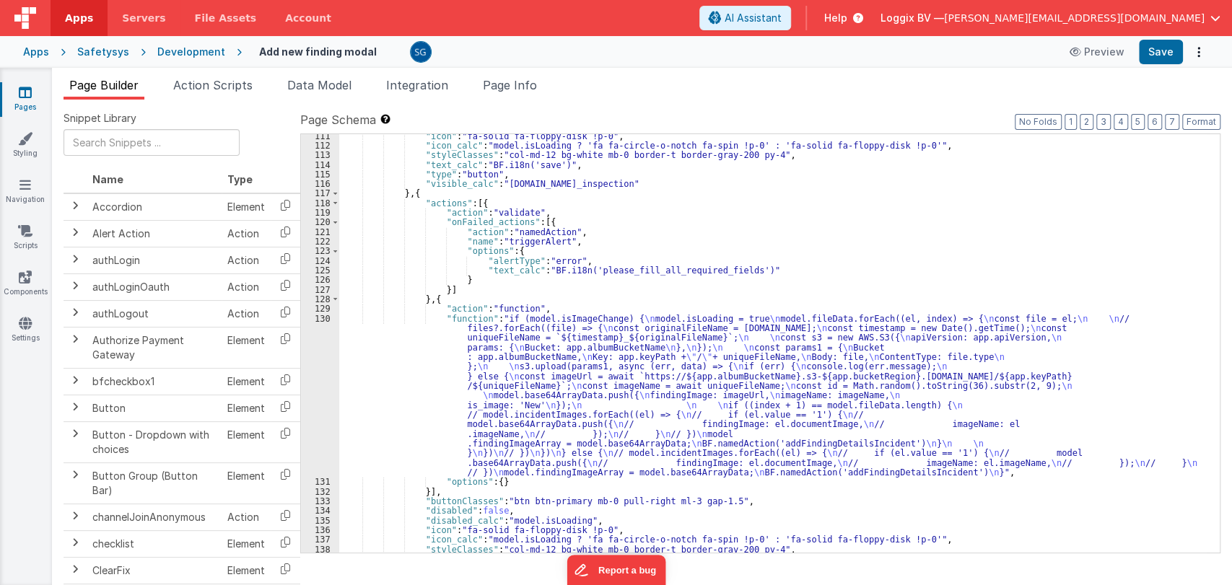
scroll to position [1640, 0]
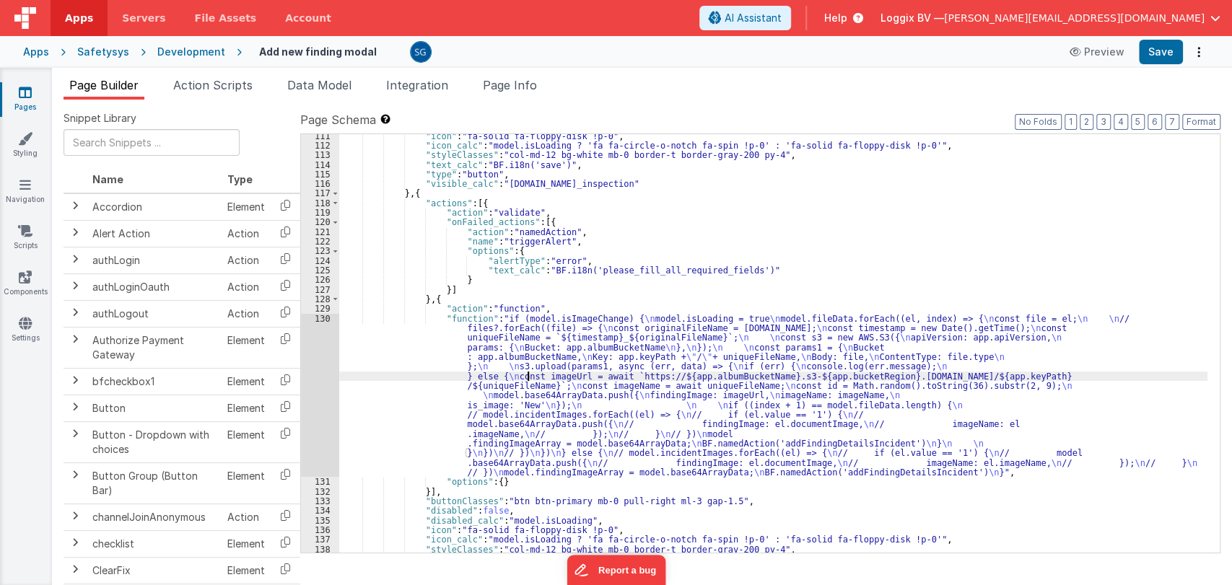
click at [526, 375] on div ""icon" : "fa-solid fa-floppy-disk !p-0" , "icon_calc" : "model.isLoading ? 'fa …" at bounding box center [773, 350] width 868 height 438
click at [318, 321] on div "130" at bounding box center [320, 396] width 38 height 164
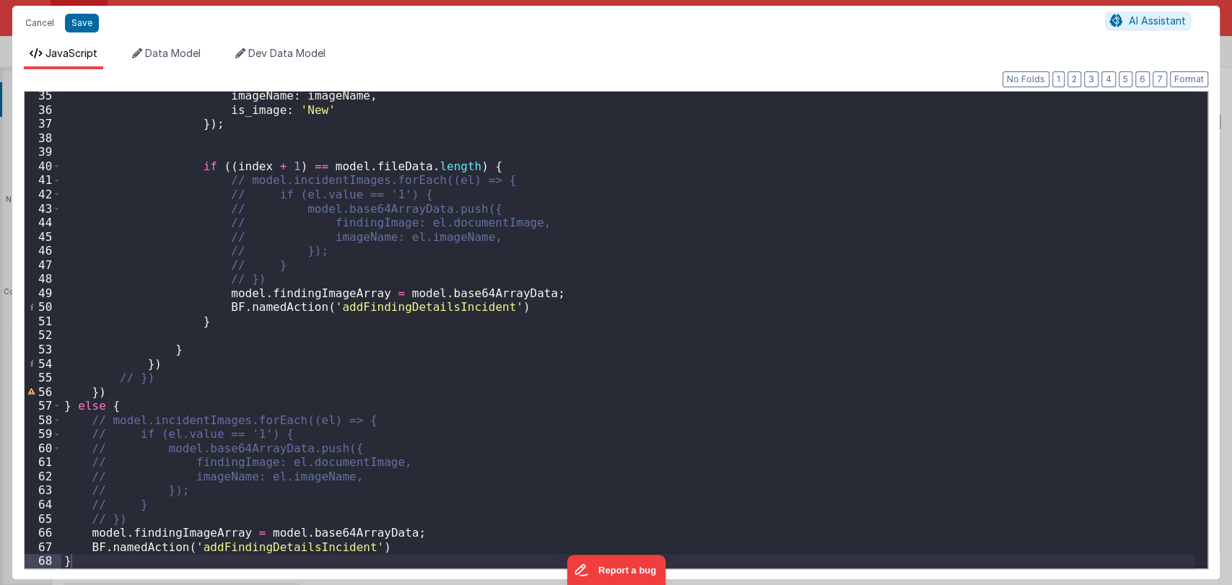
scroll to position [482, 0]
click at [691, 282] on div "imageName : imageName , is_image : 'New' }) ; if (( index + 1 ) == model . file…" at bounding box center [628, 341] width 1134 height 505
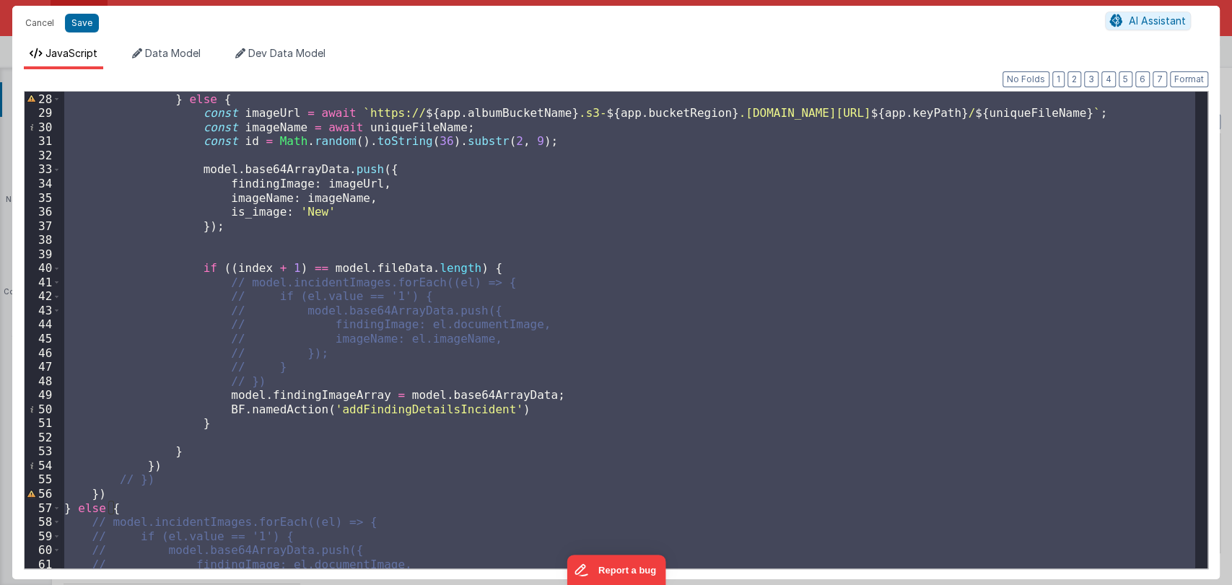
scroll to position [378, 0]
click at [43, 25] on button "Cancel" at bounding box center [39, 23] width 43 height 20
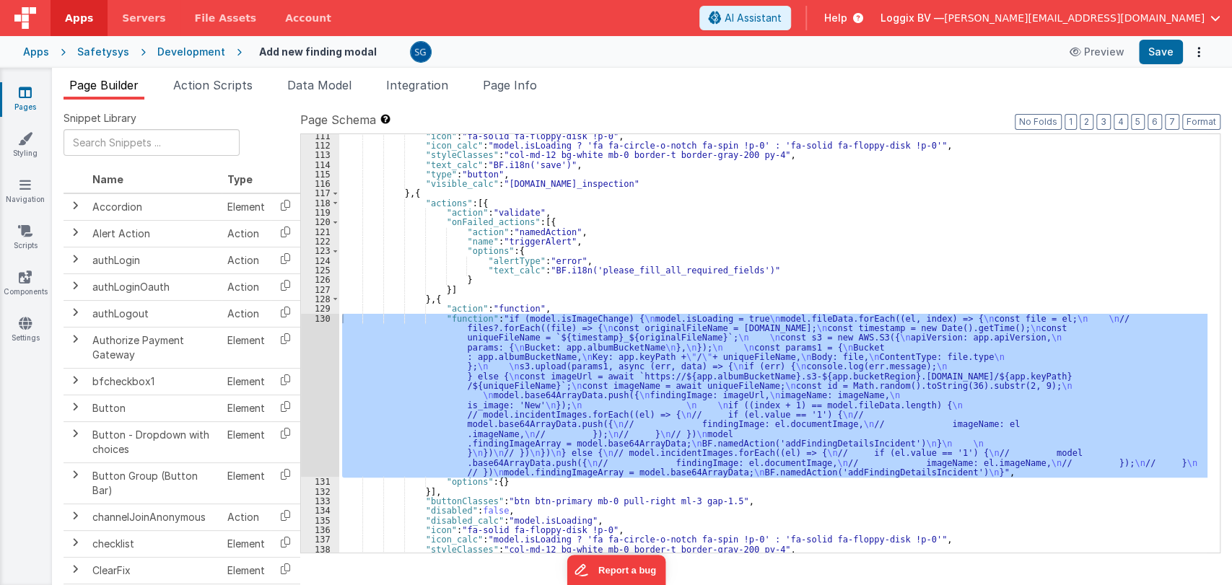
click at [548, 308] on div ""icon" : "fa-solid fa-floppy-disk !p-0" , "icon_calc" : "model.isLoading ? 'fa …" at bounding box center [773, 350] width 868 height 438
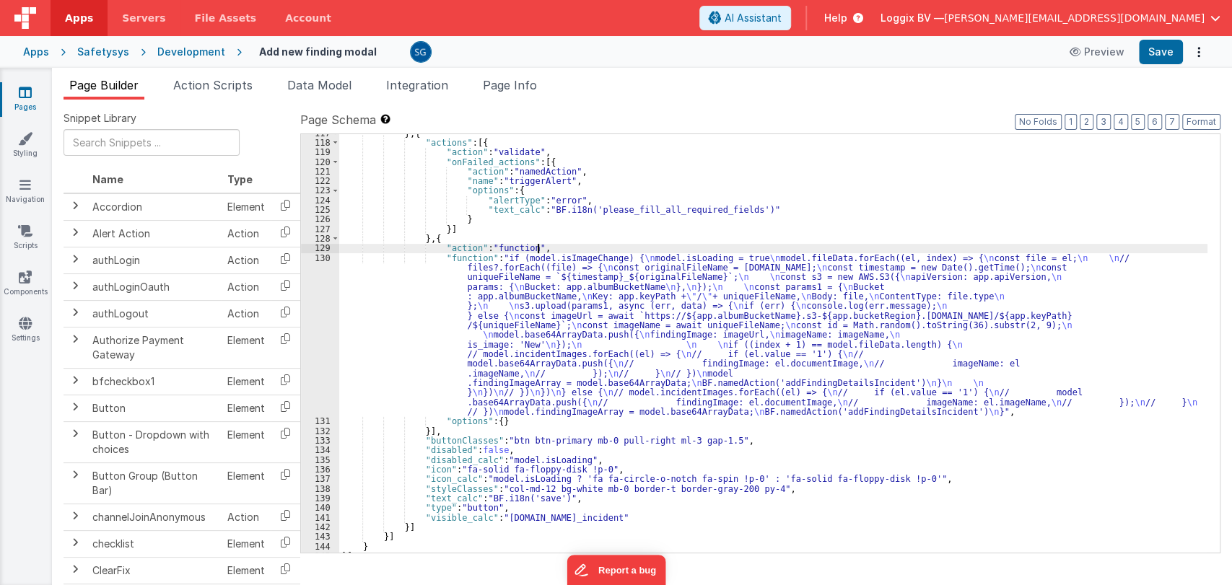
scroll to position [1700, 0]
click at [326, 256] on div "130" at bounding box center [320, 335] width 38 height 164
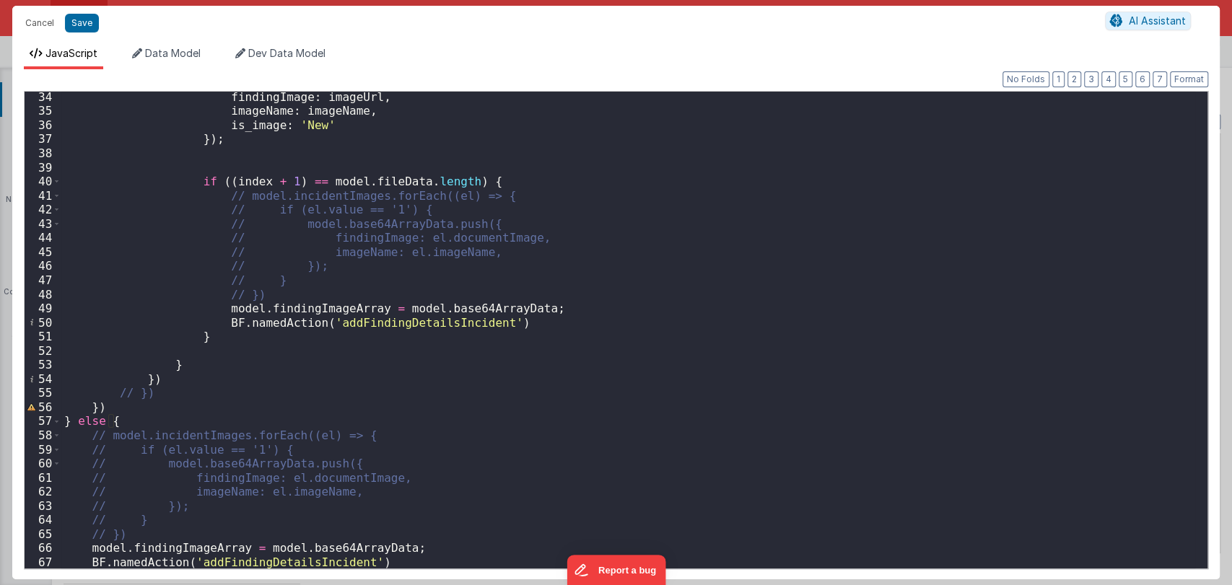
scroll to position [482, 0]
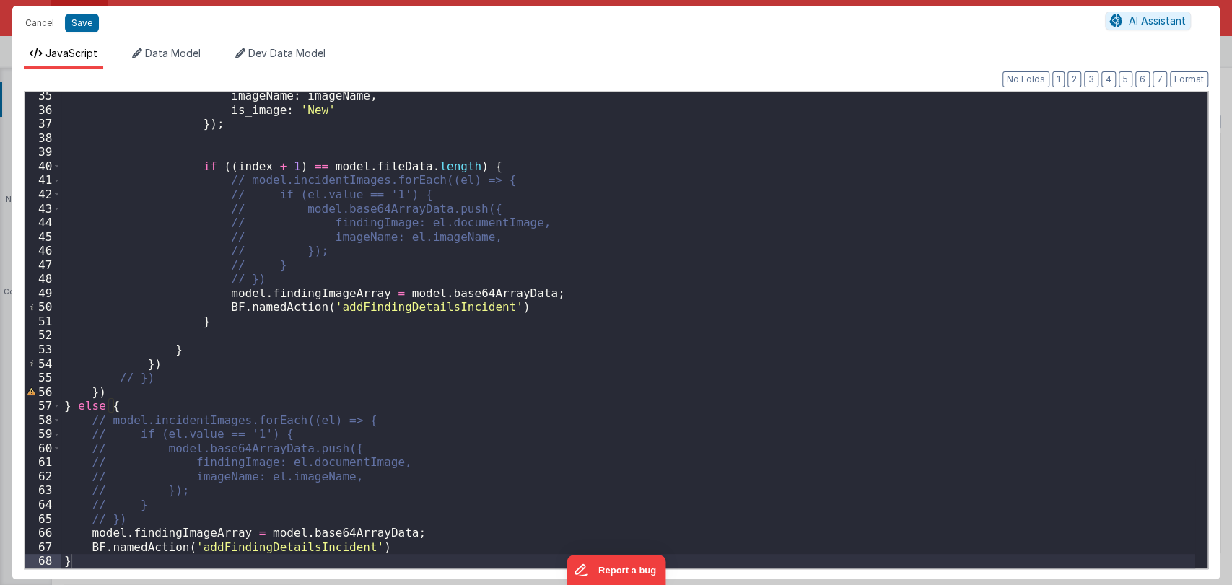
click at [219, 547] on div "imageName : imageName , is_image : 'New' }) ; if (( index + 1 ) == model . file…" at bounding box center [628, 341] width 1134 height 505
click at [38, 25] on button "Cancel" at bounding box center [39, 23] width 43 height 20
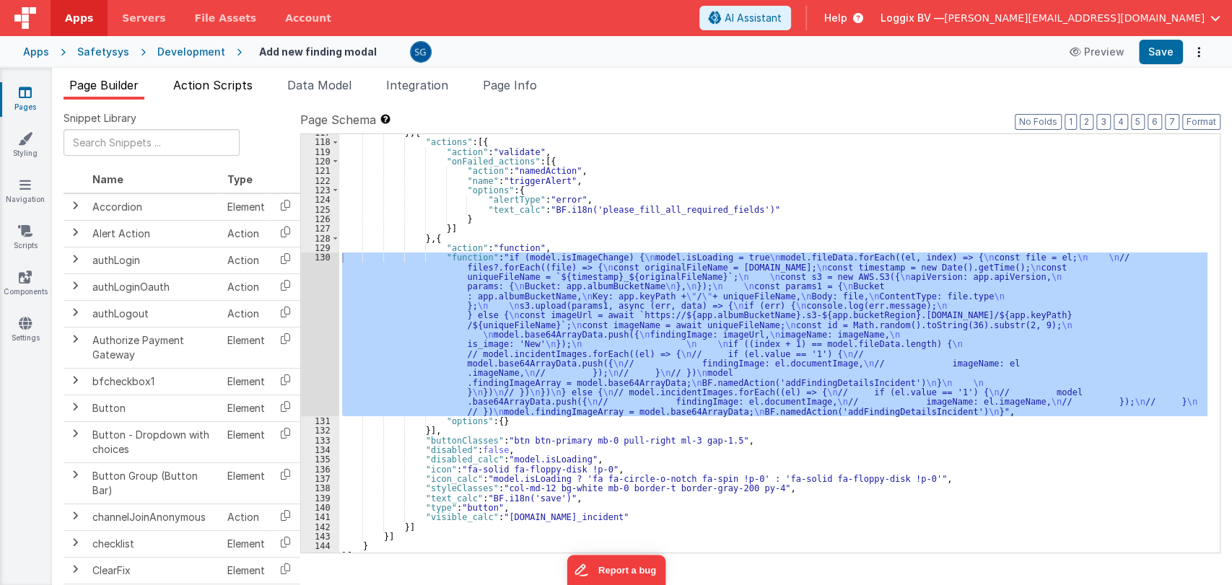
click at [217, 80] on span "Action Scripts" at bounding box center [212, 85] width 79 height 14
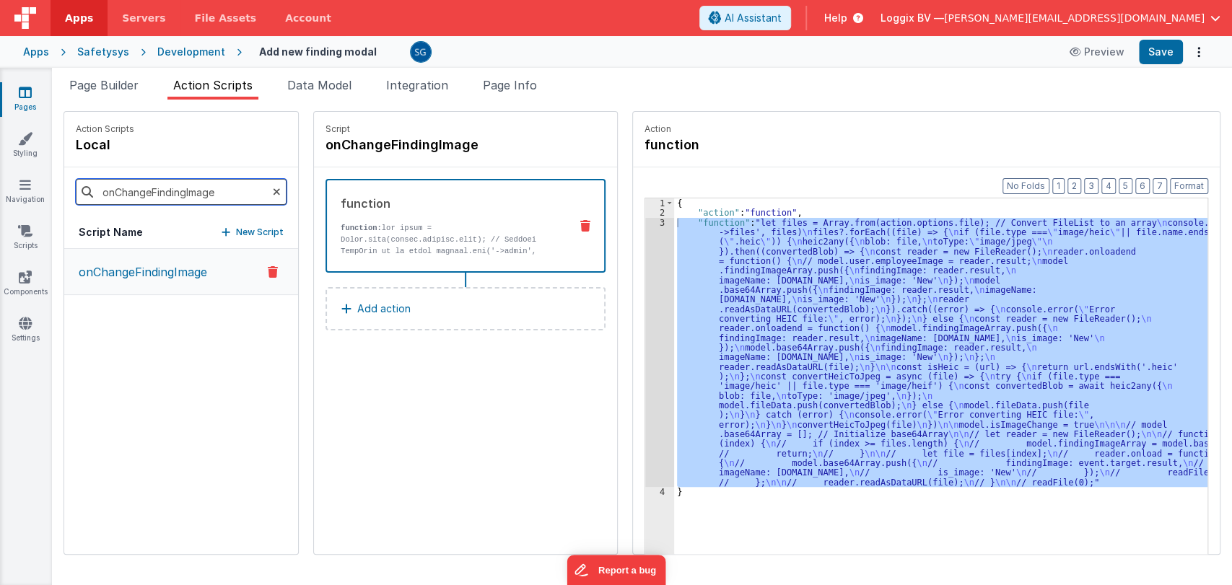
click at [191, 193] on input "onChangeFindingImage" at bounding box center [181, 192] width 211 height 26
paste input "addFindingDetailsIncident"
type input "addFindingDetailsIncident"
click at [151, 269] on p "addFindingDetailsIncident" at bounding box center [144, 272] width 149 height 17
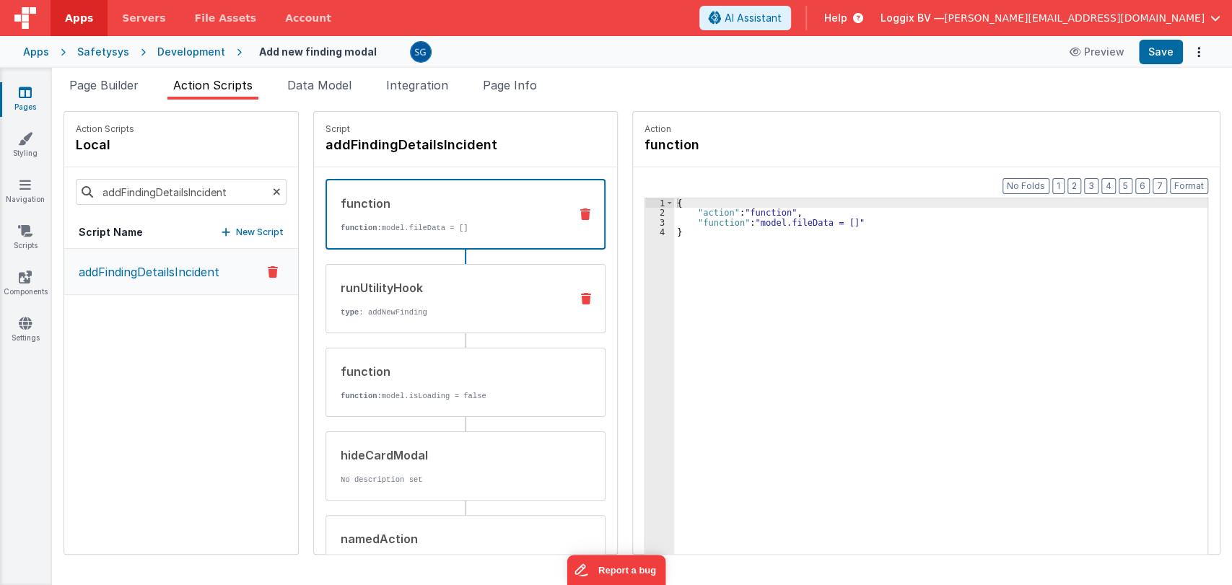
click at [443, 289] on div "runUtilityHook" at bounding box center [450, 287] width 218 height 17
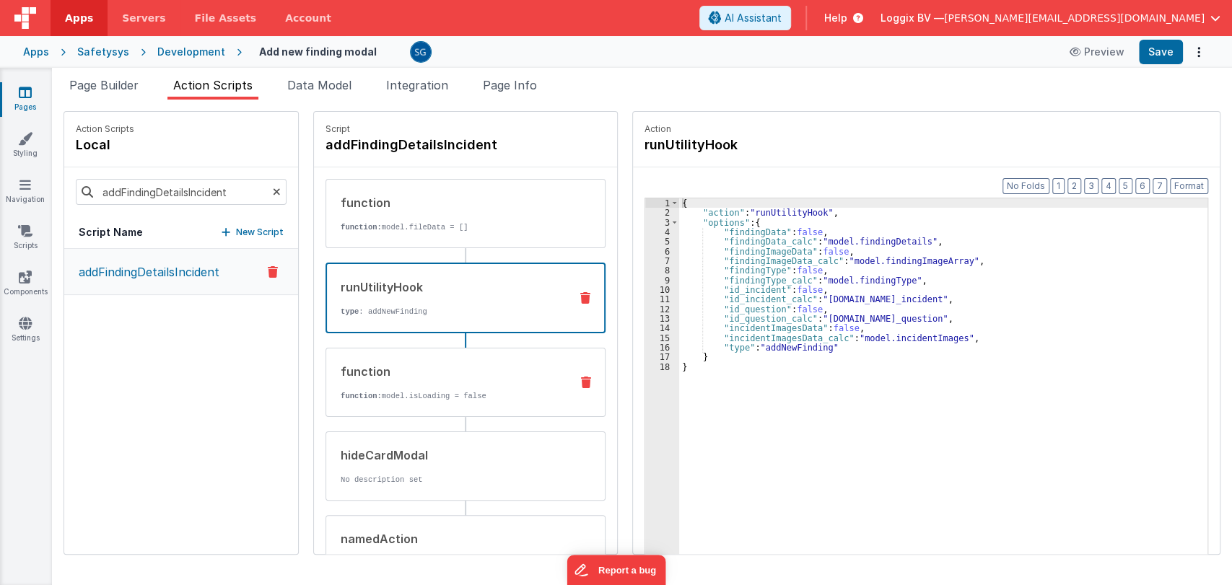
click at [437, 383] on div "function function: model.isLoading = false" at bounding box center [442, 382] width 232 height 39
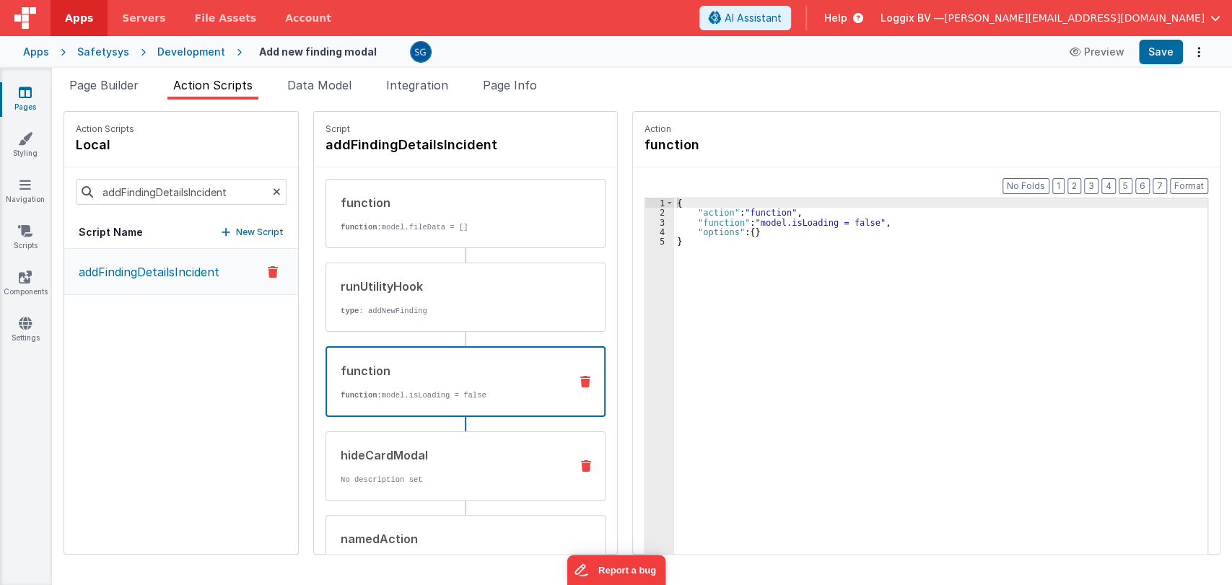
click at [414, 448] on div "hideCardModal" at bounding box center [450, 455] width 218 height 17
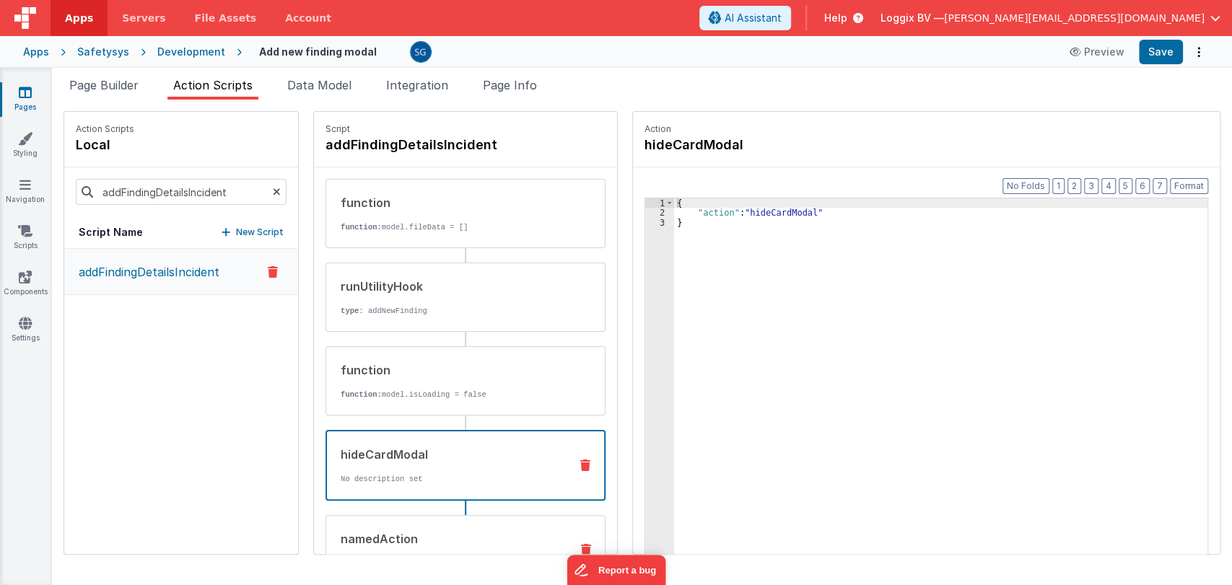
scroll to position [196, 0]
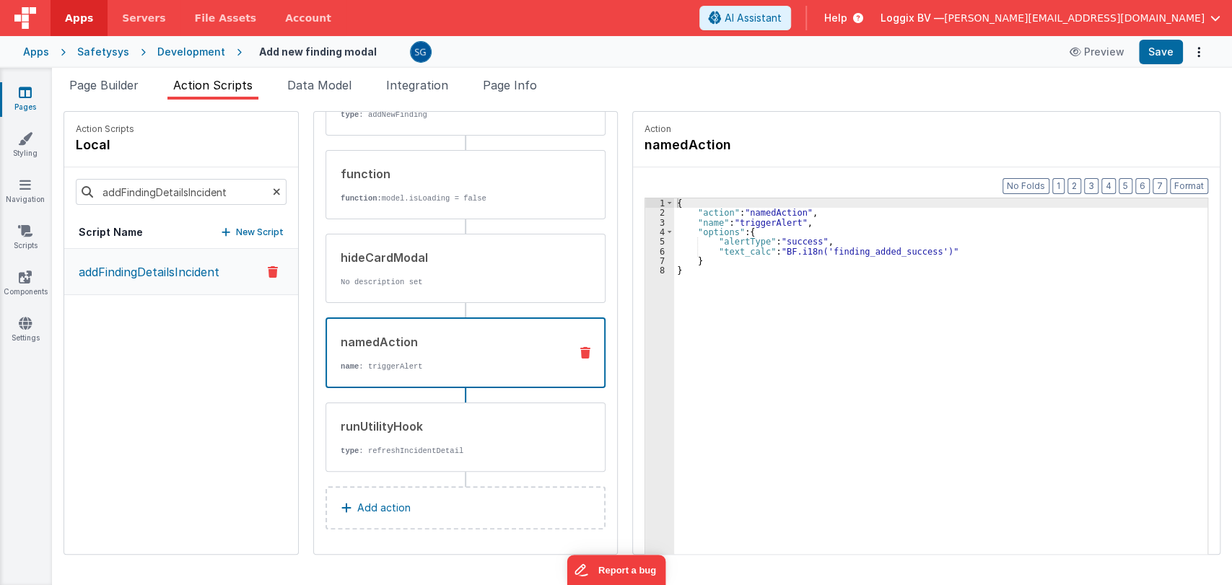
click at [415, 375] on div "namedAction name : triggerAlert" at bounding box center [466, 353] width 280 height 71
click at [417, 463] on div "runUtilityHook type : refreshIncidentDetail" at bounding box center [466, 437] width 280 height 69
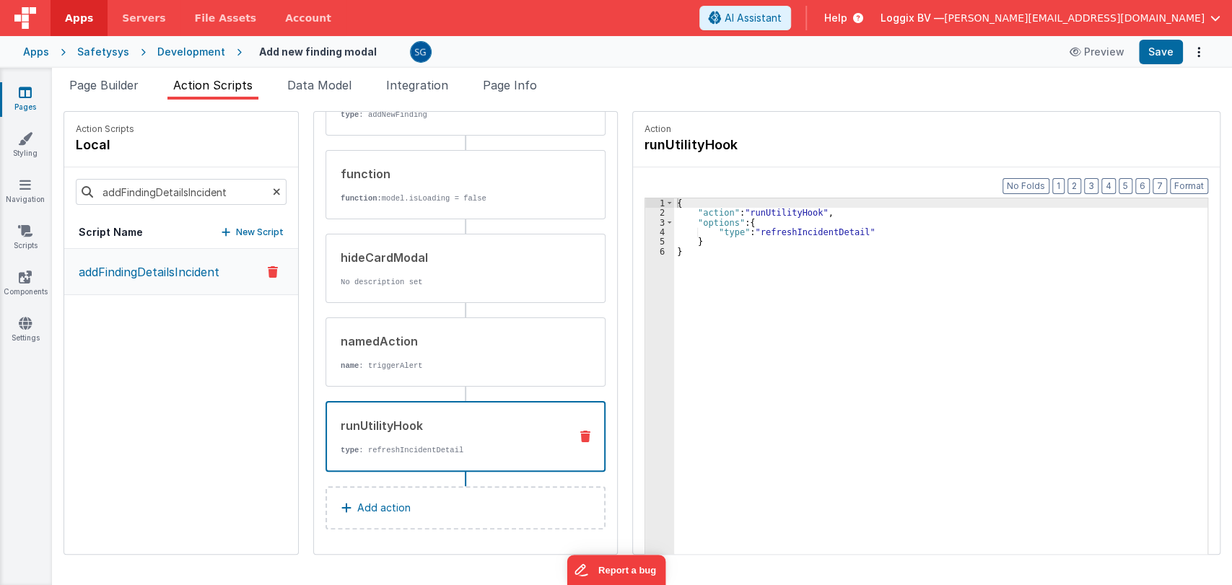
scroll to position [0, 0]
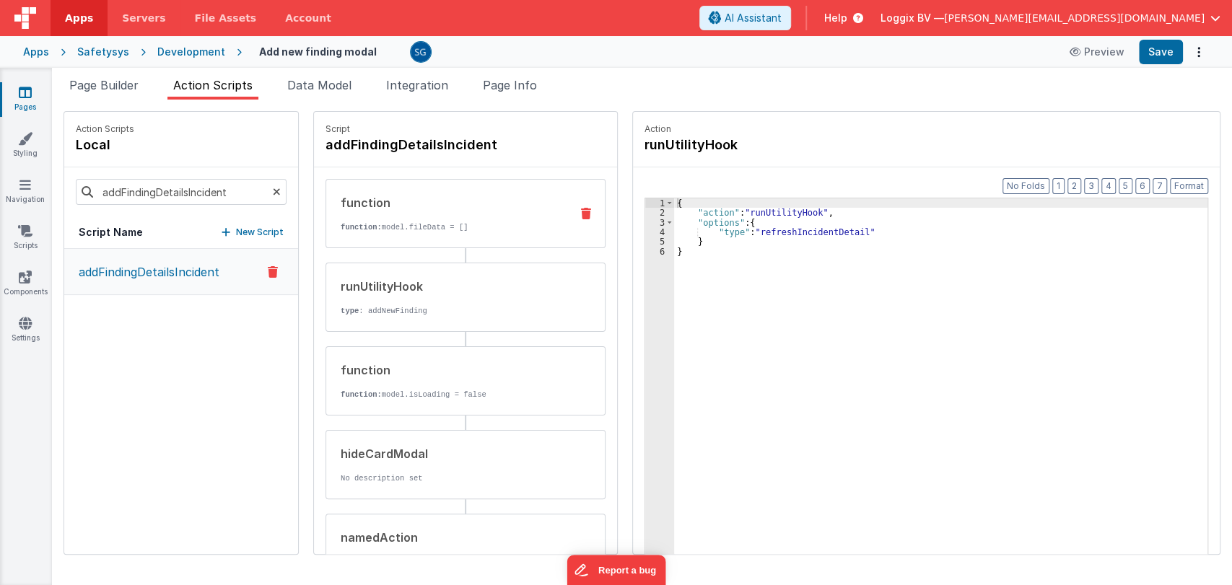
click at [396, 206] on div "function" at bounding box center [450, 202] width 218 height 17
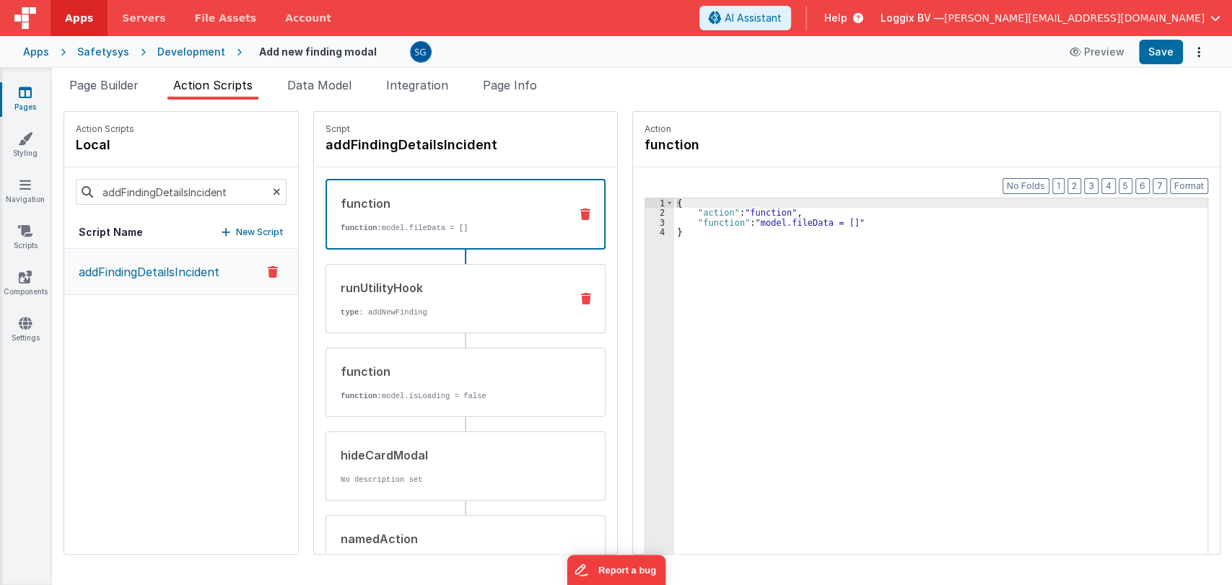
click at [399, 304] on div "runUtilityHook type : addNewFinding" at bounding box center [442, 298] width 232 height 39
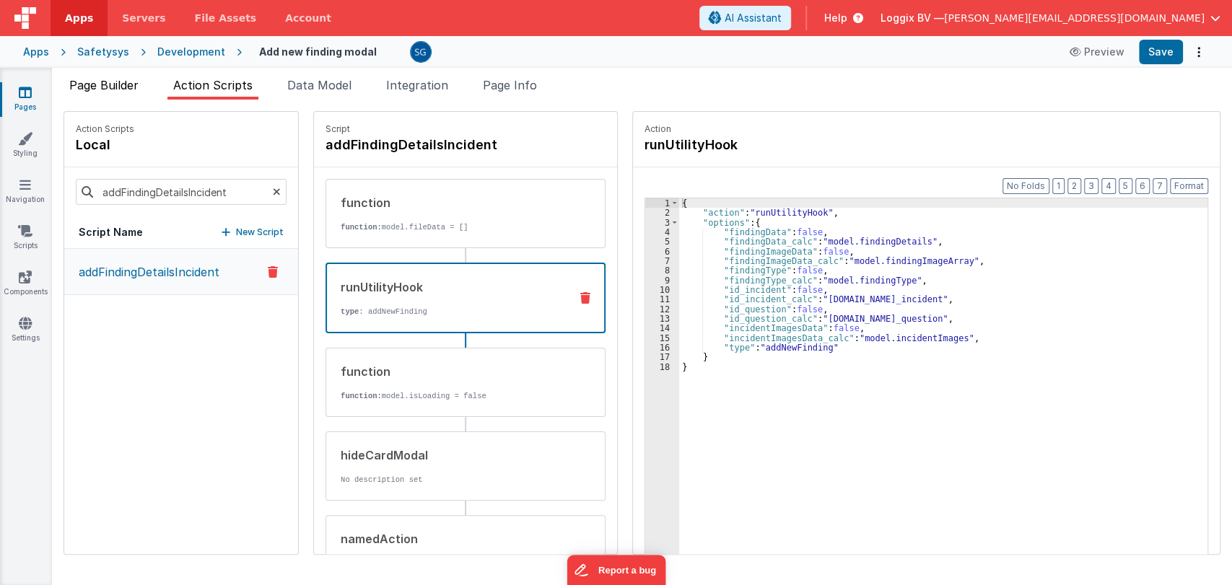
click at [110, 88] on span "Page Builder" at bounding box center [103, 85] width 69 height 14
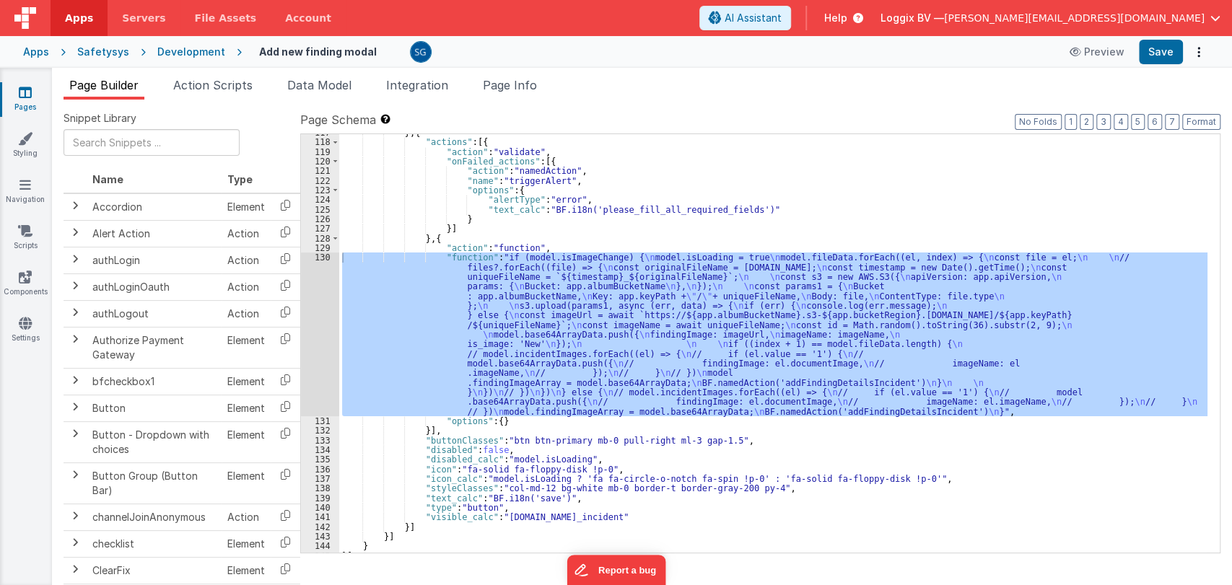
click at [773, 443] on div "} , { "actions" : [{ "action" : "validate" , "onFailed_actions" : [{ "action" :…" at bounding box center [773, 347] width 868 height 438
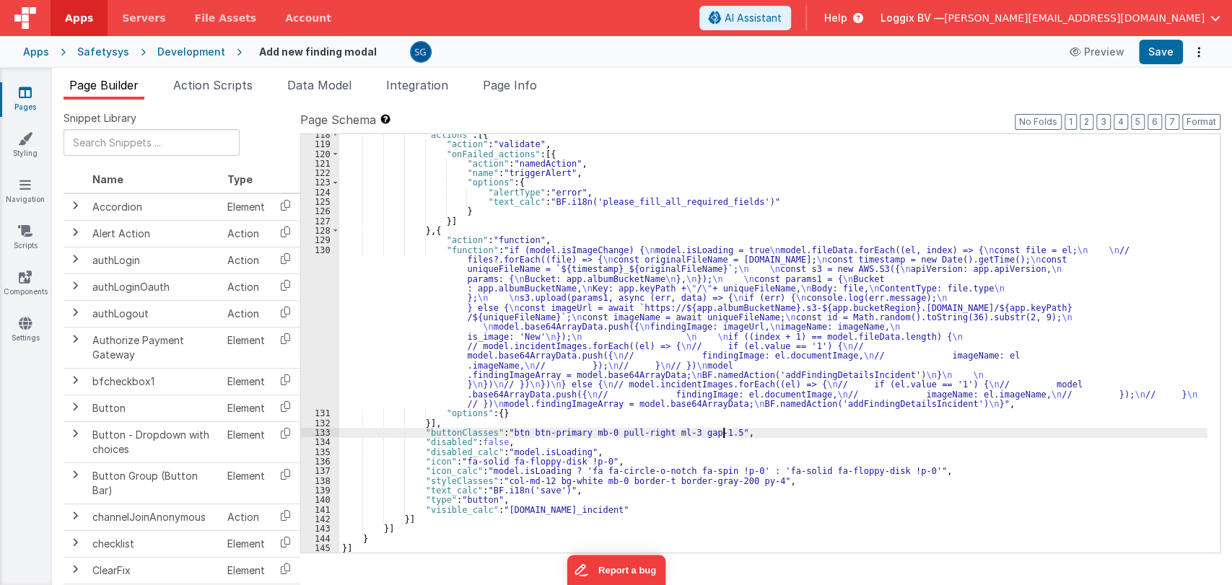
scroll to position [1708, 0]
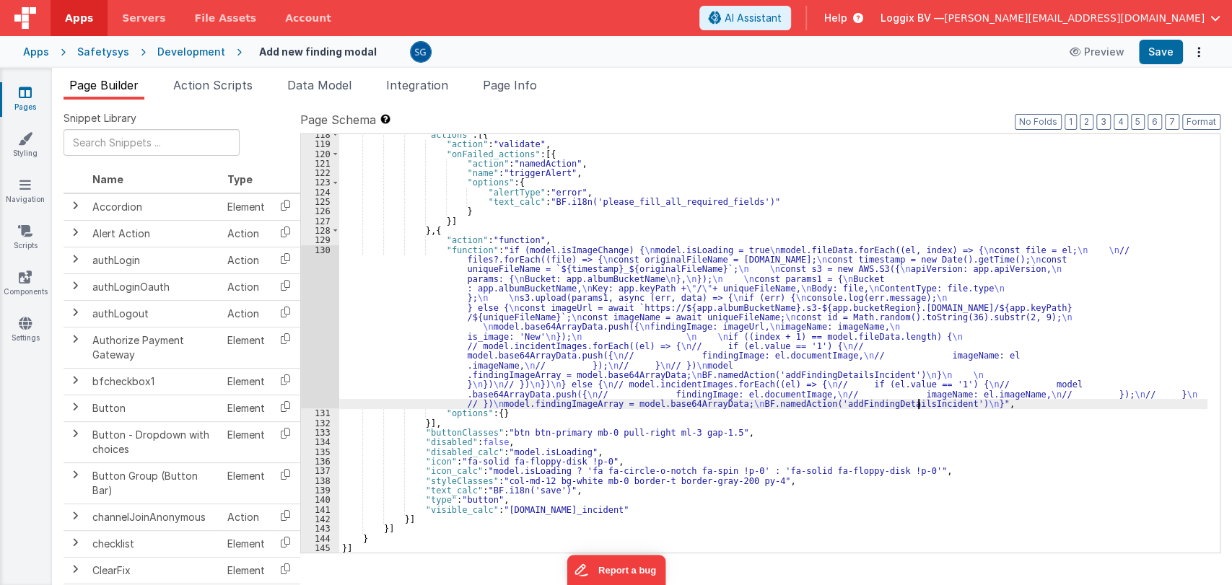
click at [918, 405] on div ""actions" : [{ "action" : "validate" , "onFailed_actions" : [{ "action" : "name…" at bounding box center [773, 349] width 868 height 438
click at [471, 254] on div ""actions" : [{ "action" : "validate" , "onFailed_actions" : [{ "action" : "name…" at bounding box center [773, 349] width 868 height 438
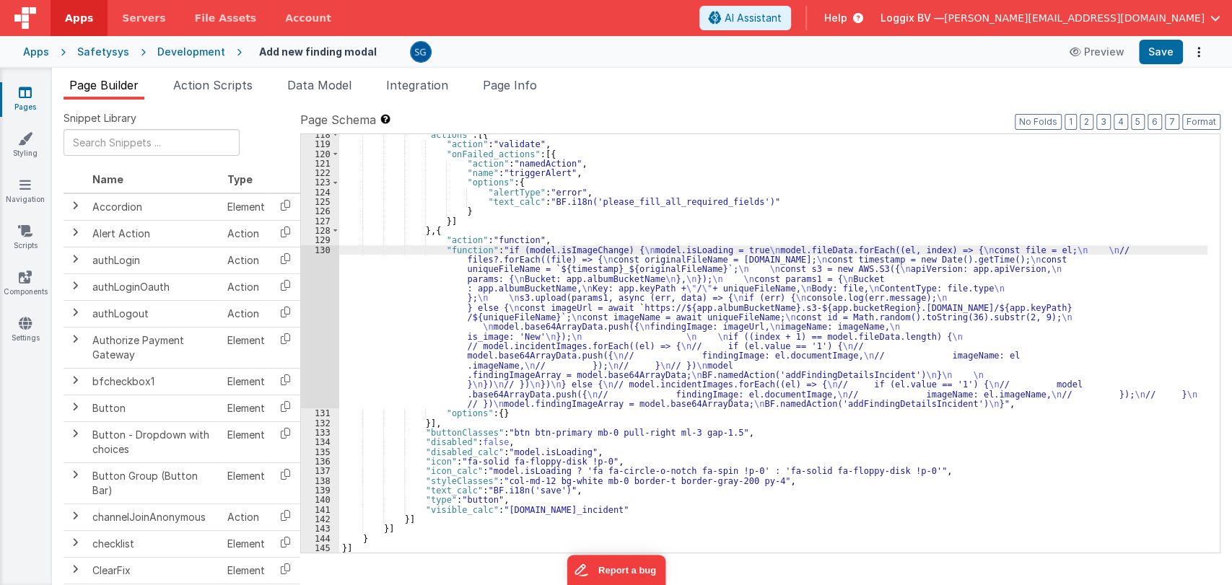
click at [325, 251] on div "130" at bounding box center [320, 327] width 38 height 164
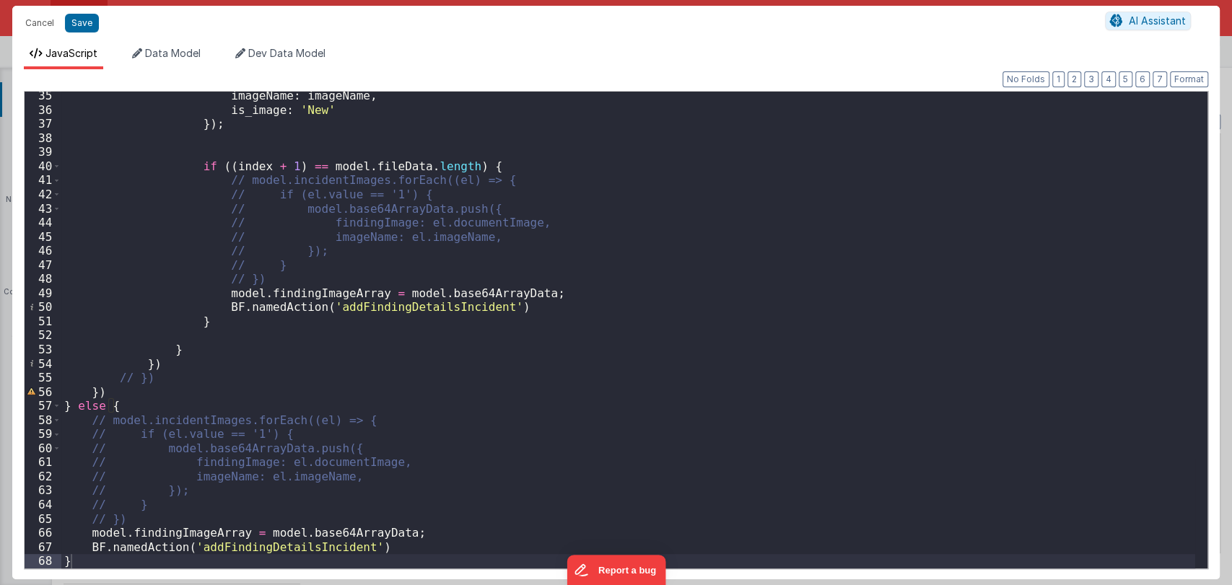
scroll to position [482, 0]
click at [388, 308] on div "imageName : imageName , is_image : 'New' }) ; if (( index + 1 ) == model . file…" at bounding box center [628, 341] width 1134 height 505
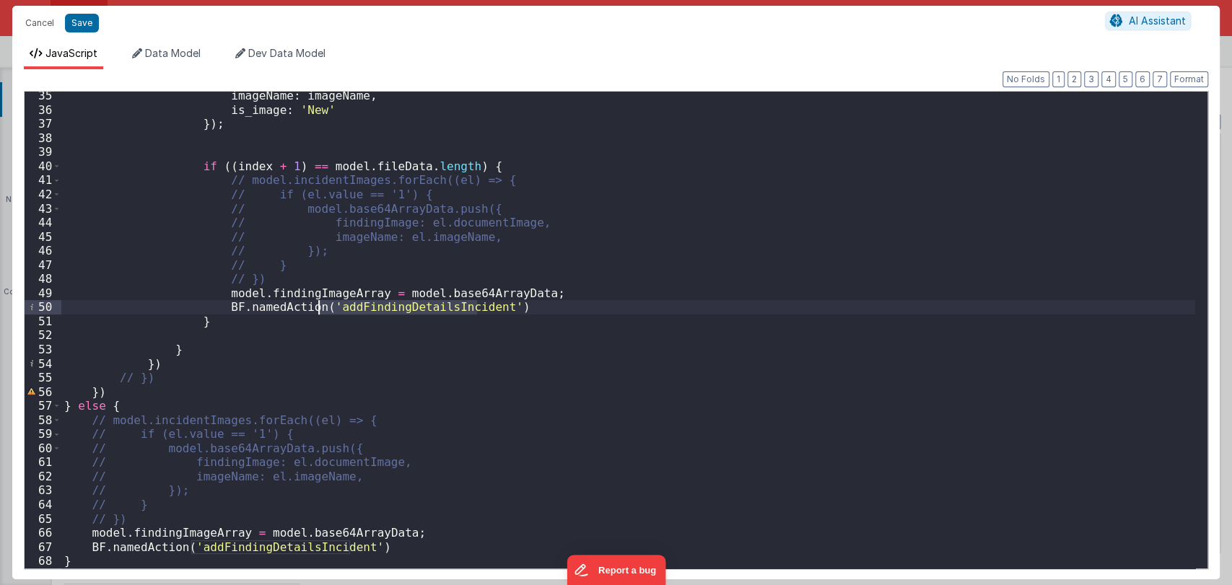
click at [388, 308] on div "imageName : imageName , is_image : 'New' }) ; if (( index + 1 ) == model . file…" at bounding box center [628, 341] width 1134 height 505
click at [40, 27] on button "Cancel" at bounding box center [39, 23] width 43 height 20
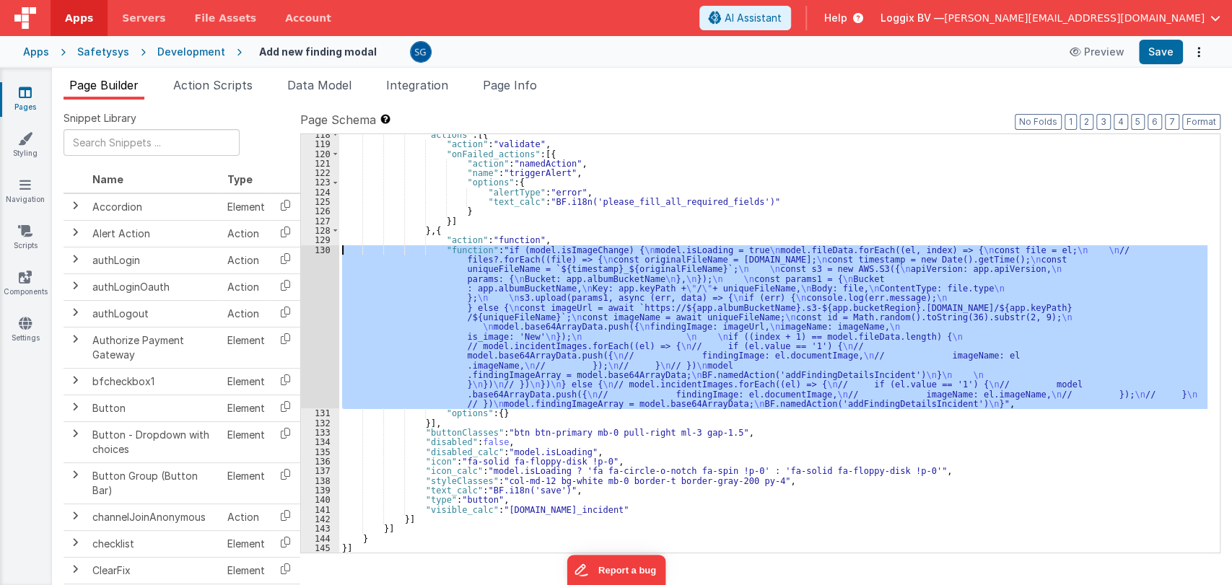
click at [493, 316] on div ""actions" : [{ "action" : "validate" , "onFailed_actions" : [{ "action" : "name…" at bounding box center [773, 343] width 868 height 419
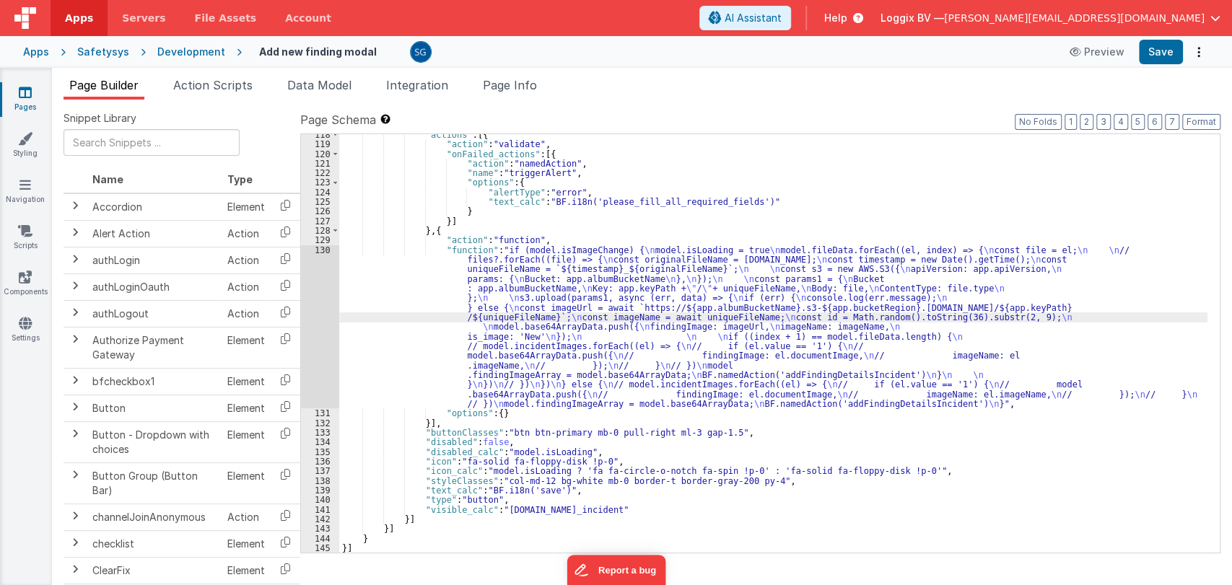
click at [323, 247] on div "130" at bounding box center [320, 327] width 38 height 164
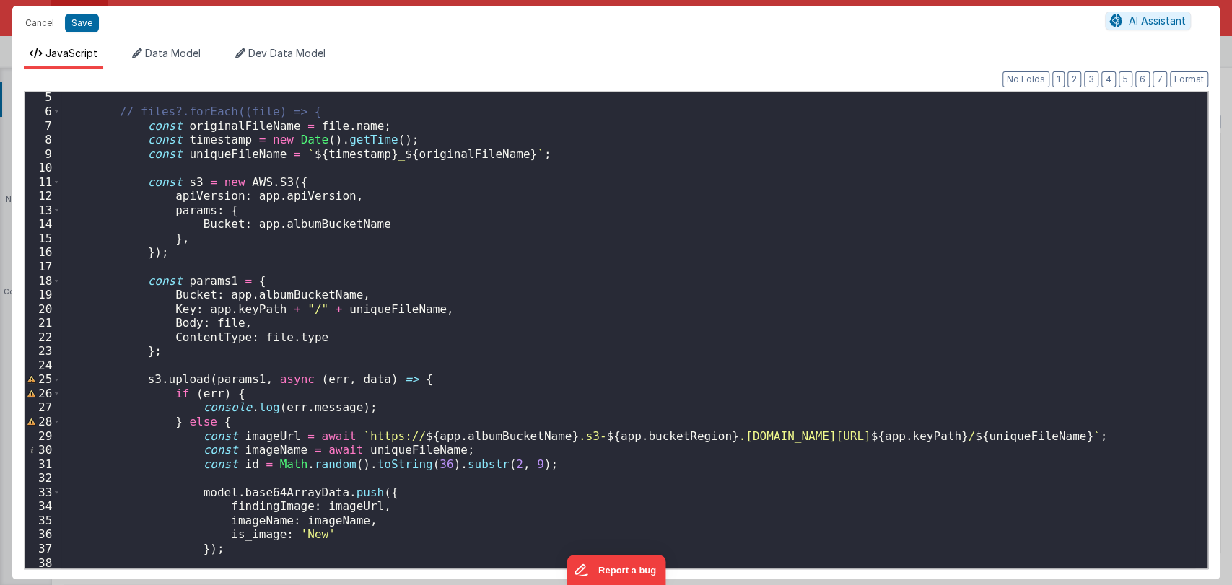
scroll to position [0, 0]
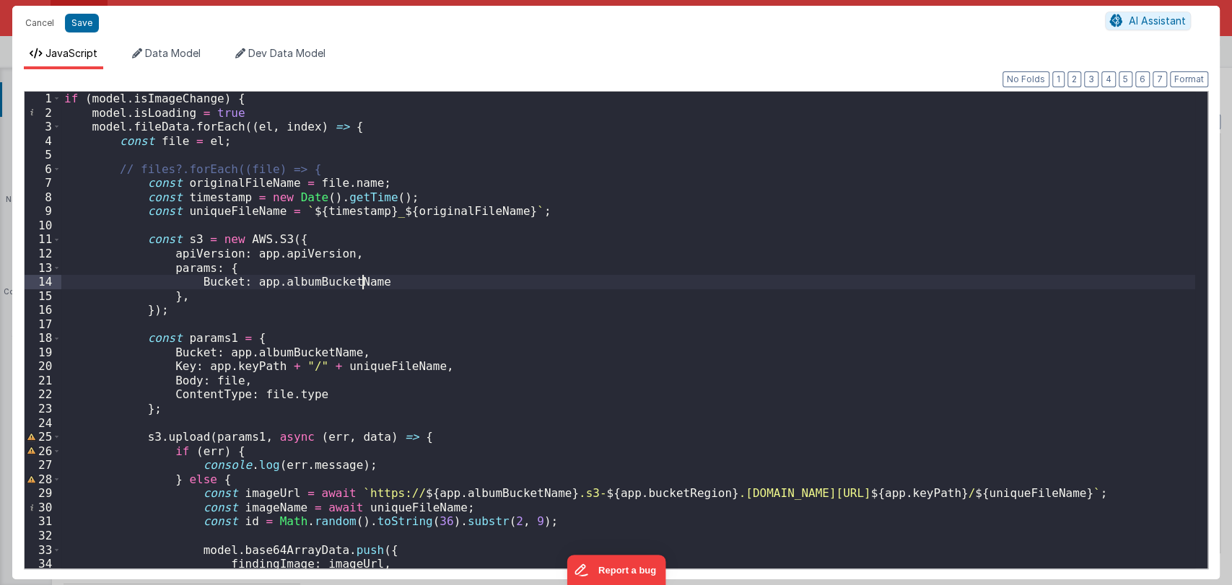
click at [451, 278] on div "if ( model . isImageChange ) { model . isLoading = true model . fileData . forE…" at bounding box center [628, 344] width 1134 height 505
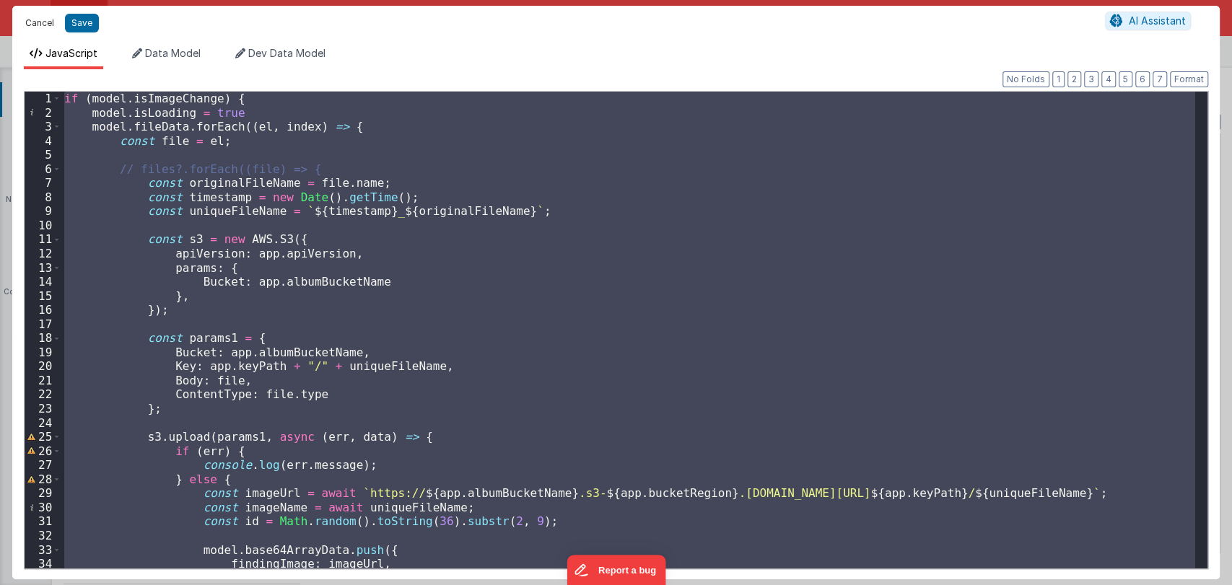
click at [32, 19] on button "Cancel" at bounding box center [39, 23] width 43 height 20
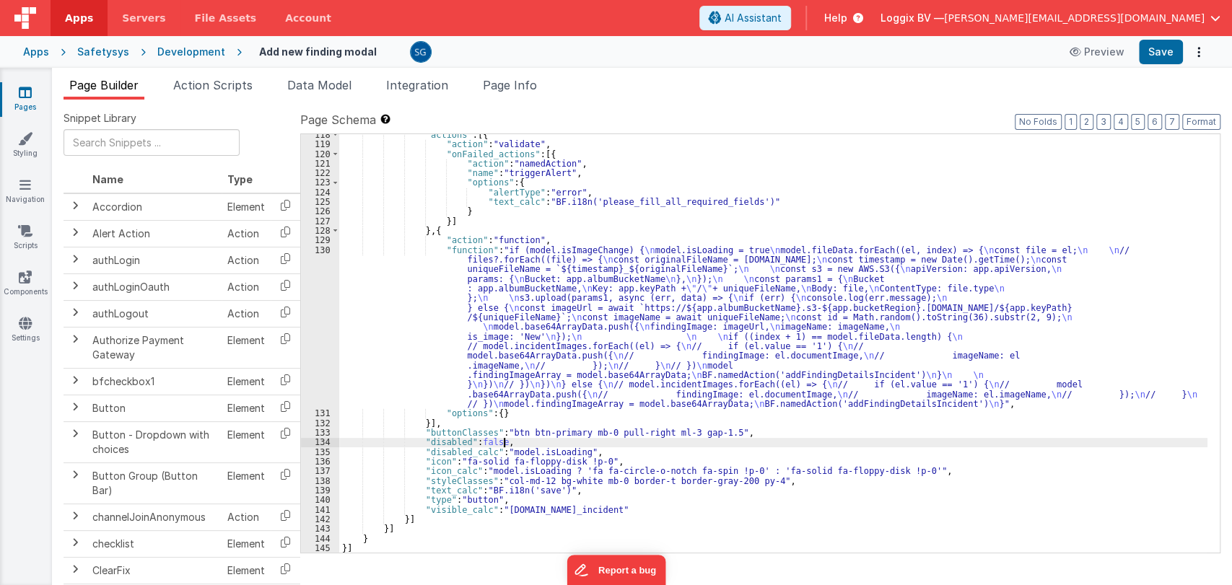
click at [751, 442] on div ""actions" : [{ "action" : "validate" , "onFailed_actions" : [{ "action" : "name…" at bounding box center [773, 349] width 868 height 438
click at [611, 515] on div ""actions" : [{ "action" : "validate" , "onFailed_actions" : [{ "action" : "name…" at bounding box center [773, 349] width 868 height 438
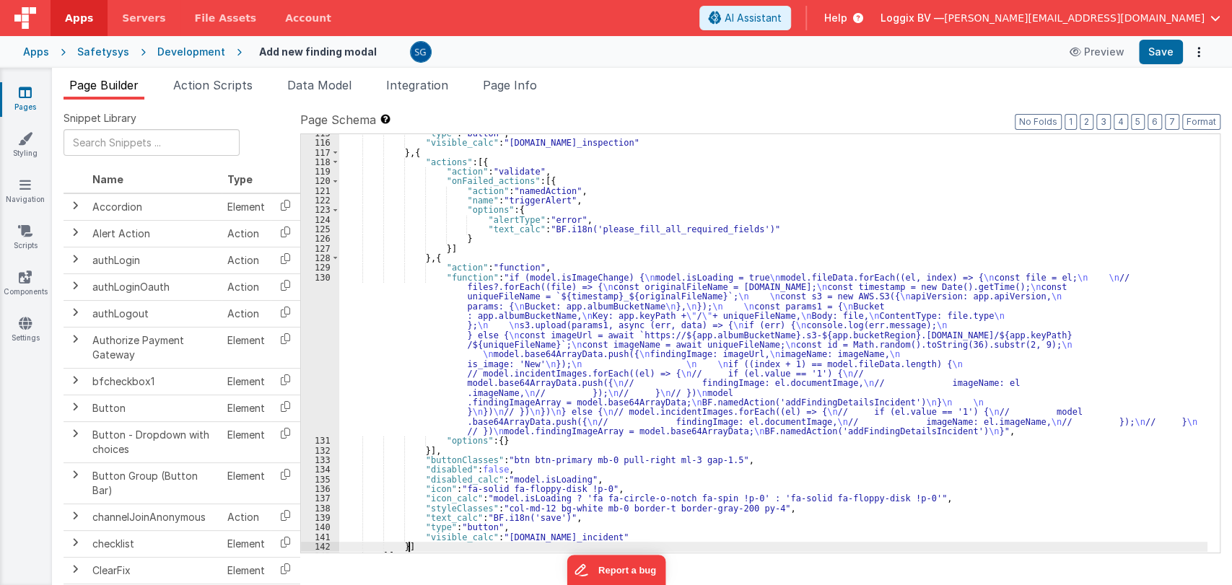
scroll to position [1677, 0]
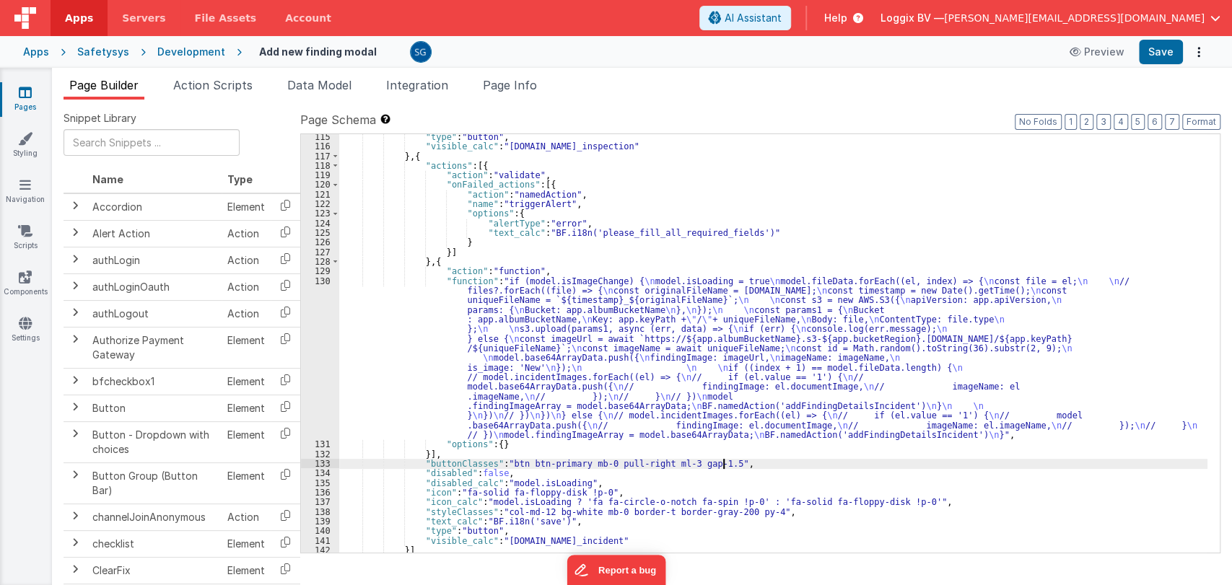
click at [731, 460] on div ""type" : "button" , "visible_calc" : "model.id_inspection" } , { "actions" : [{…" at bounding box center [773, 351] width 868 height 438
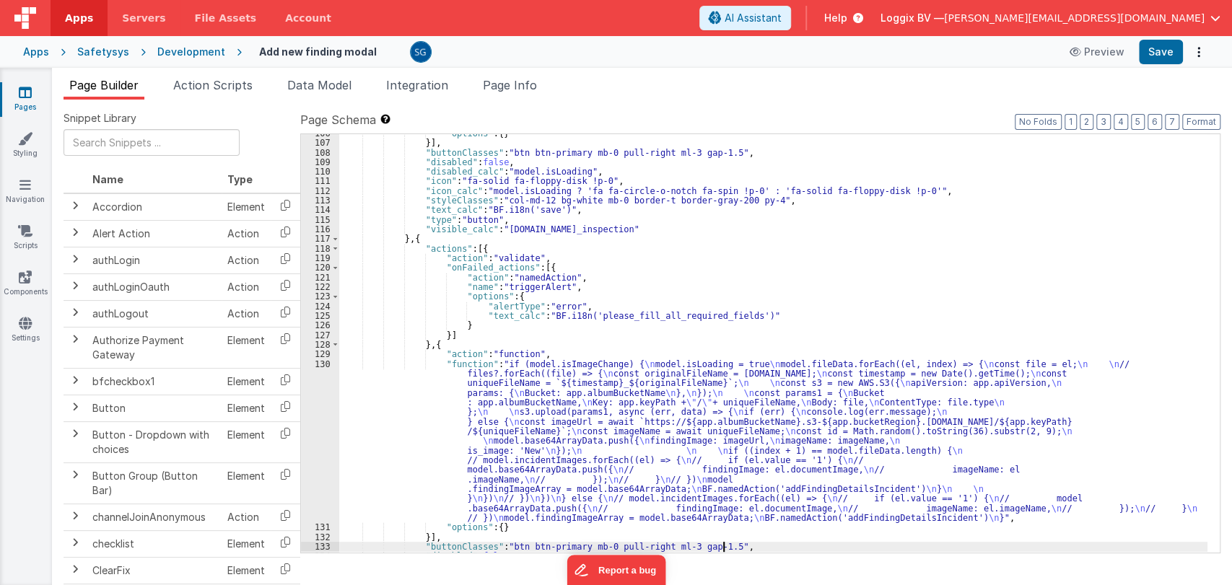
scroll to position [1593, 0]
click at [772, 313] on div ""options" : { } }] , "buttonClasses" : "btn btn-primary mb-0 pull-right ml-3 ga…" at bounding box center [773, 348] width 868 height 438
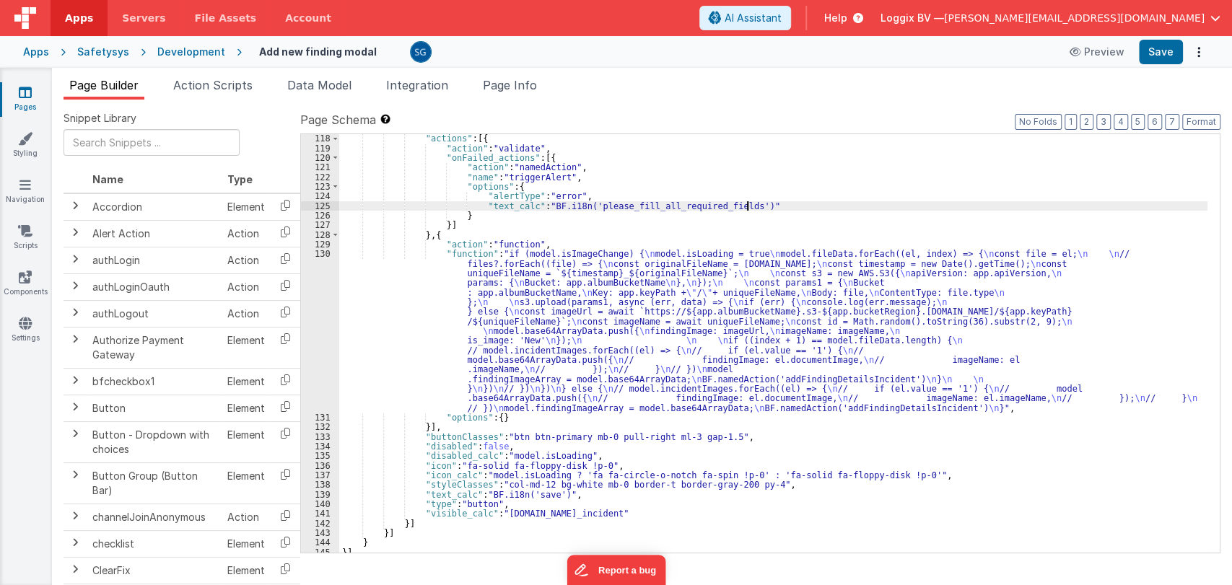
scroll to position [1708, 0]
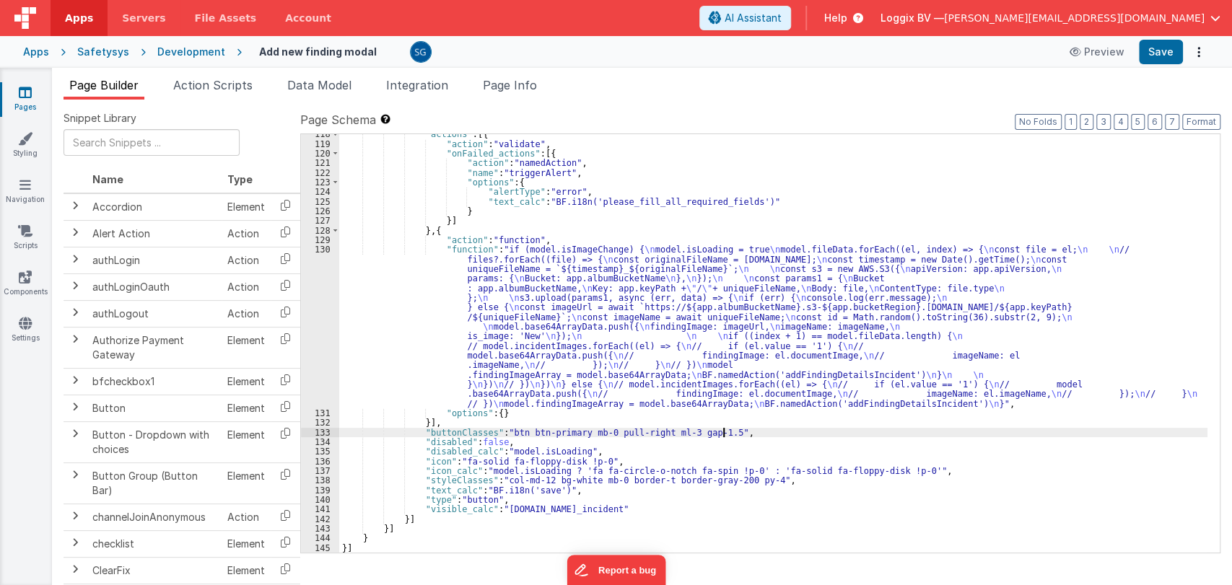
click at [737, 429] on div ""actions" : [{ "action" : "validate" , "onFailed_actions" : [{ "action" : "name…" at bounding box center [773, 348] width 868 height 438
click at [731, 433] on div ""actions" : [{ "action" : "validate" , "onFailed_actions" : [{ "action" : "name…" at bounding box center [773, 348] width 868 height 438
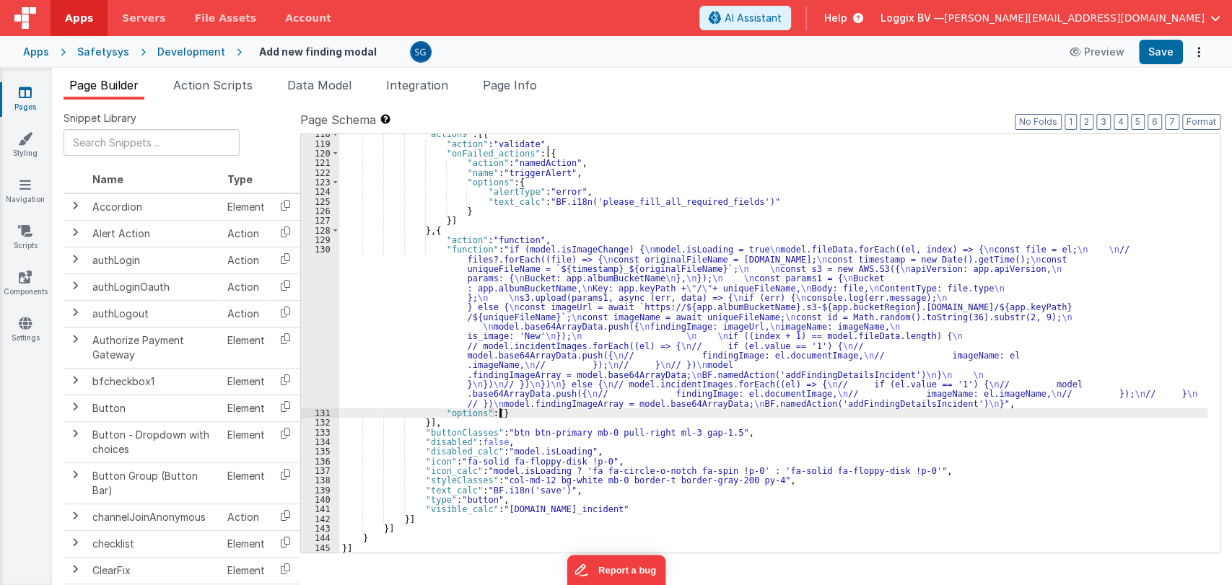
click at [630, 412] on div ""actions" : [{ "action" : "validate" , "onFailed_actions" : [{ "action" : "name…" at bounding box center [773, 348] width 868 height 438
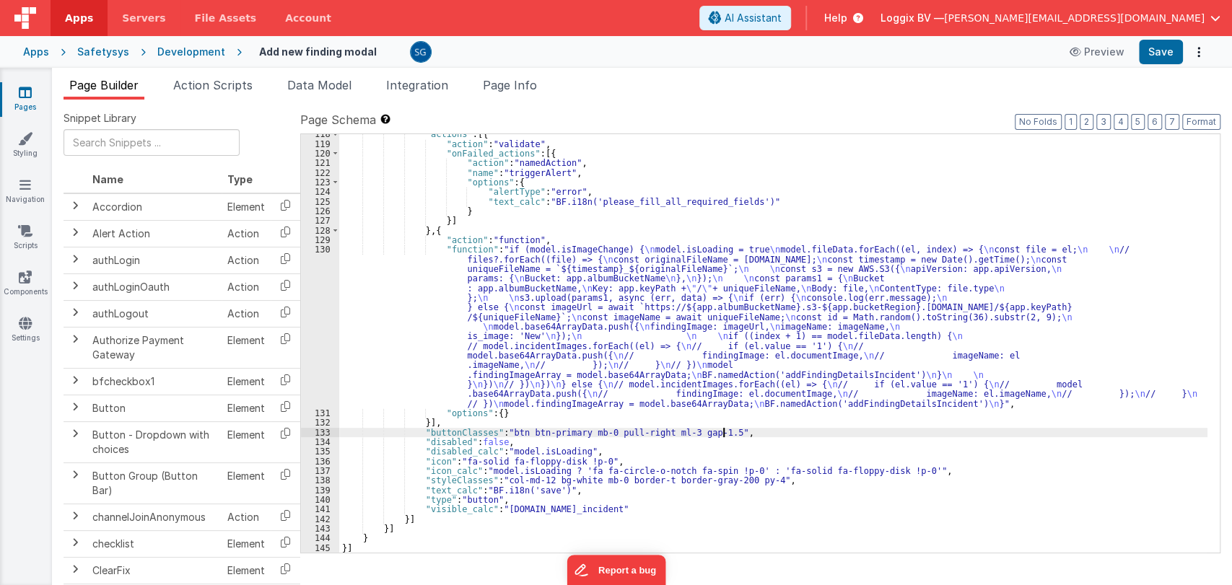
click at [754, 435] on div ""actions" : [{ "action" : "validate" , "onFailed_actions" : [{ "action" : "name…" at bounding box center [773, 348] width 868 height 438
